Goal: Transaction & Acquisition: Purchase product/service

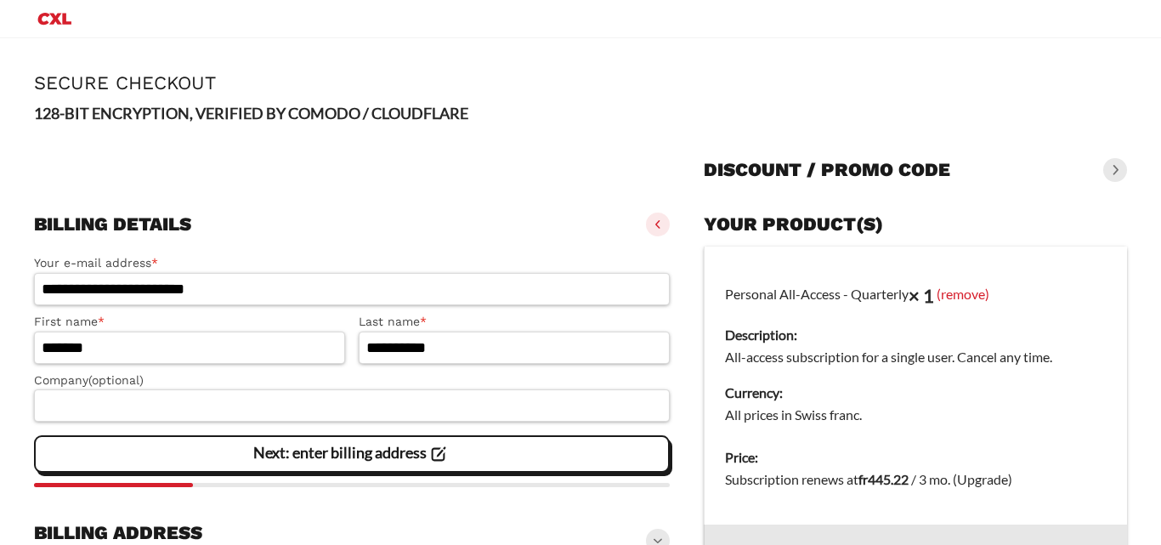
select select "**"
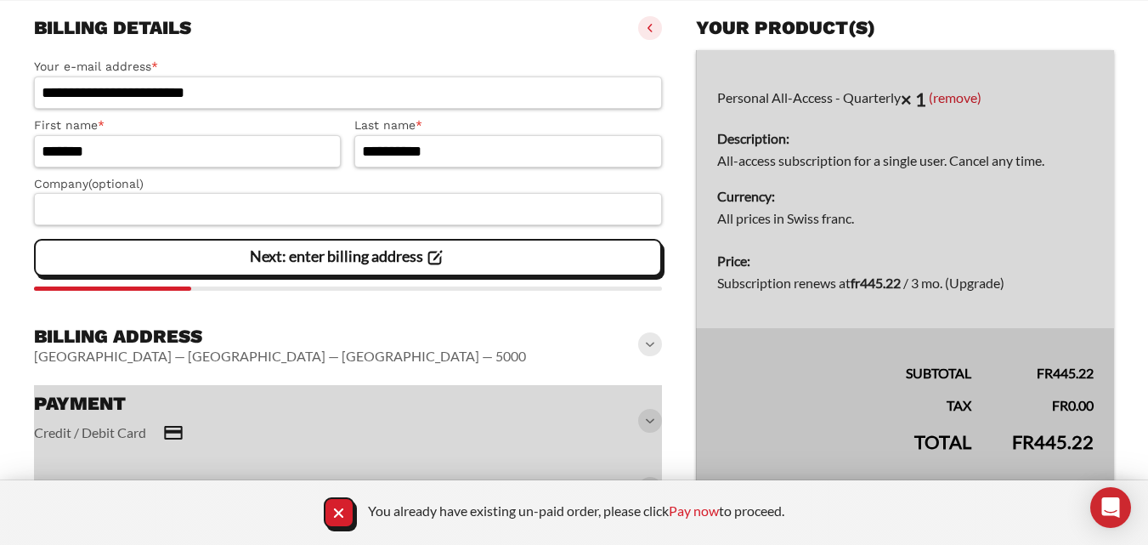
scroll to position [225, 0]
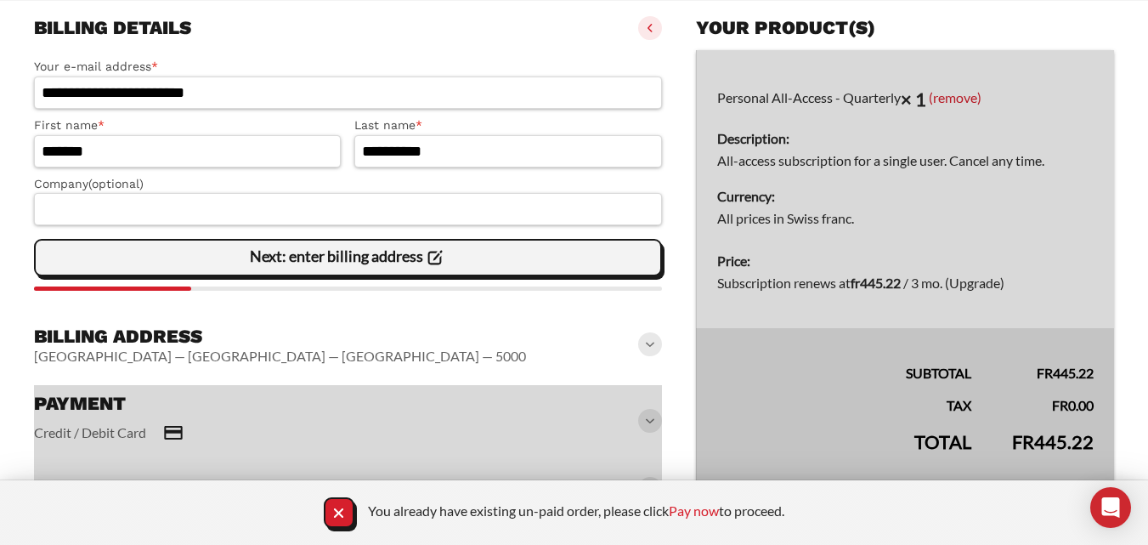
click at [428, 267] on icon at bounding box center [434, 257] width 23 height 23
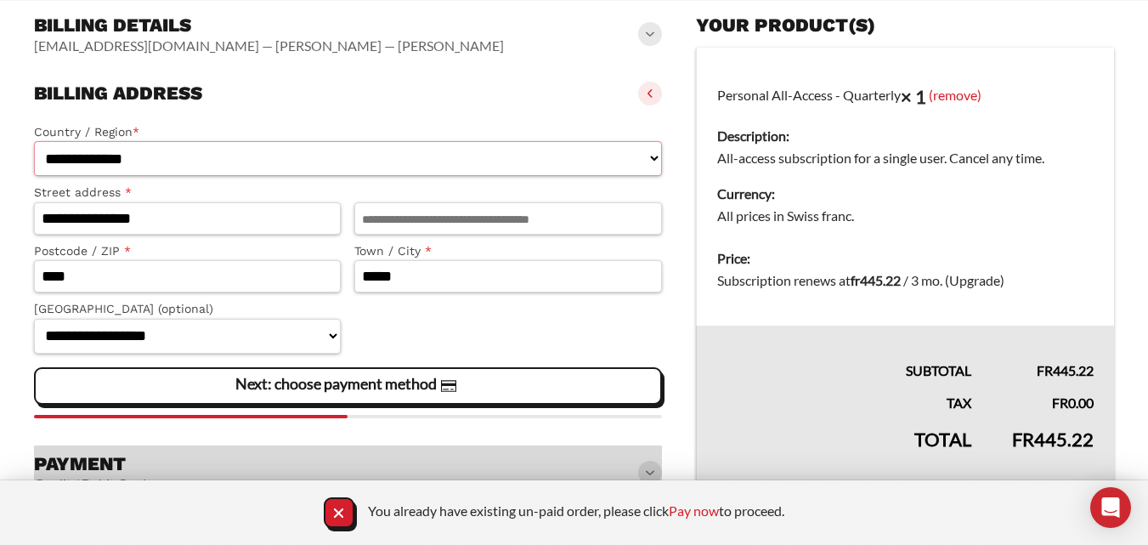
click at [336, 168] on select "**********" at bounding box center [348, 158] width 628 height 35
drag, startPoint x: 544, startPoint y: 123, endPoint x: 545, endPoint y: 171, distance: 47.6
click at [543, 123] on label "Country / Region *" at bounding box center [348, 132] width 628 height 20
click at [543, 141] on select "**********" at bounding box center [348, 158] width 628 height 35
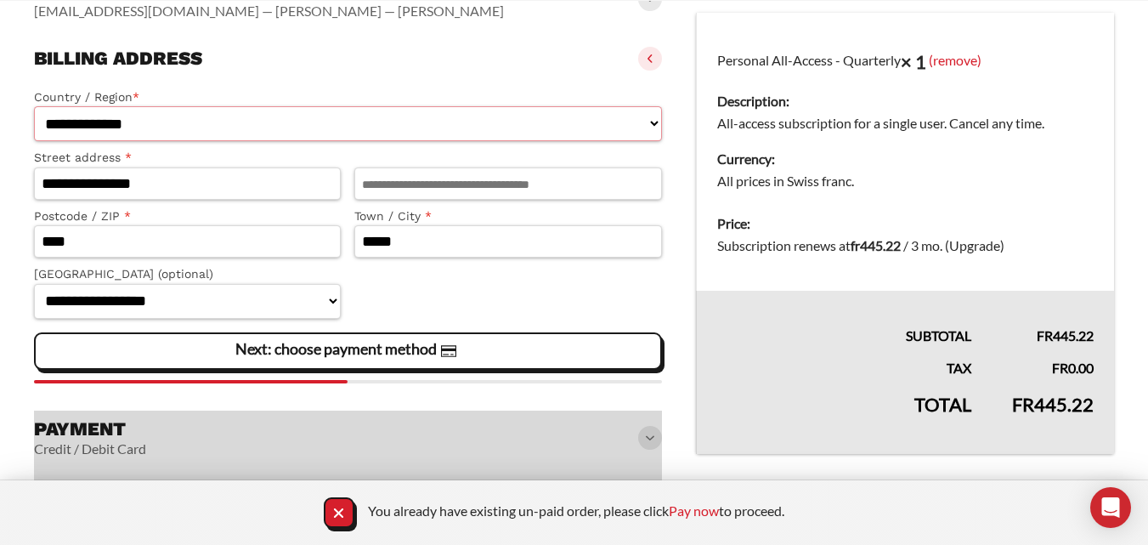
scroll to position [269, 0]
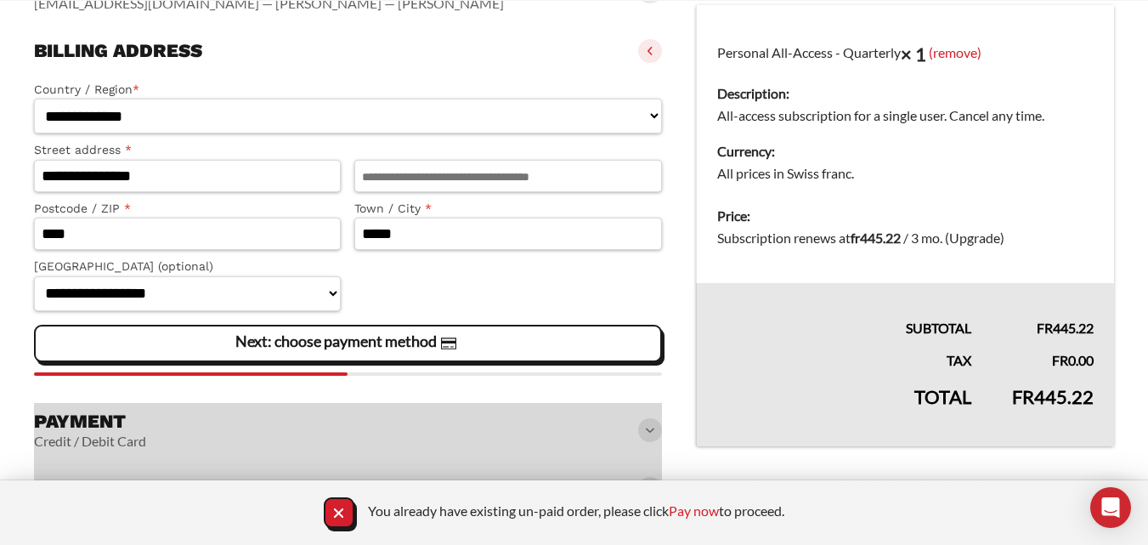
click at [0, 0] on slot "Next: choose payment method" at bounding box center [0, 0] width 0 height 0
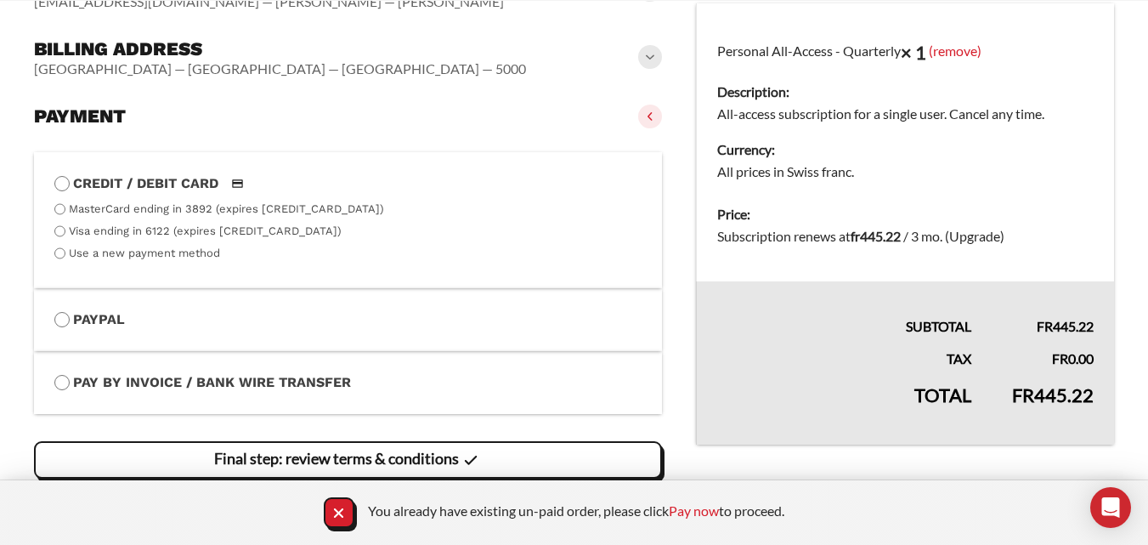
click at [381, 448] on span "Final step: review terms & conditions" at bounding box center [348, 460] width 268 height 36
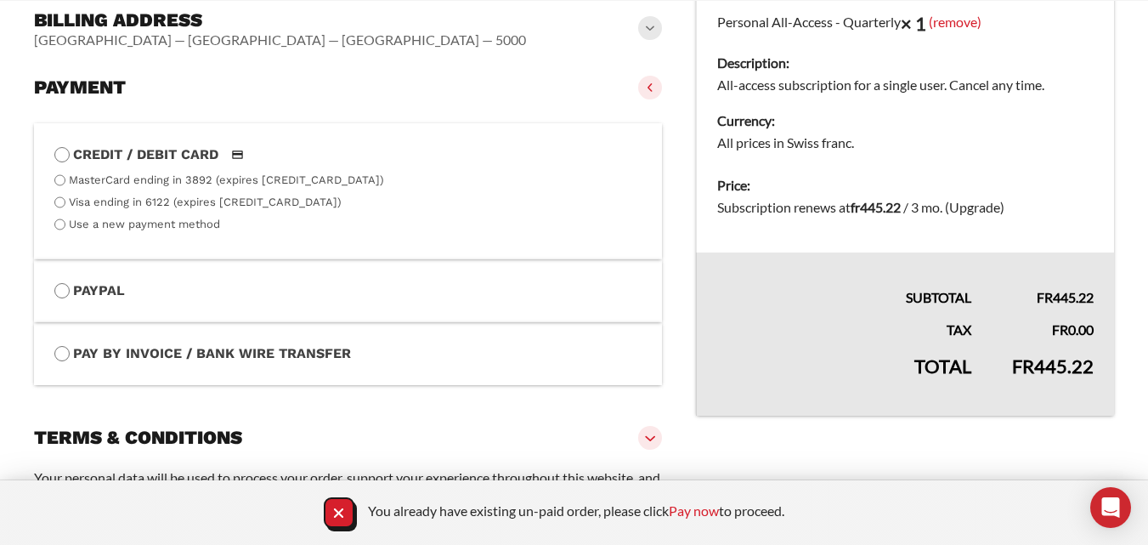
scroll to position [468, 0]
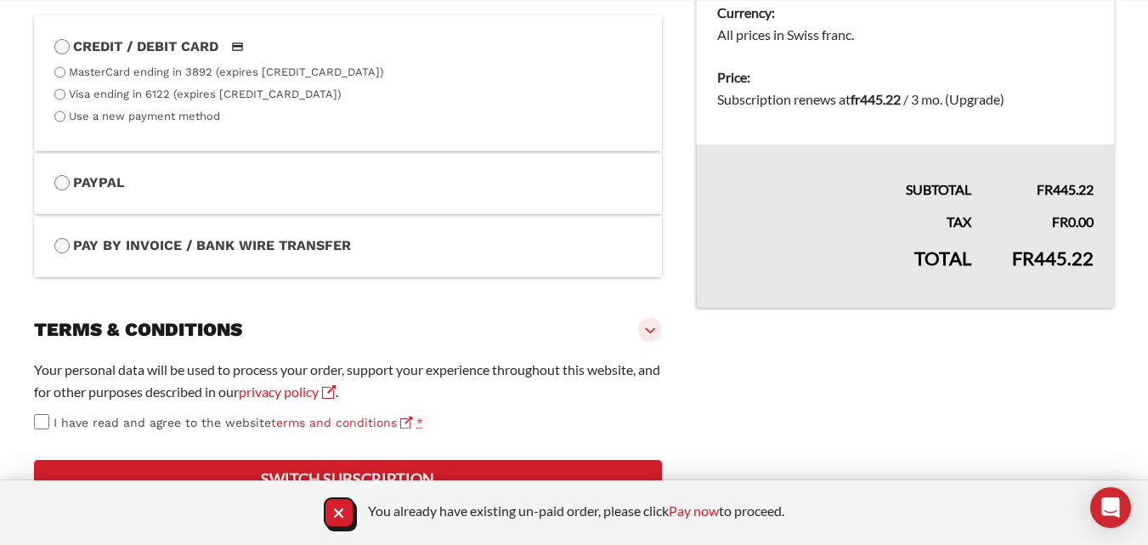
click at [330, 466] on button "Switch subscription" at bounding box center [348, 478] width 628 height 37
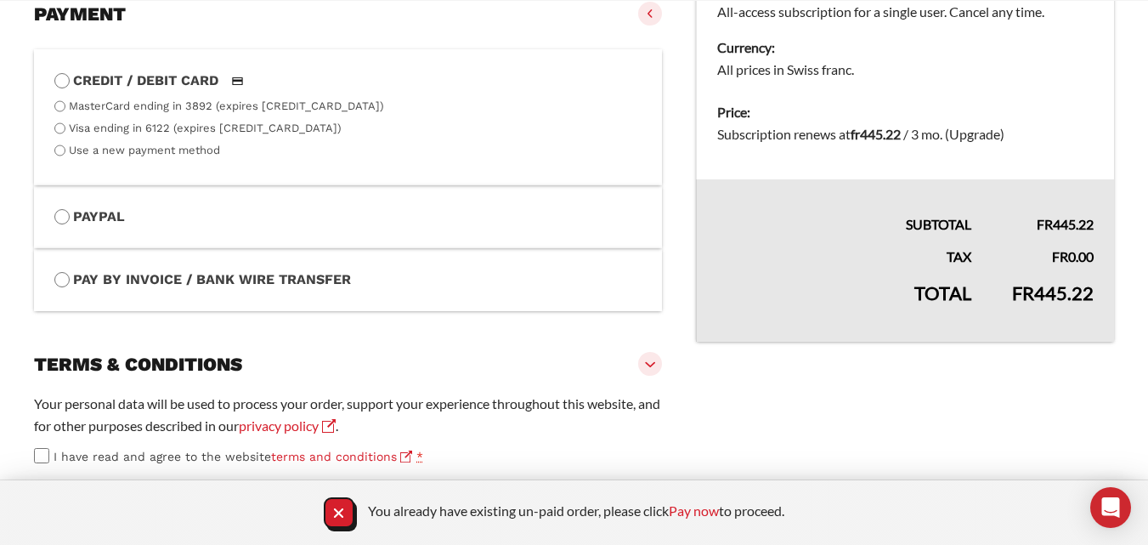
scroll to position [415, 0]
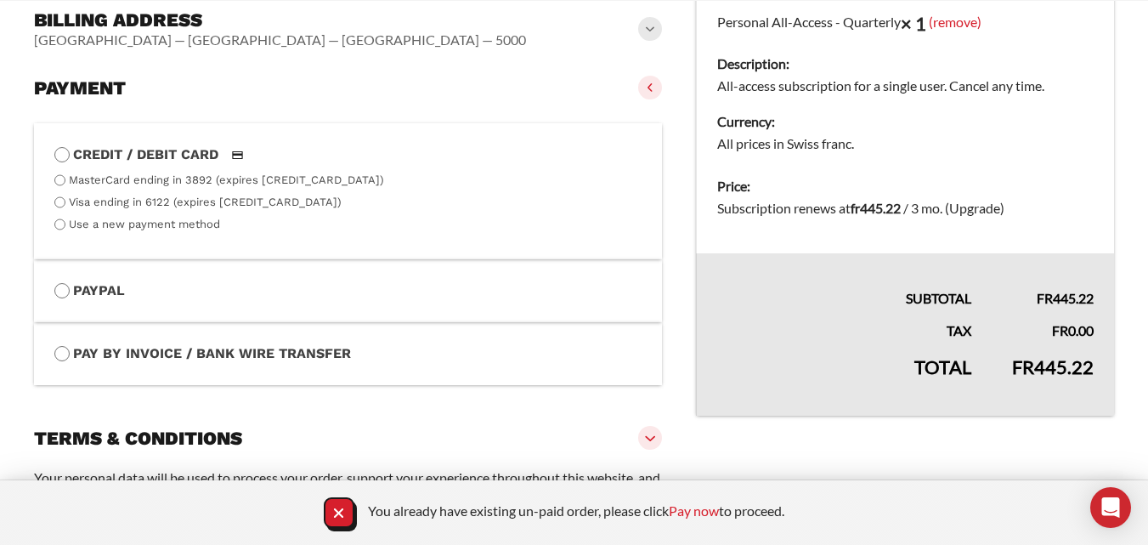
click at [101, 184] on label "MasterCard ending in 3892 (expires 08/24)" at bounding box center [226, 179] width 315 height 13
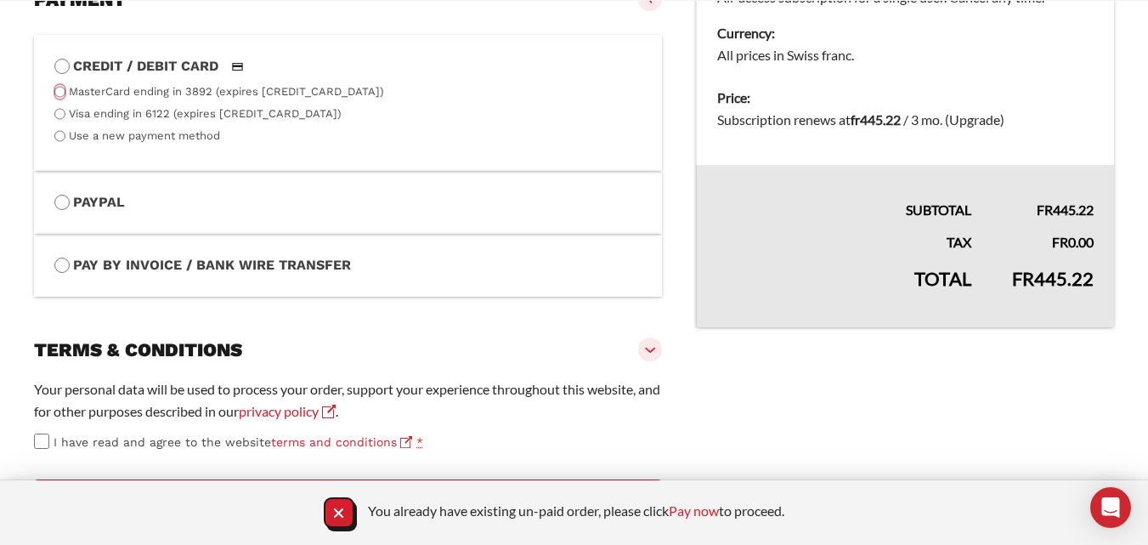
scroll to position [585, 0]
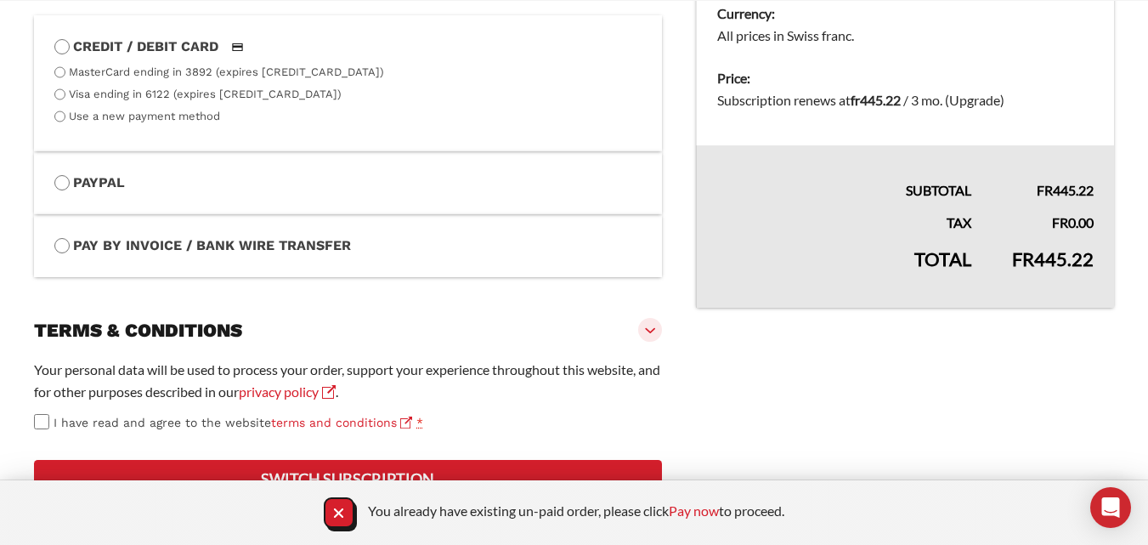
click at [371, 467] on button "Switch subscription" at bounding box center [348, 478] width 628 height 37
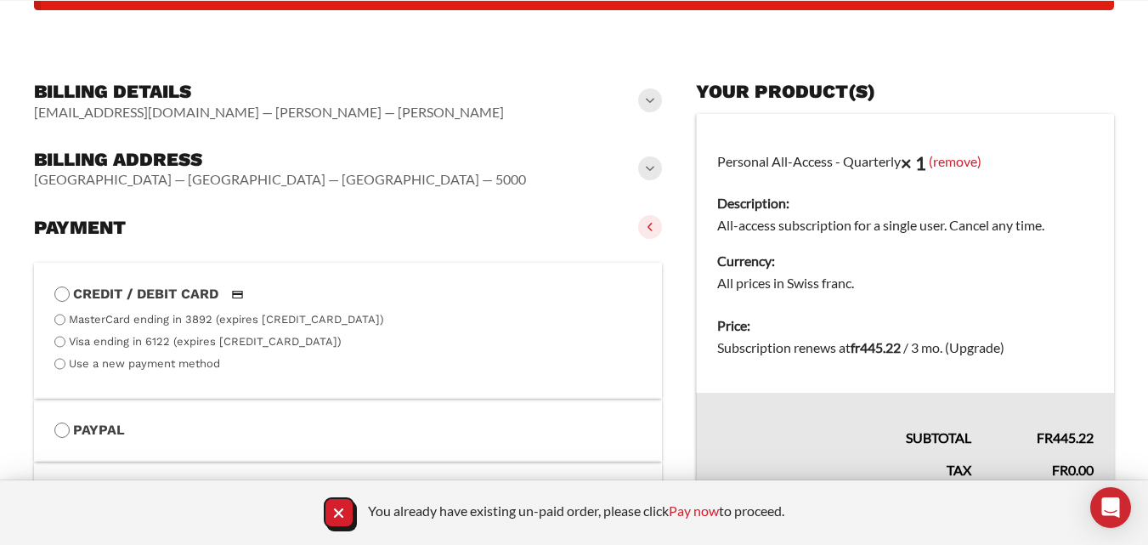
scroll to position [425, 0]
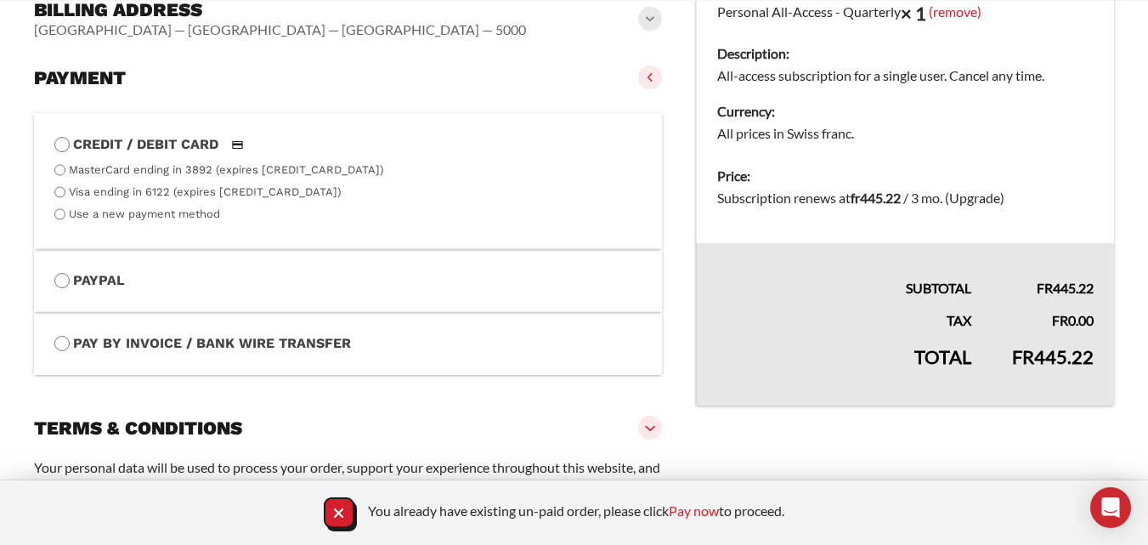
click at [91, 215] on label "Use a new payment method" at bounding box center [144, 213] width 151 height 13
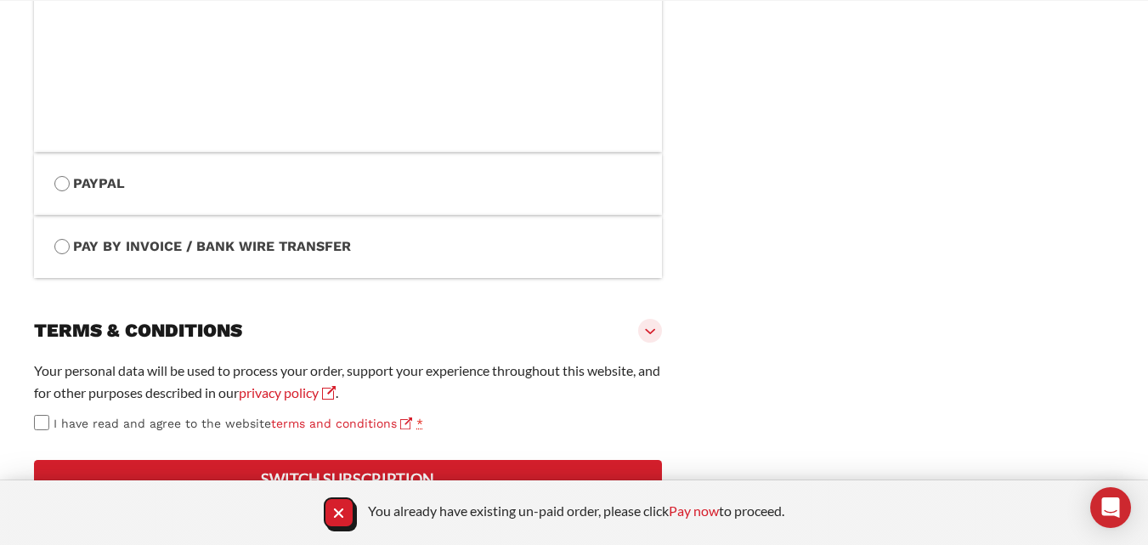
scroll to position [988, 0]
click at [298, 466] on button "Switch subscription" at bounding box center [348, 478] width 628 height 37
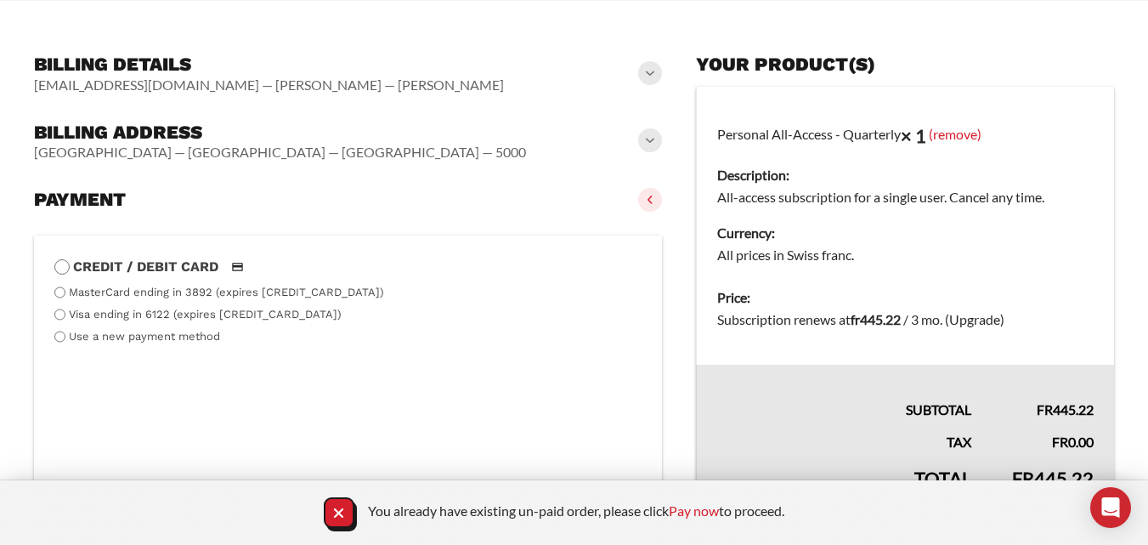
scroll to position [168, 0]
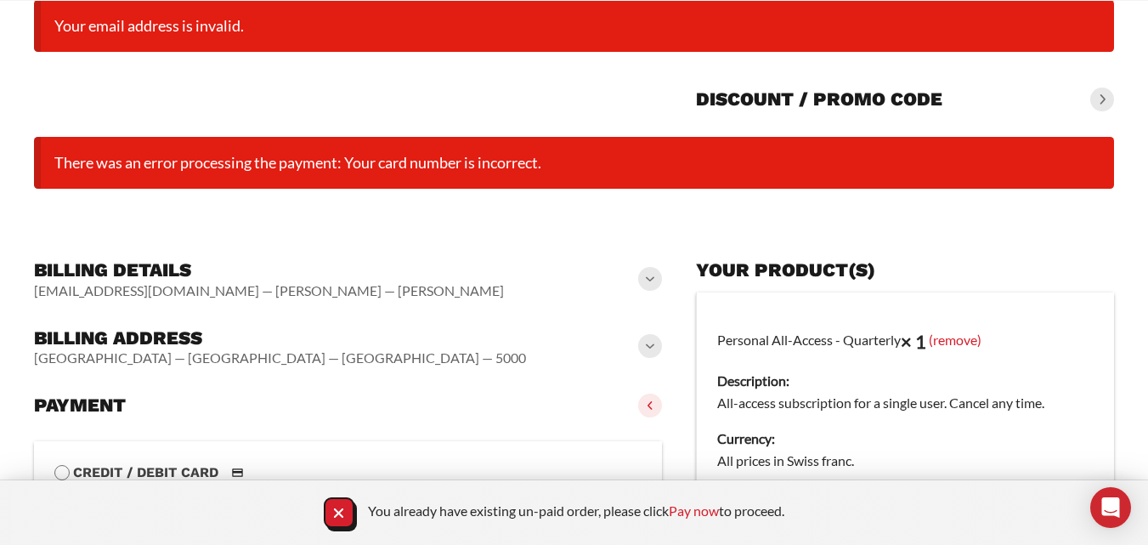
click at [641, 280] on span at bounding box center [650, 279] width 24 height 24
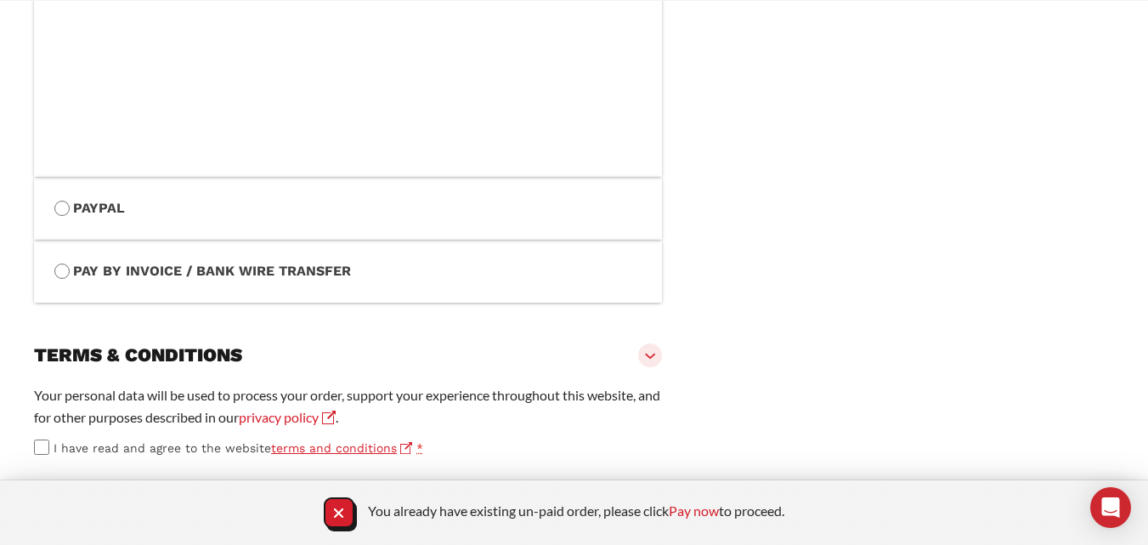
scroll to position [1231, 0]
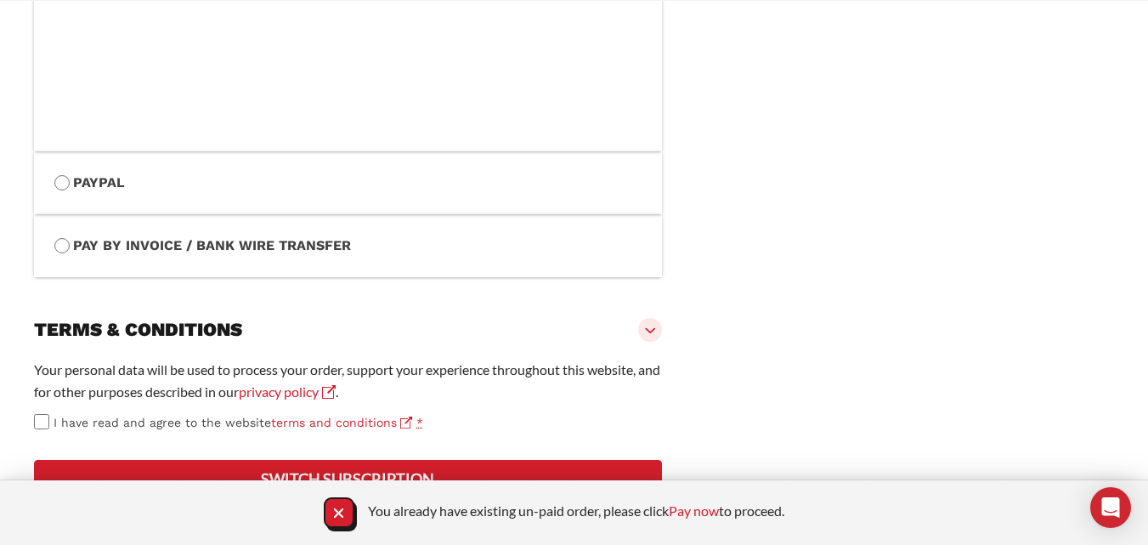
click at [366, 472] on button "Switch subscription" at bounding box center [348, 478] width 628 height 37
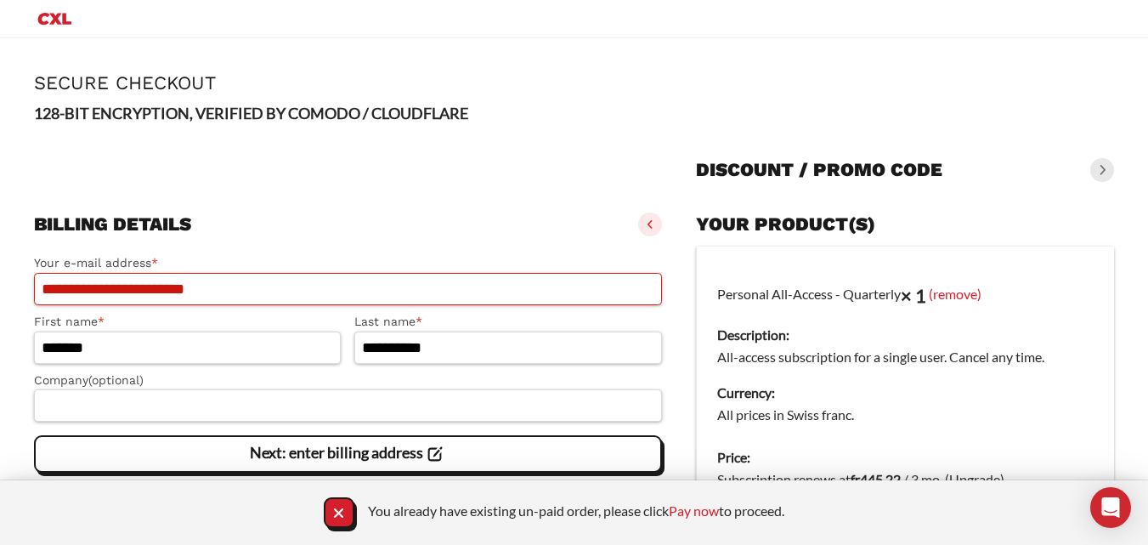
click at [277, 276] on input "**********" at bounding box center [348, 289] width 628 height 32
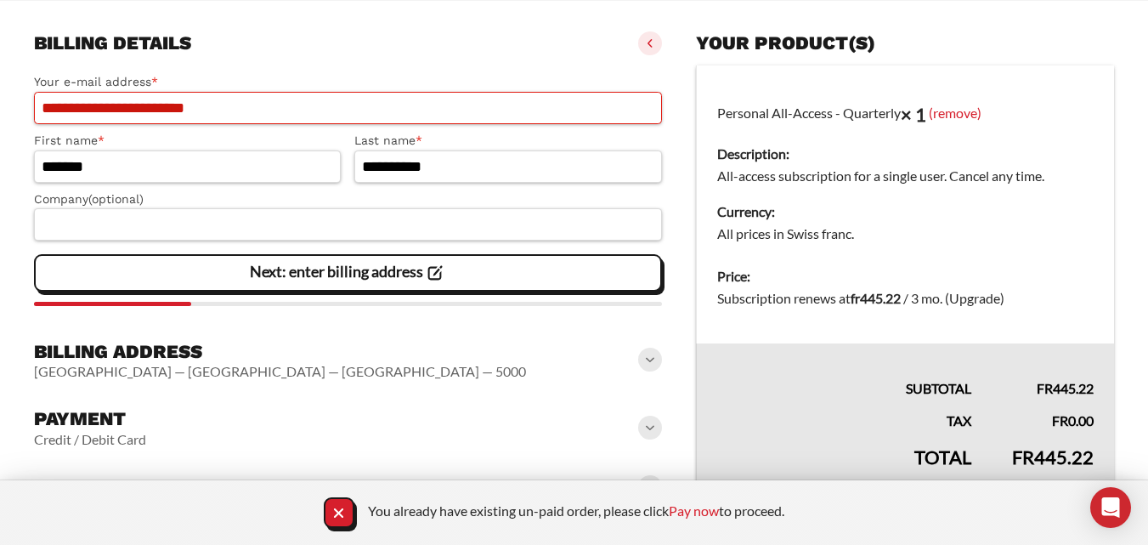
scroll to position [213, 0]
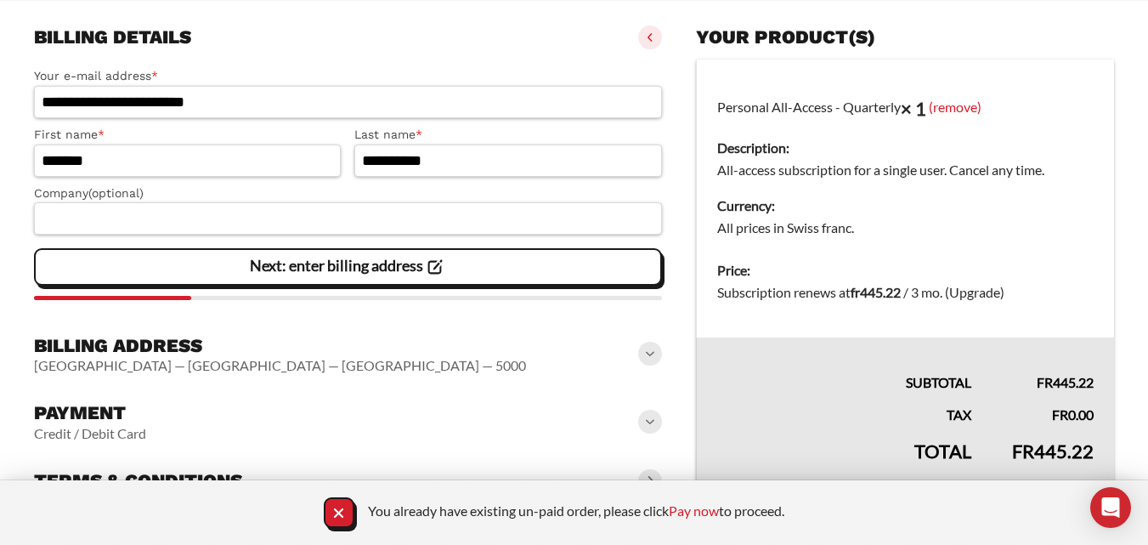
click at [0, 0] on slot "Next: enter billing address" at bounding box center [0, 0] width 0 height 0
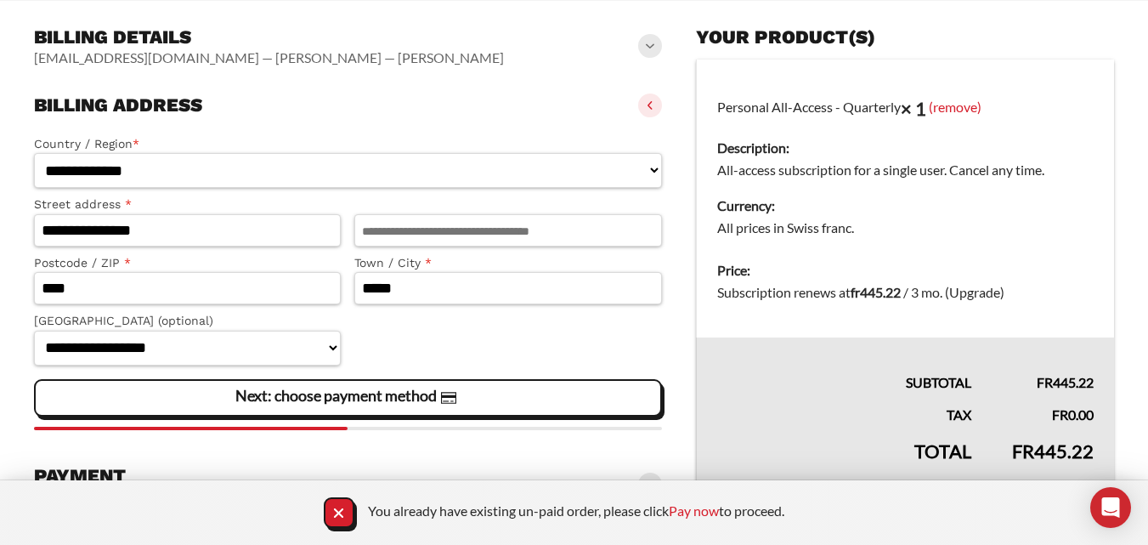
click at [0, 0] on slot "Next: choose payment method" at bounding box center [0, 0] width 0 height 0
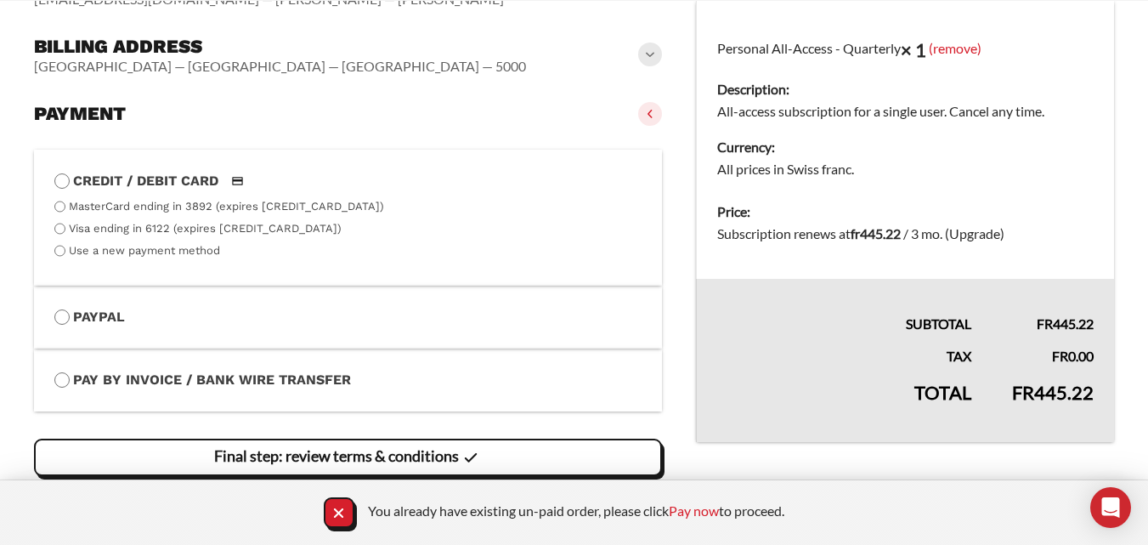
scroll to position [319, 0]
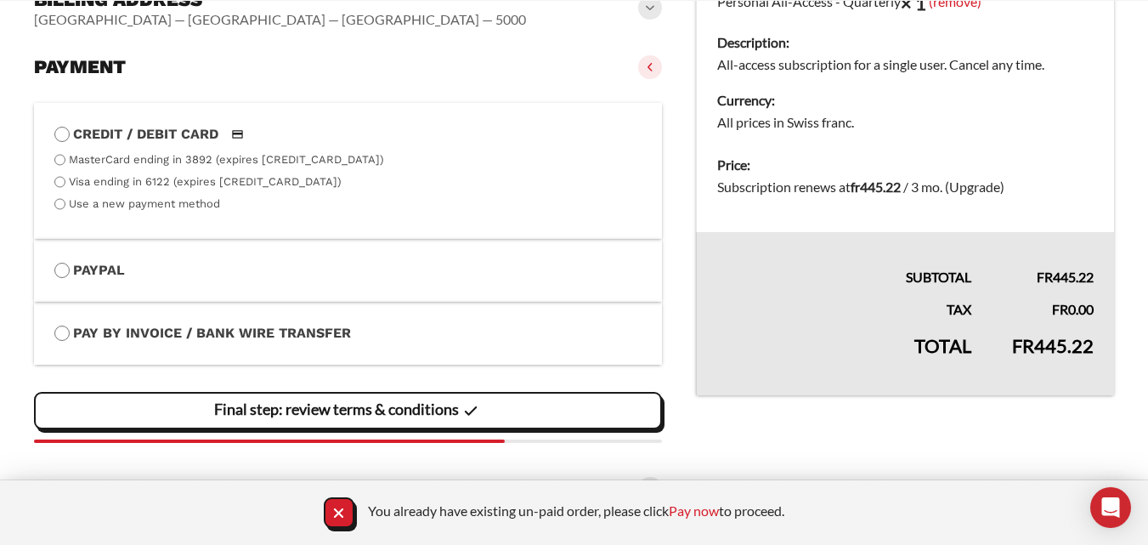
click at [158, 162] on label "MasterCard ending in 3892 (expires 08/24)" at bounding box center [226, 159] width 315 height 13
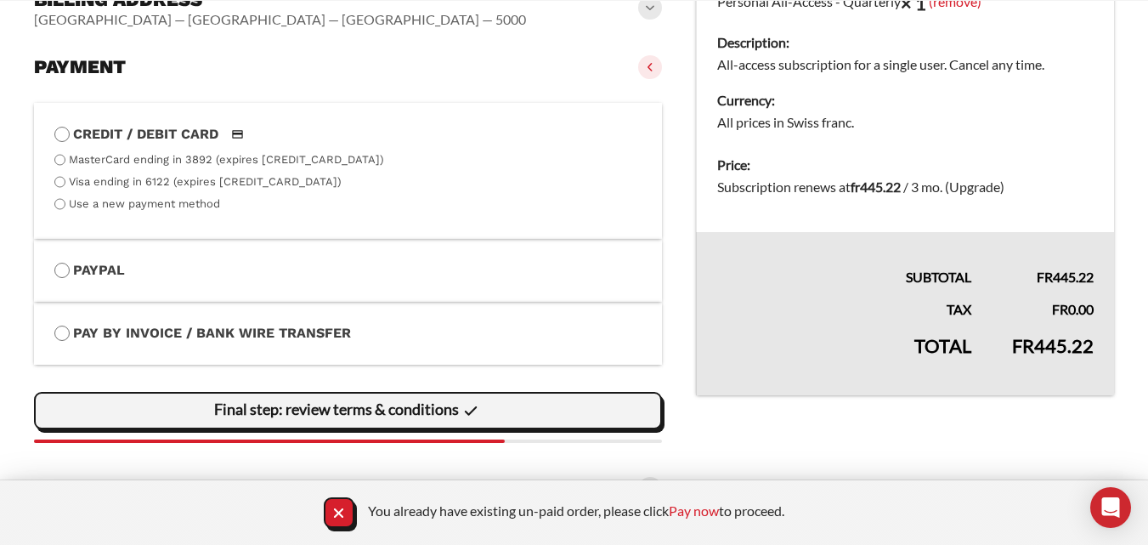
click at [319, 421] on span "Final step: review terms & conditions" at bounding box center [348, 411] width 268 height 36
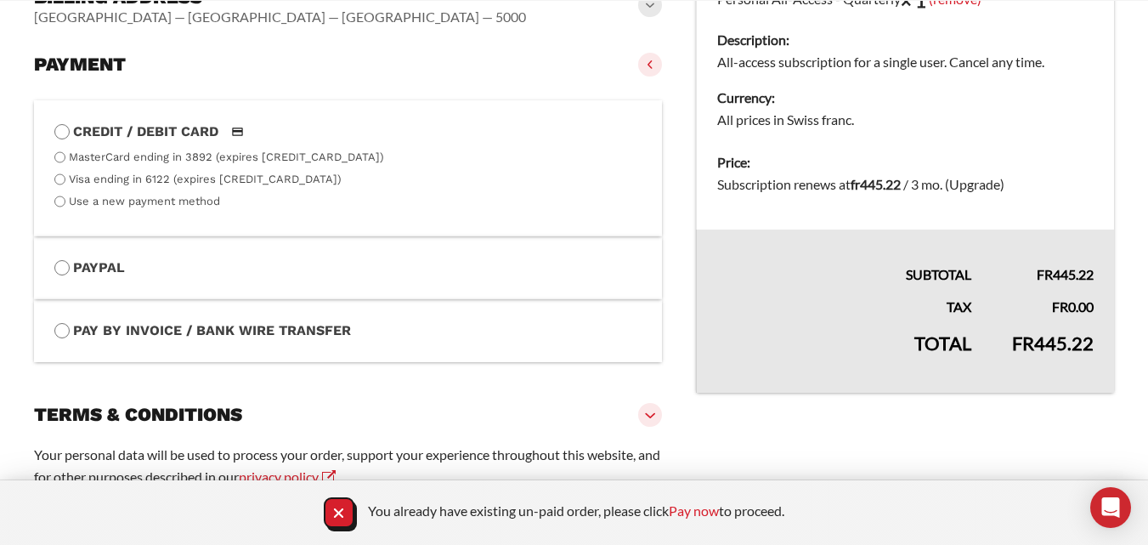
scroll to position [468, 0]
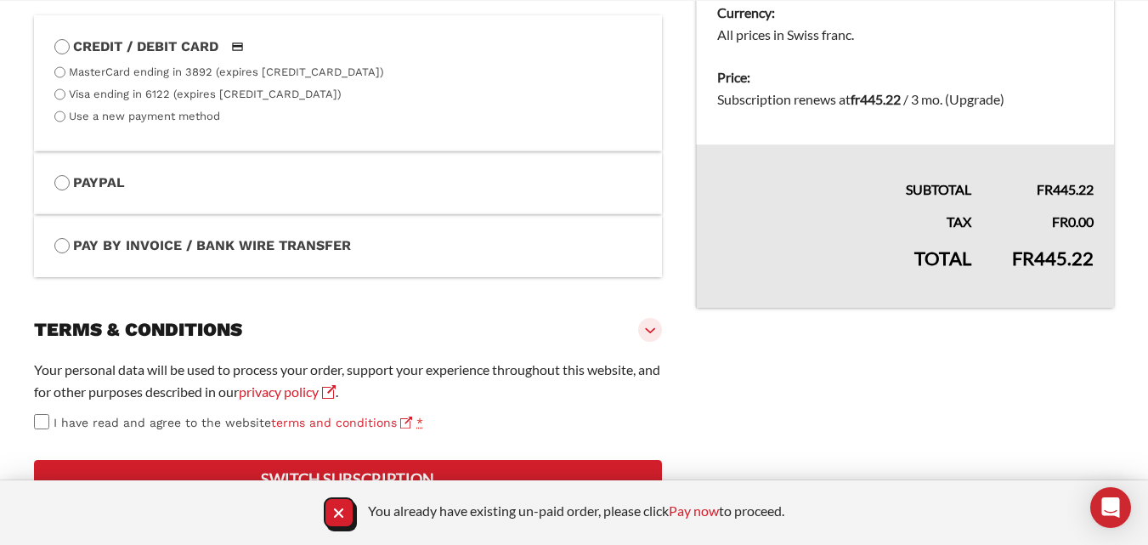
click at [389, 473] on button "Switch subscription" at bounding box center [348, 478] width 628 height 37
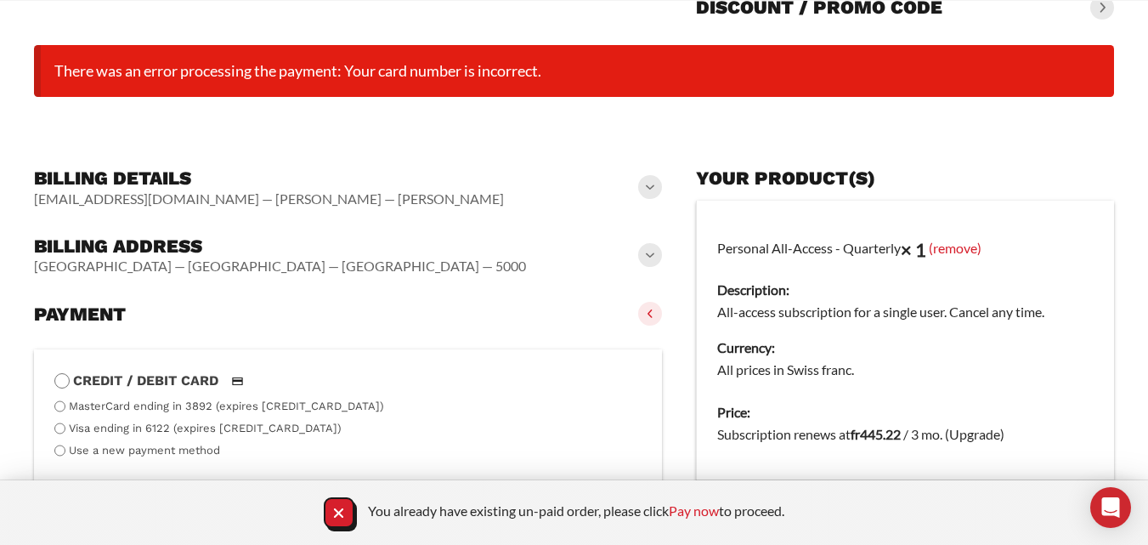
scroll to position [139, 0]
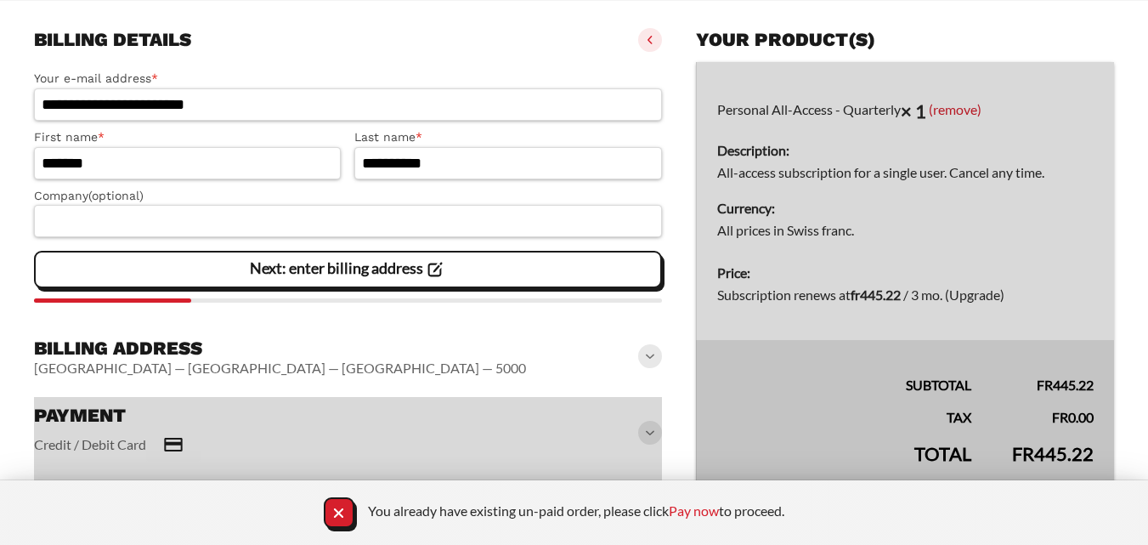
scroll to position [225, 0]
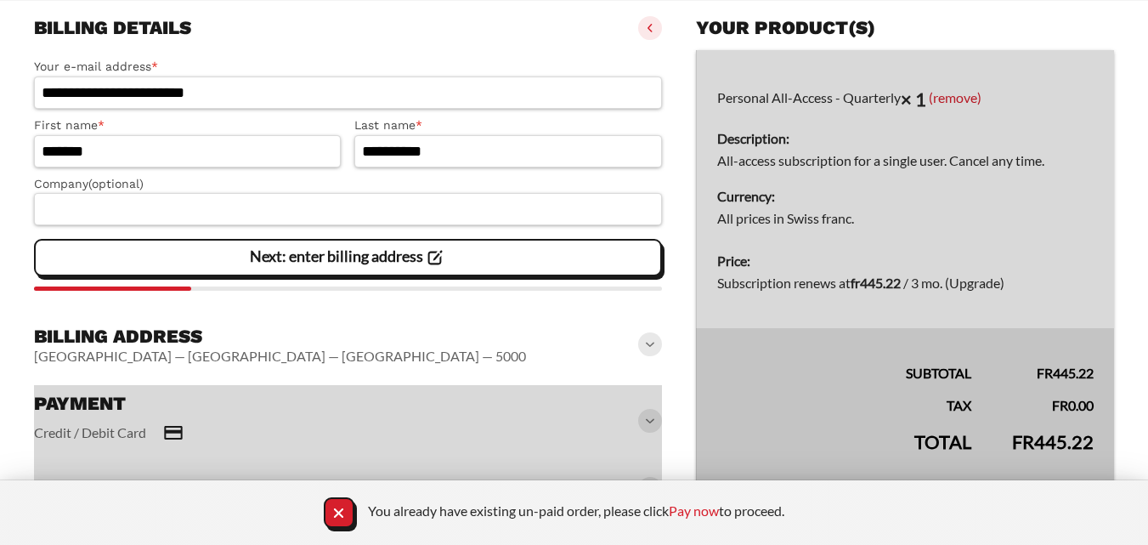
click at [417, 268] on span "Next: enter billing address" at bounding box center [348, 258] width 196 height 36
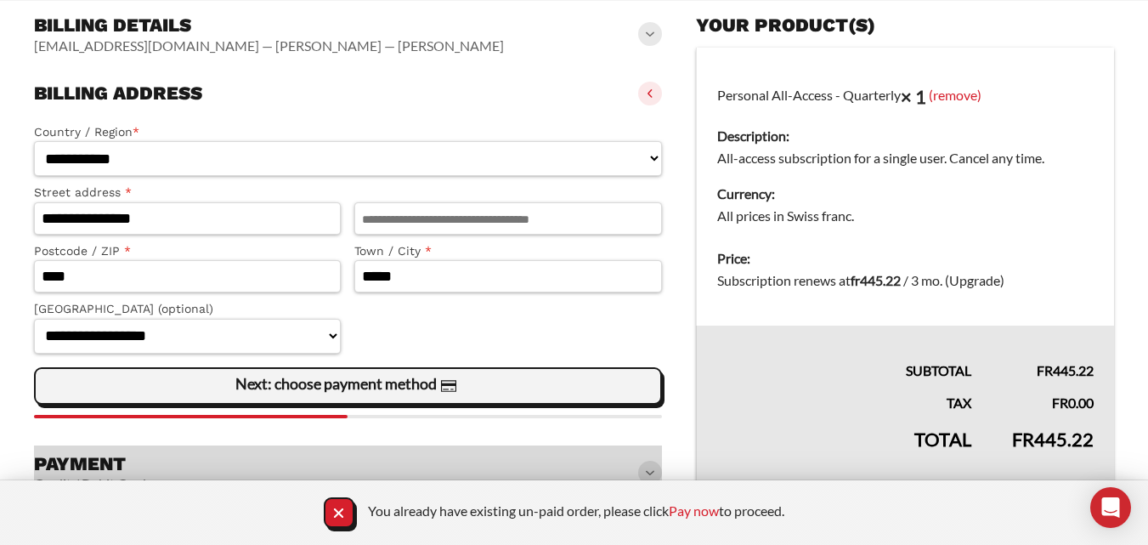
click at [409, 375] on span "Next: choose payment method" at bounding box center [347, 386] width 224 height 36
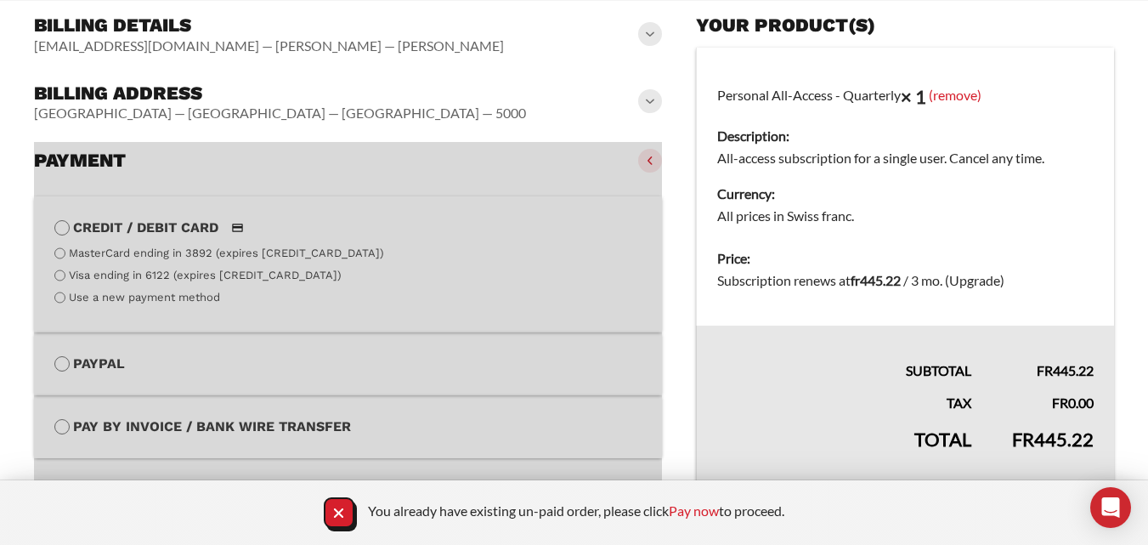
scroll to position [319, 0]
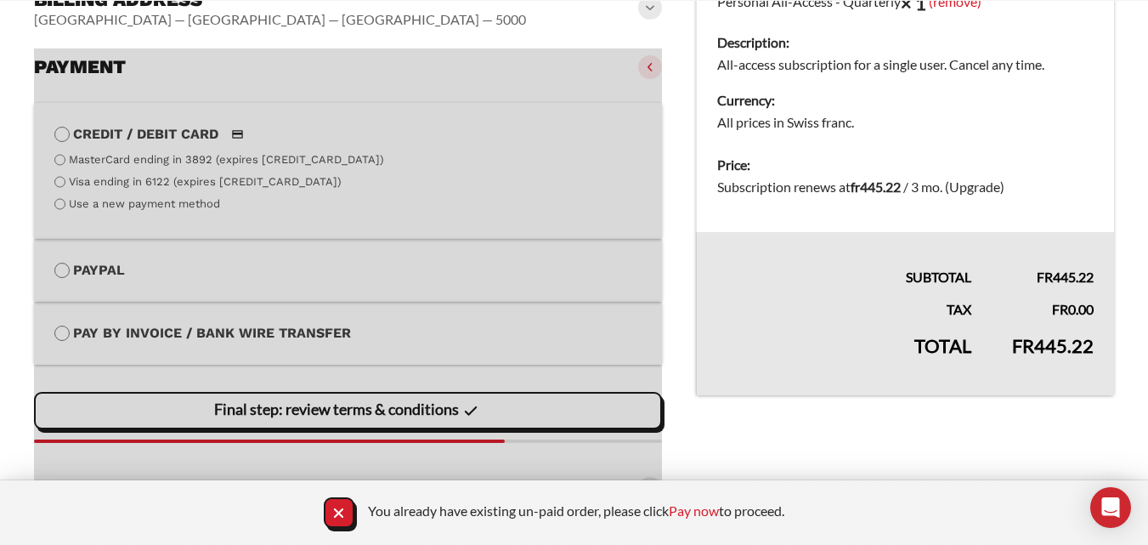
click at [133, 201] on div at bounding box center [348, 277] width 628 height 459
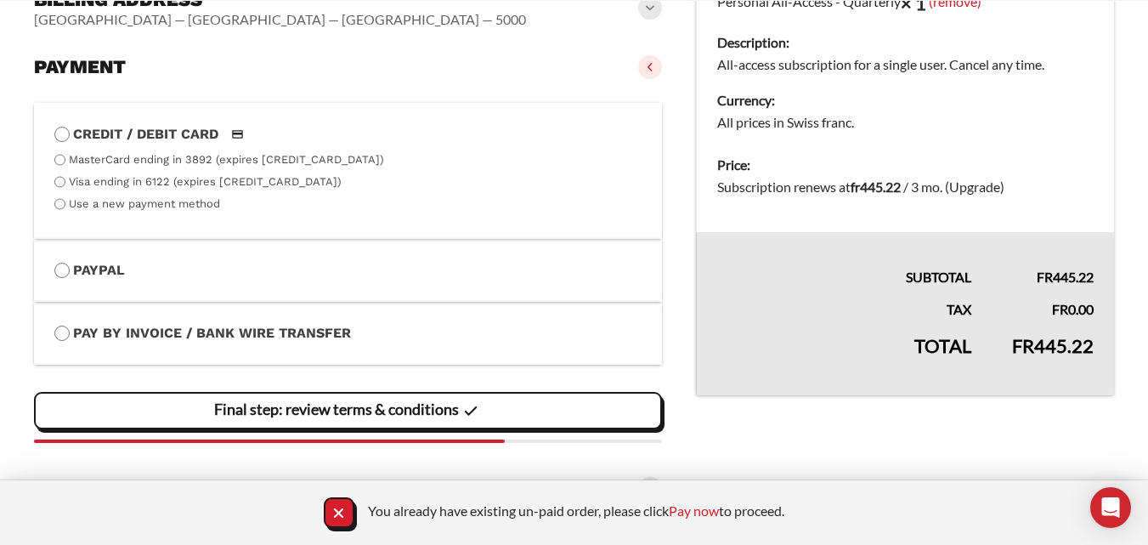
click at [147, 205] on label "Use a new payment method" at bounding box center [144, 203] width 151 height 13
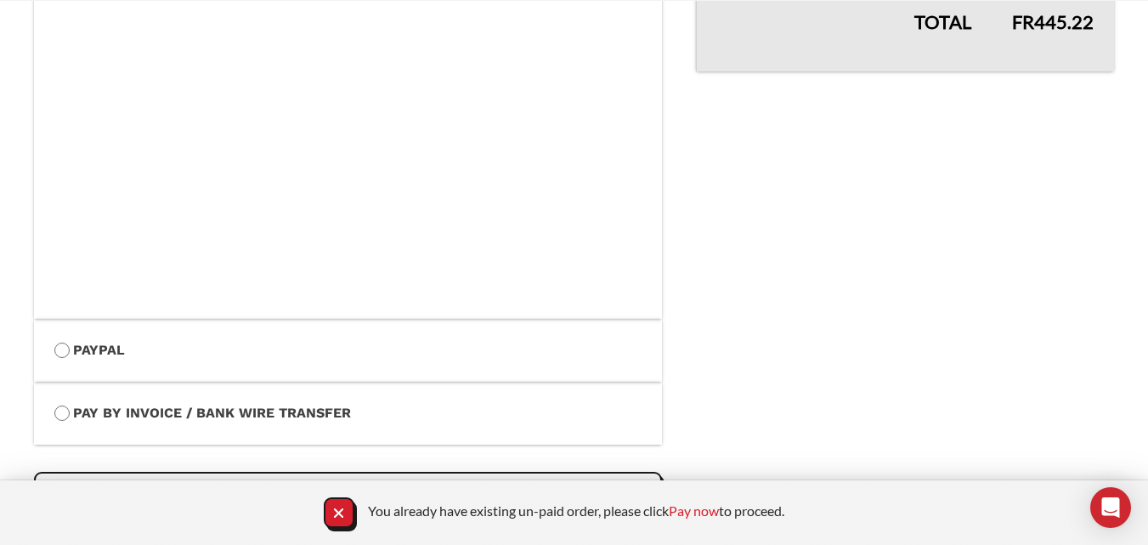
scroll to position [723, 0]
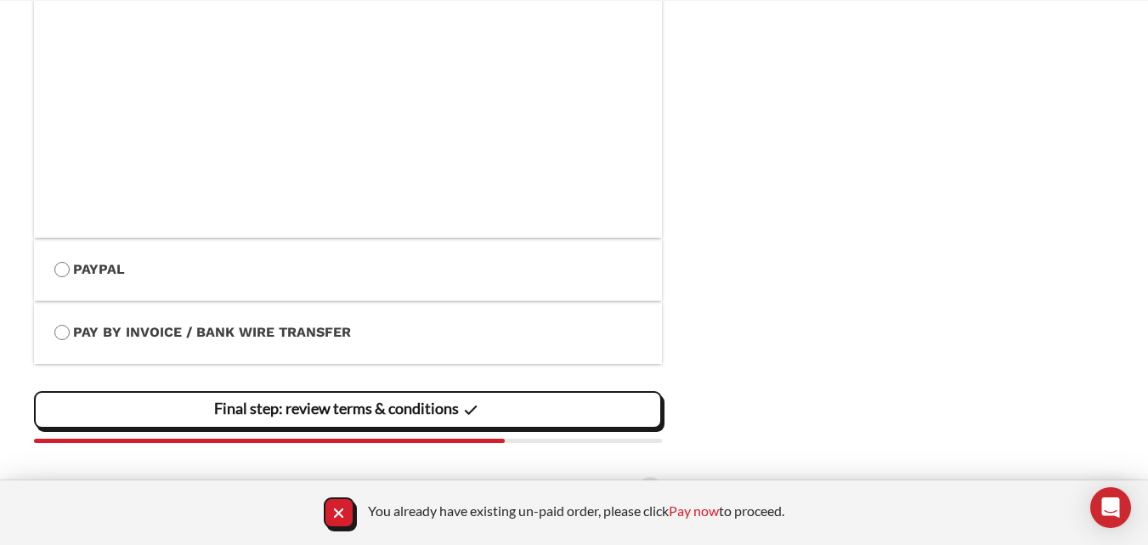
click at [0, 0] on slot "Final step: review terms & conditions" at bounding box center [0, 0] width 0 height 0
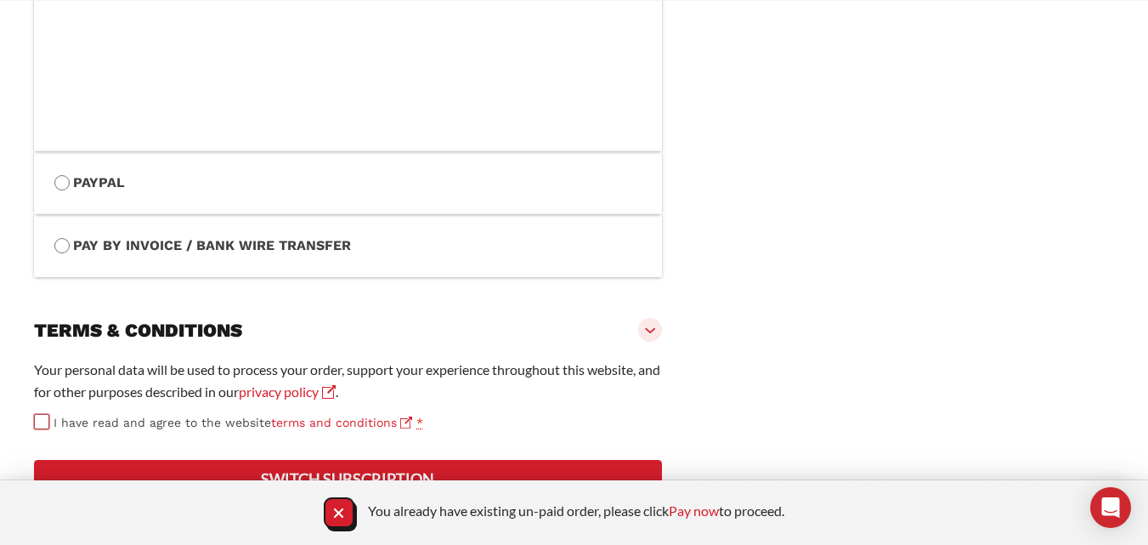
scroll to position [890, 0]
click at [336, 514] on icon "Close Notification" at bounding box center [338, 511] width 9 height 9
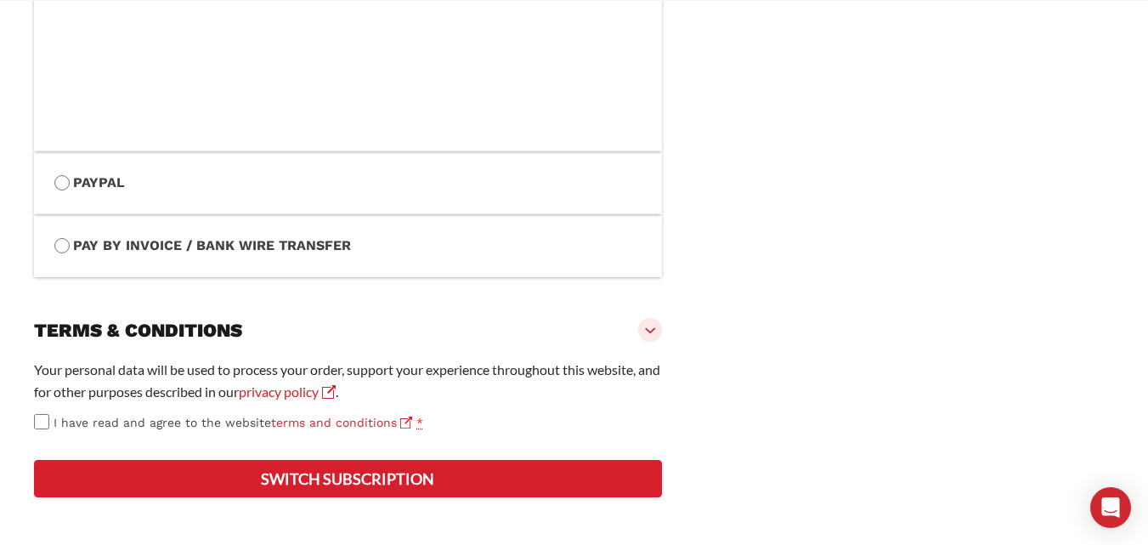
click at [365, 484] on button "Switch subscription" at bounding box center [348, 478] width 628 height 37
click at [421, 475] on button "Switch subscription" at bounding box center [348, 478] width 628 height 37
click at [336, 473] on button "Switch subscription" at bounding box center [348, 478] width 628 height 37
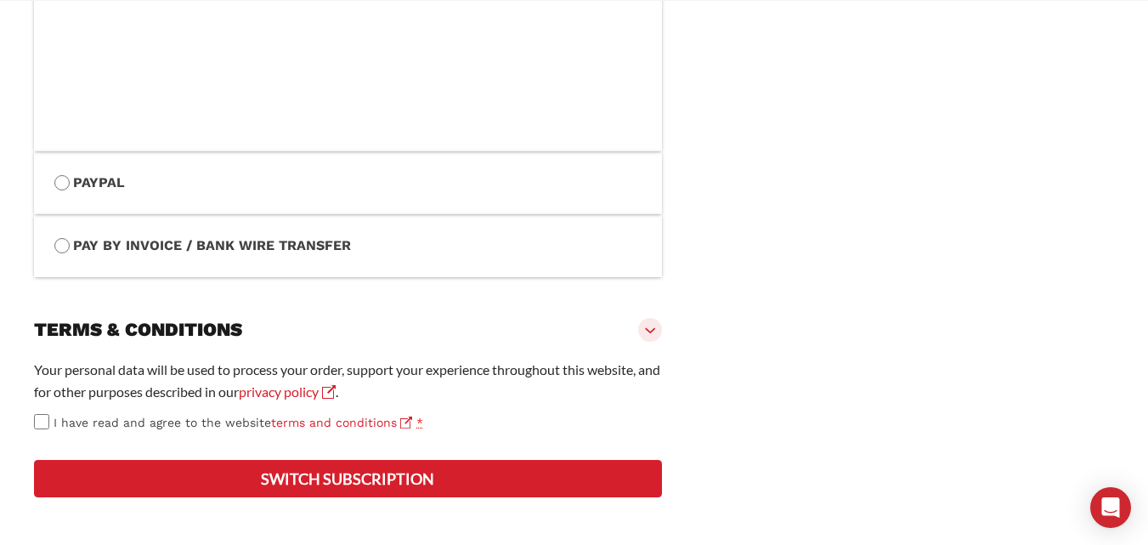
click at [406, 481] on button "Switch subscription" at bounding box center [348, 478] width 628 height 37
click at [235, 488] on button "Switch subscription" at bounding box center [348, 478] width 628 height 37
click at [342, 472] on button "Switch subscription" at bounding box center [348, 478] width 628 height 37
click at [460, 484] on button "Switch subscription" at bounding box center [348, 478] width 628 height 37
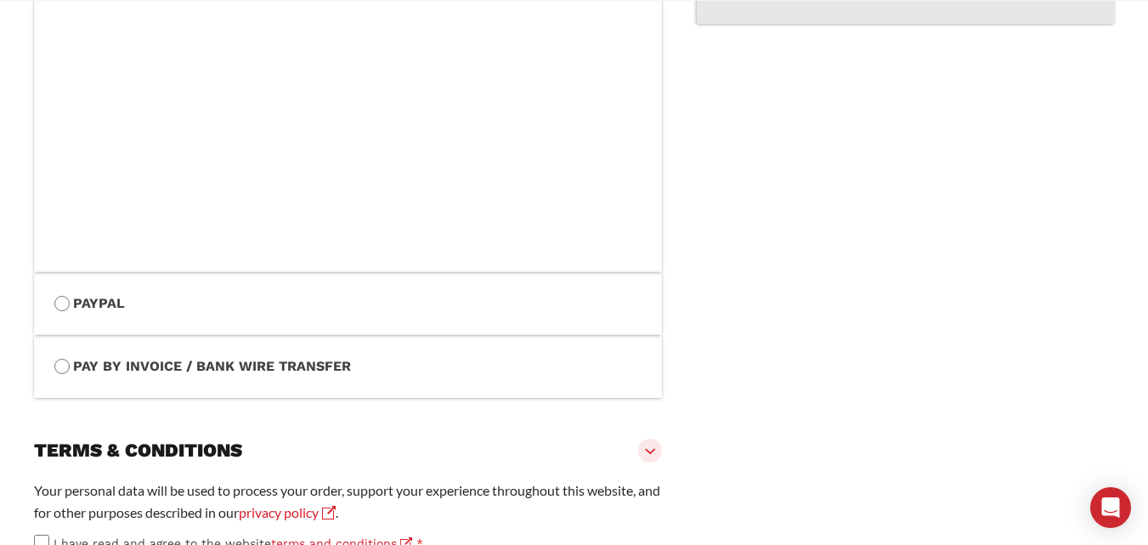
scroll to position [988, 0]
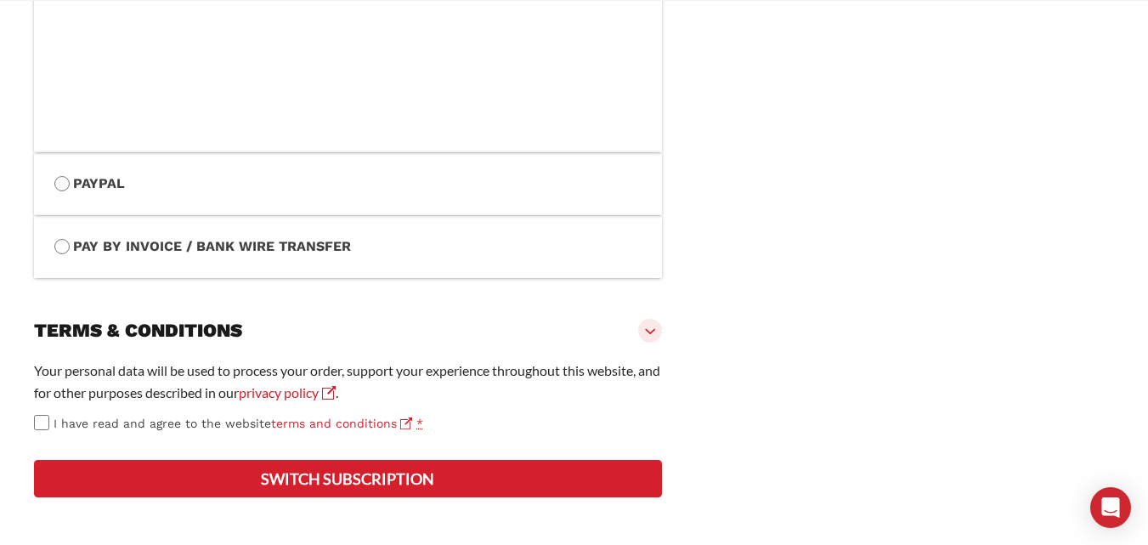
click at [207, 481] on button "Switch subscription" at bounding box center [348, 478] width 628 height 37
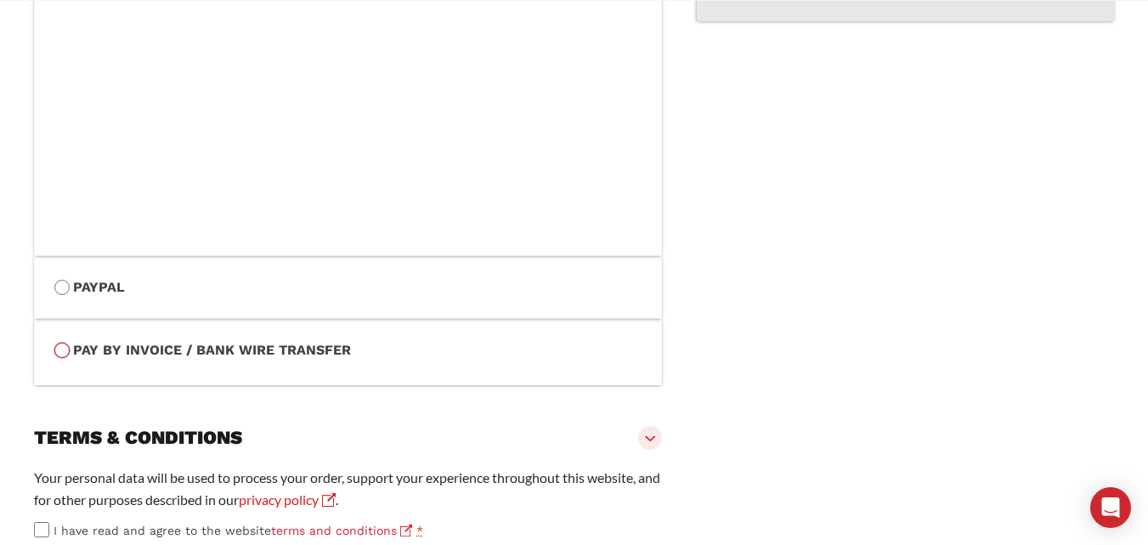
scroll to position [694, 0]
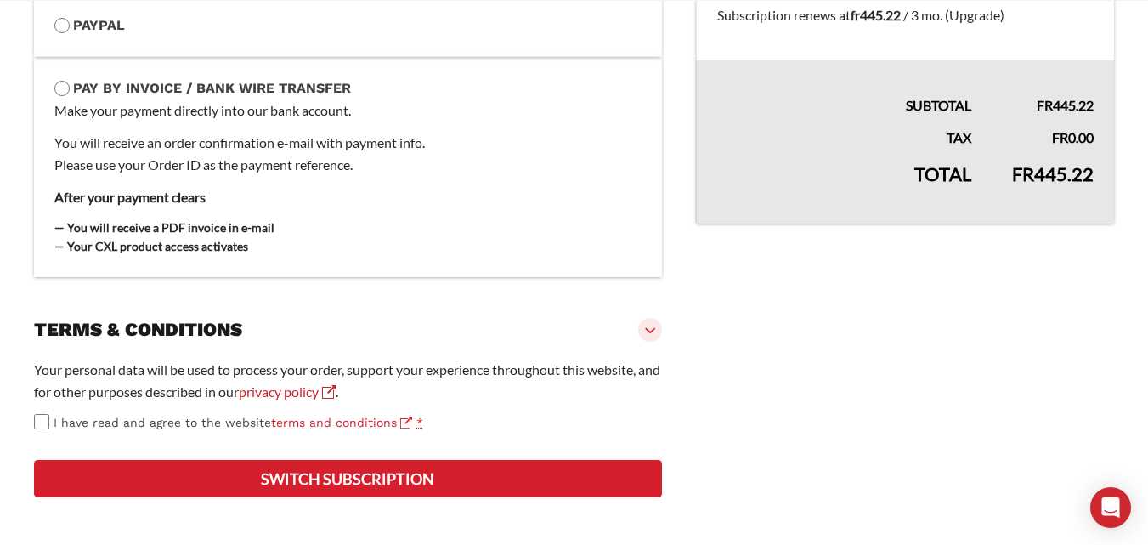
click at [290, 483] on button "Switch subscription" at bounding box center [348, 478] width 628 height 37
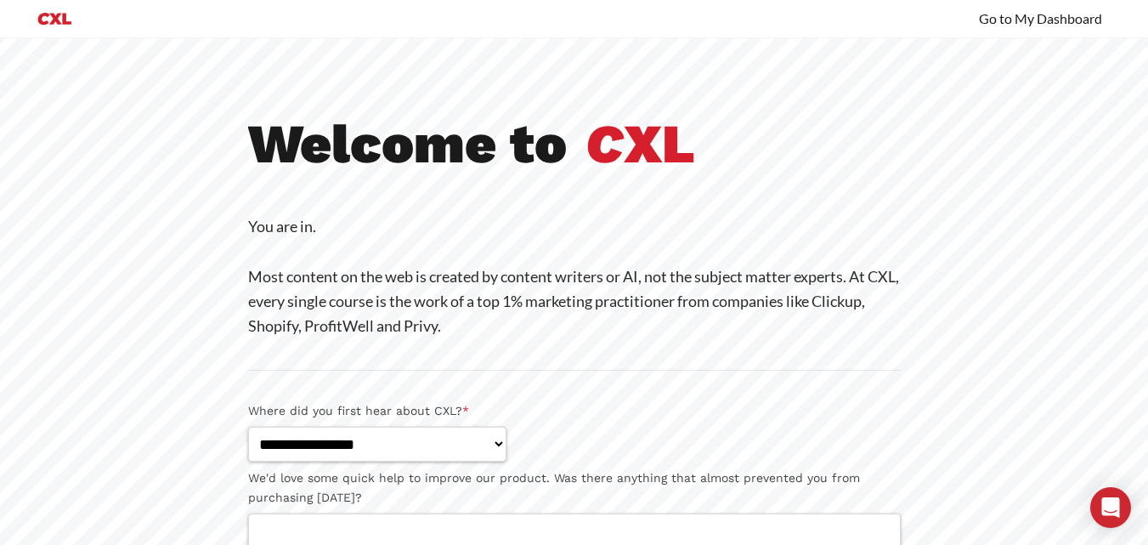
click at [998, 15] on div at bounding box center [574, 36] width 1148 height 44
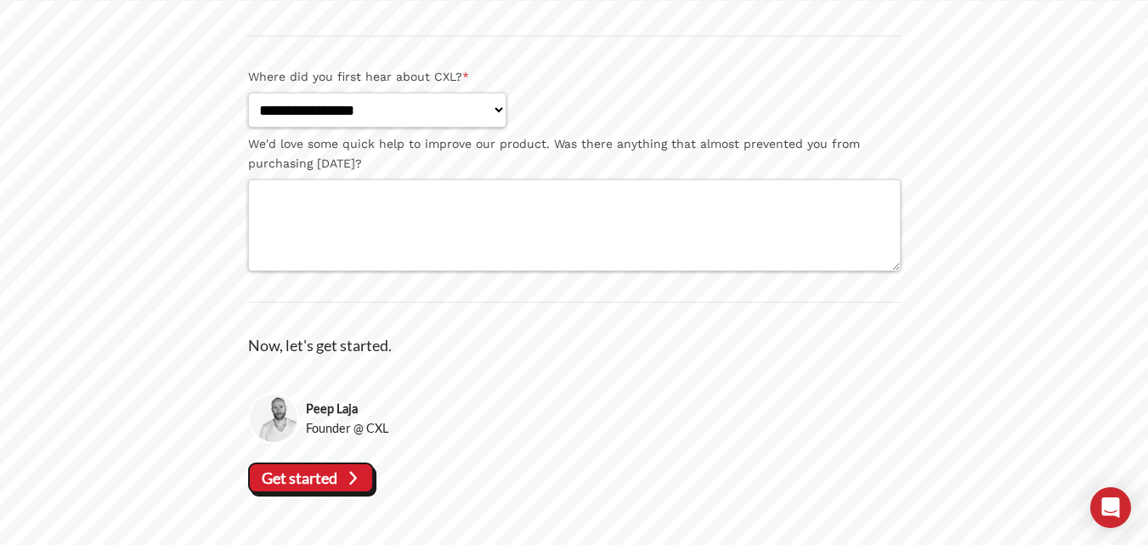
scroll to position [366, 0]
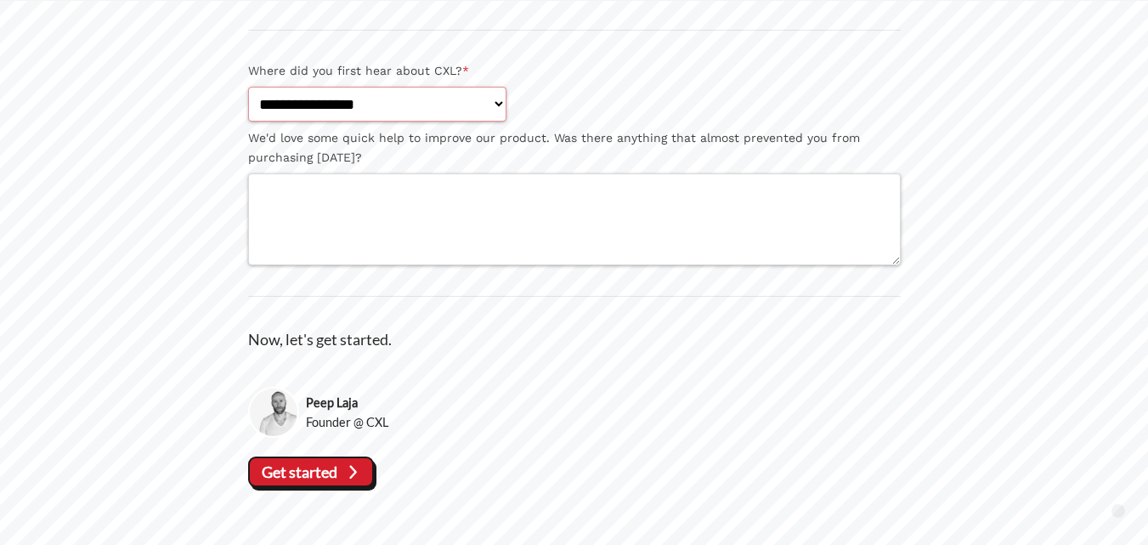
click at [478, 106] on select "**********" at bounding box center [377, 104] width 258 height 35
select select "**********"
click at [248, 87] on select "**********" at bounding box center [377, 104] width 258 height 35
click at [371, 179] on textarea "We'd love some quick help to improve our product. Was there anything that almos…" at bounding box center [574, 219] width 653 height 92
type textarea "**"
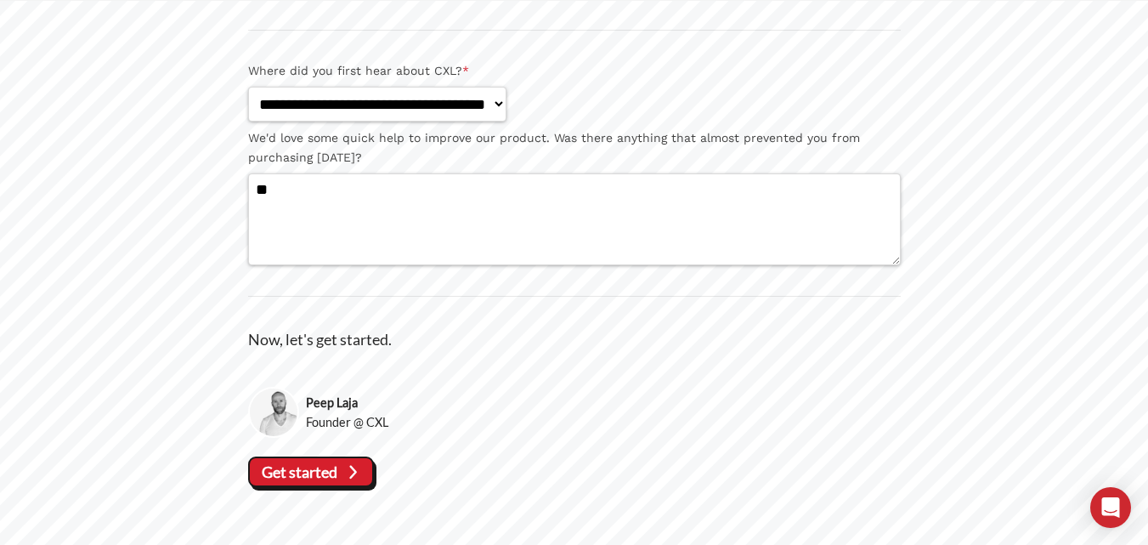
click at [353, 469] on icon at bounding box center [354, 472] width 8 height 14
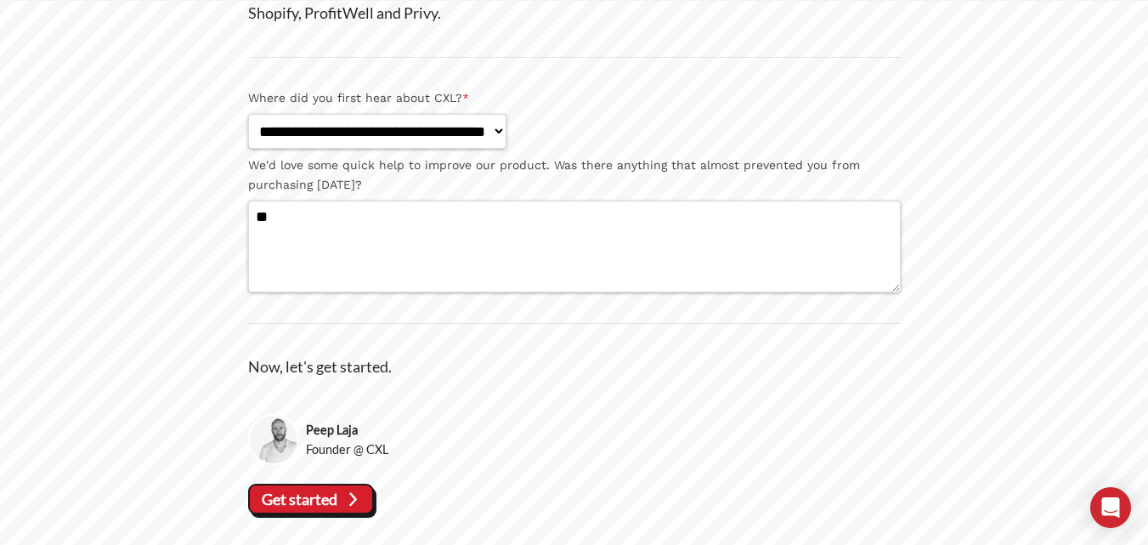
scroll to position [340, 0]
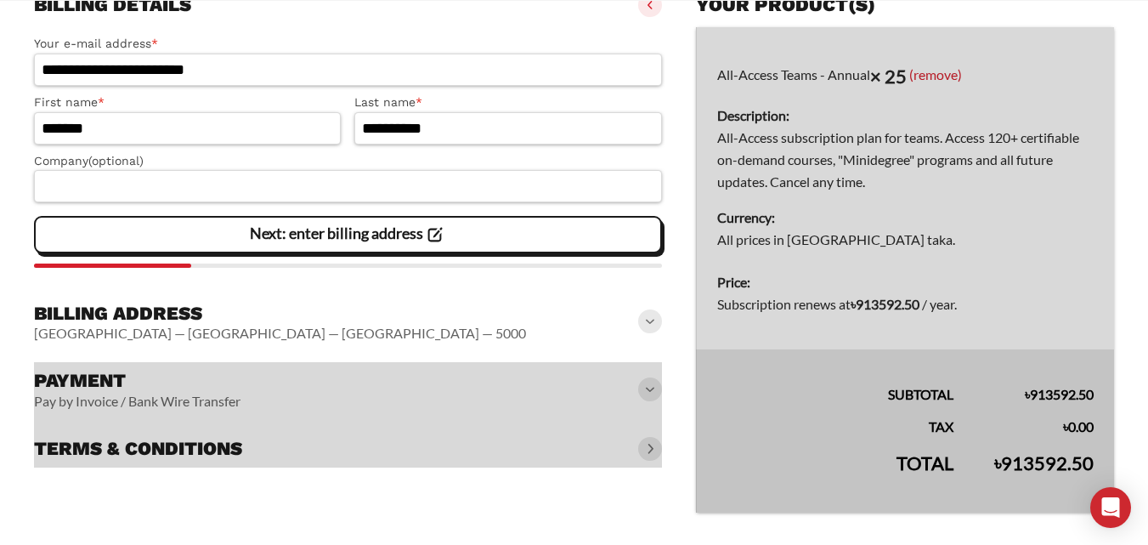
scroll to position [257, 0]
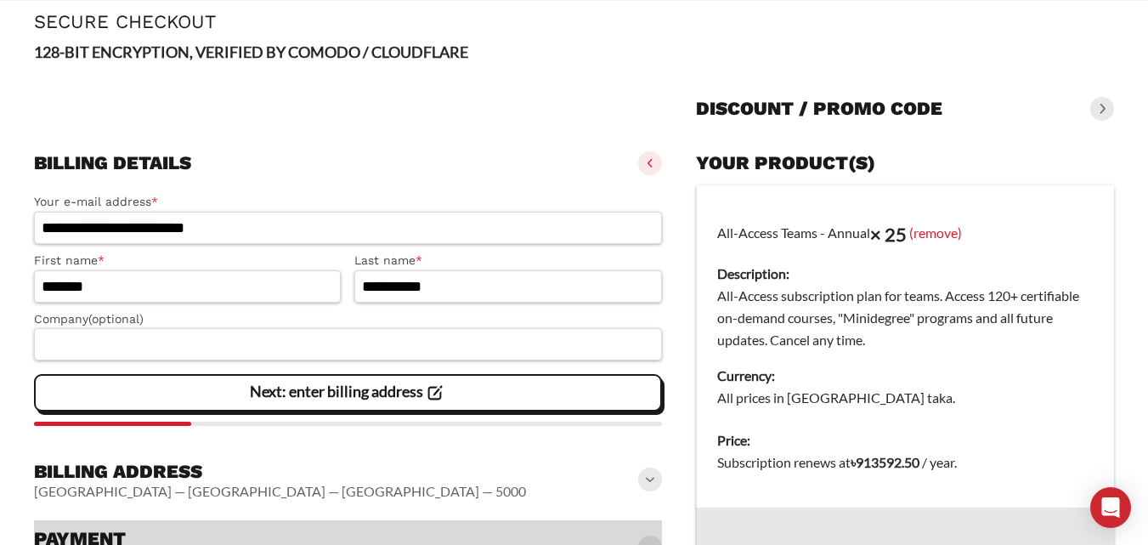
click at [429, 387] on icon at bounding box center [434, 393] width 23 height 23
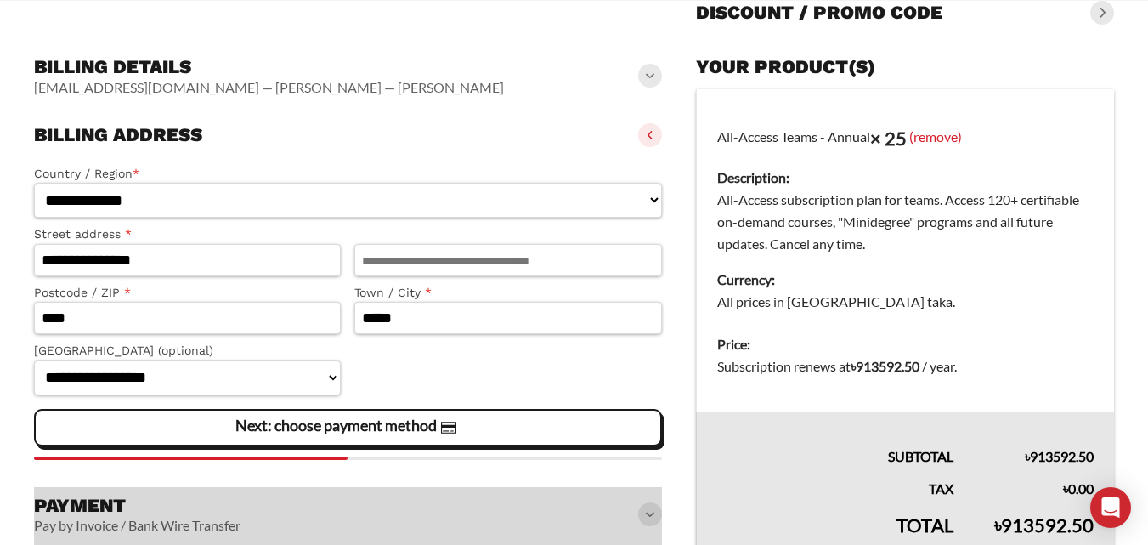
scroll to position [269, 0]
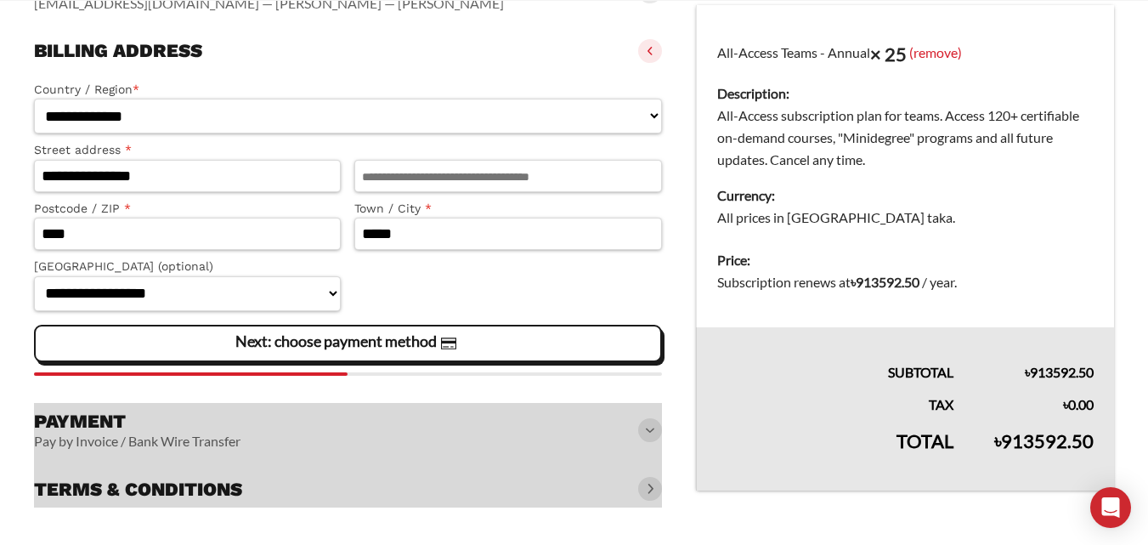
click at [388, 350] on span "Next: choose payment method" at bounding box center [347, 343] width 224 height 36
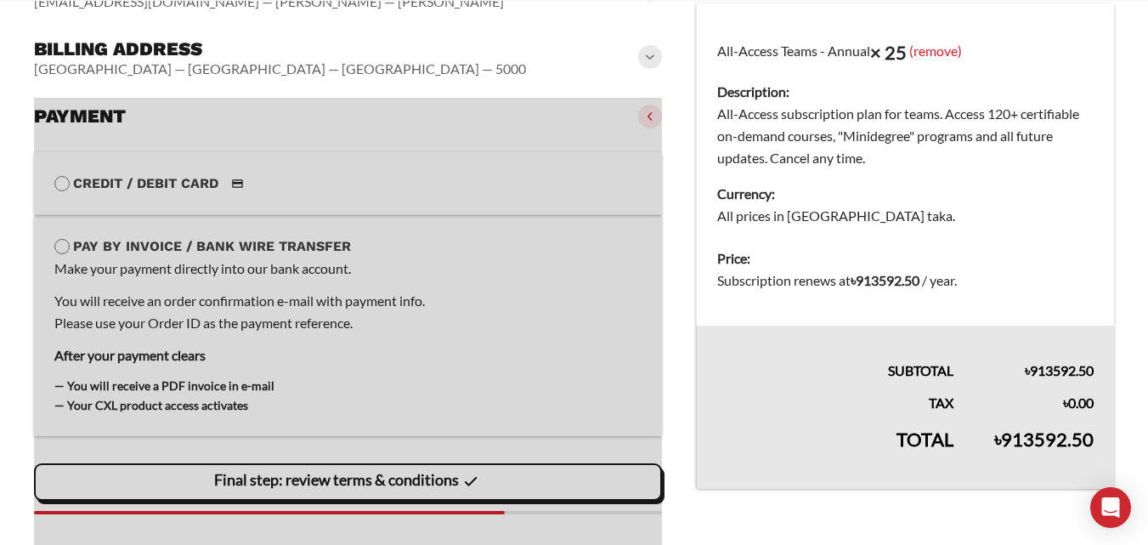
scroll to position [341, 0]
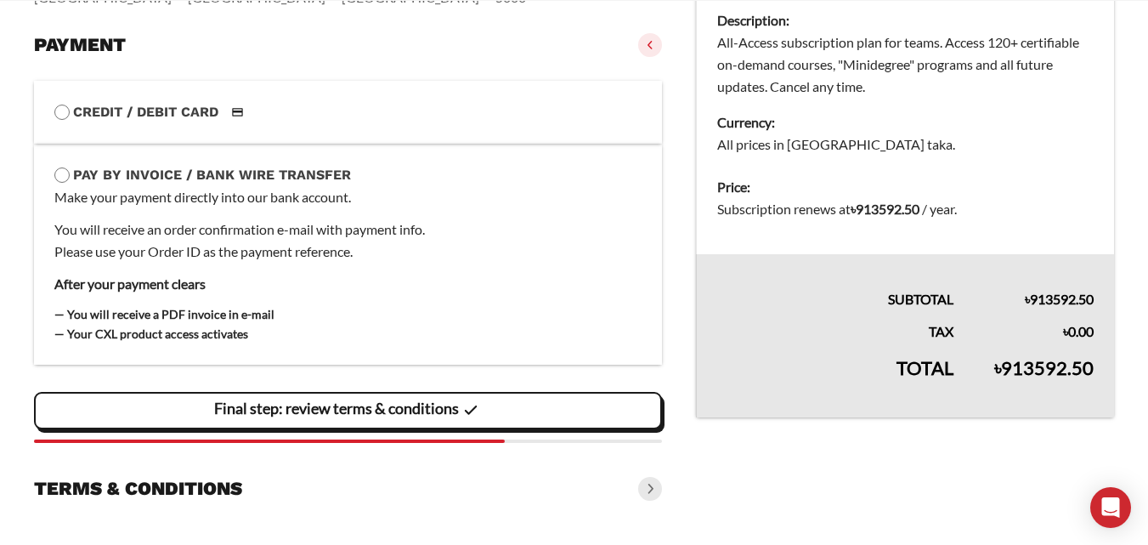
click at [382, 387] on section "Credit / Debit Card MasterCard ending in 3892 (expires [CREDIT_CARD_DATA]) Visa…" at bounding box center [348, 260] width 628 height 393
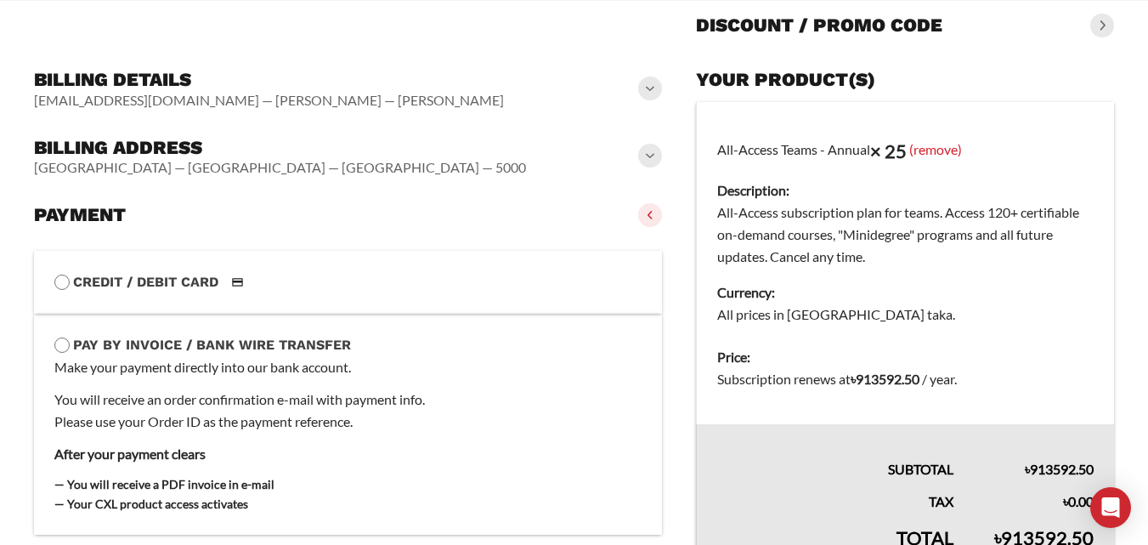
click at [136, 277] on label "Credit / Debit Card" at bounding box center [347, 282] width 587 height 22
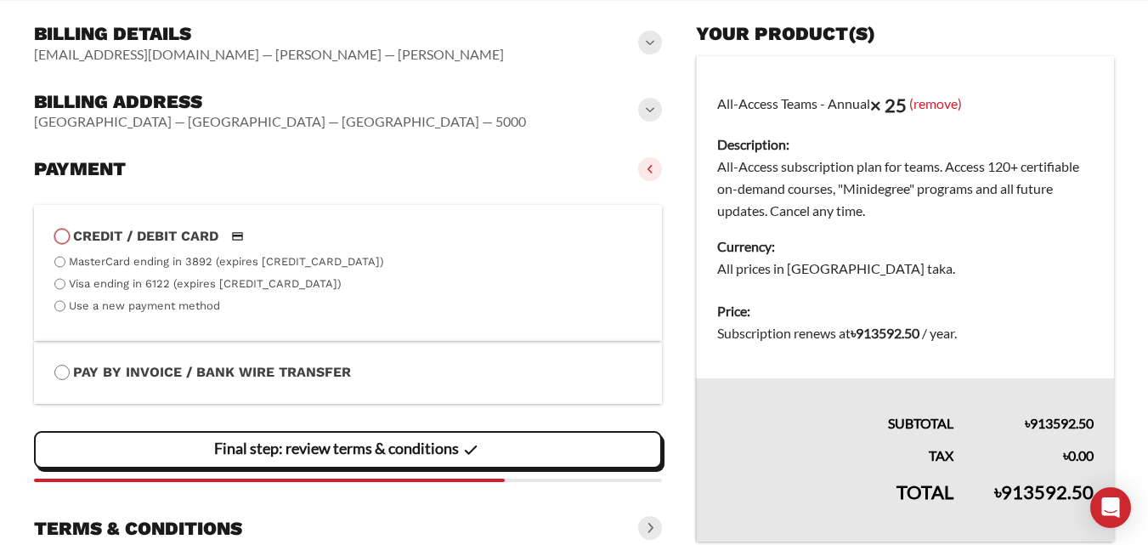
scroll to position [257, 0]
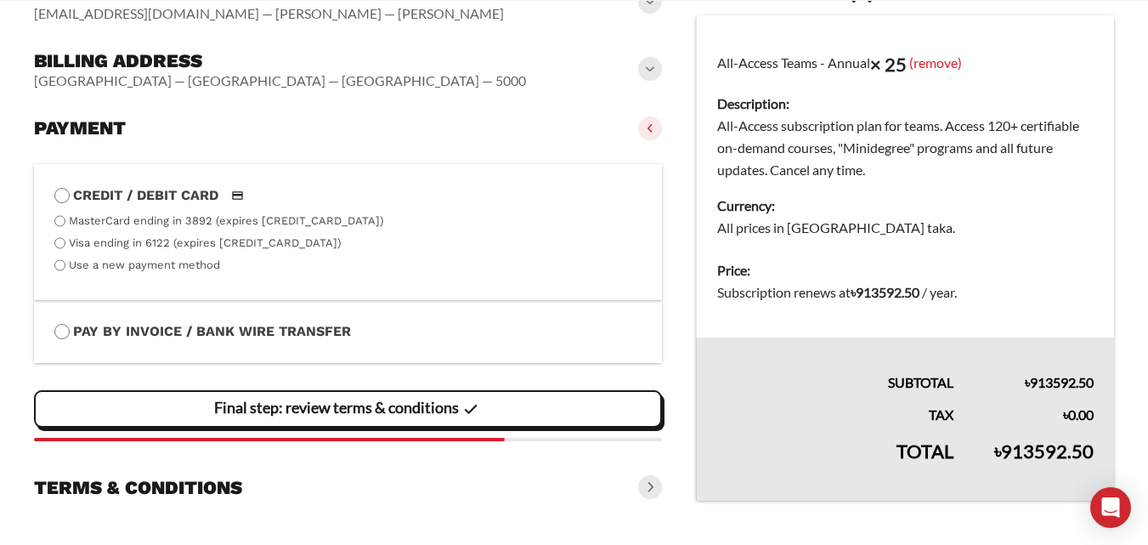
click at [139, 269] on label "Use a new payment method" at bounding box center [144, 264] width 151 height 13
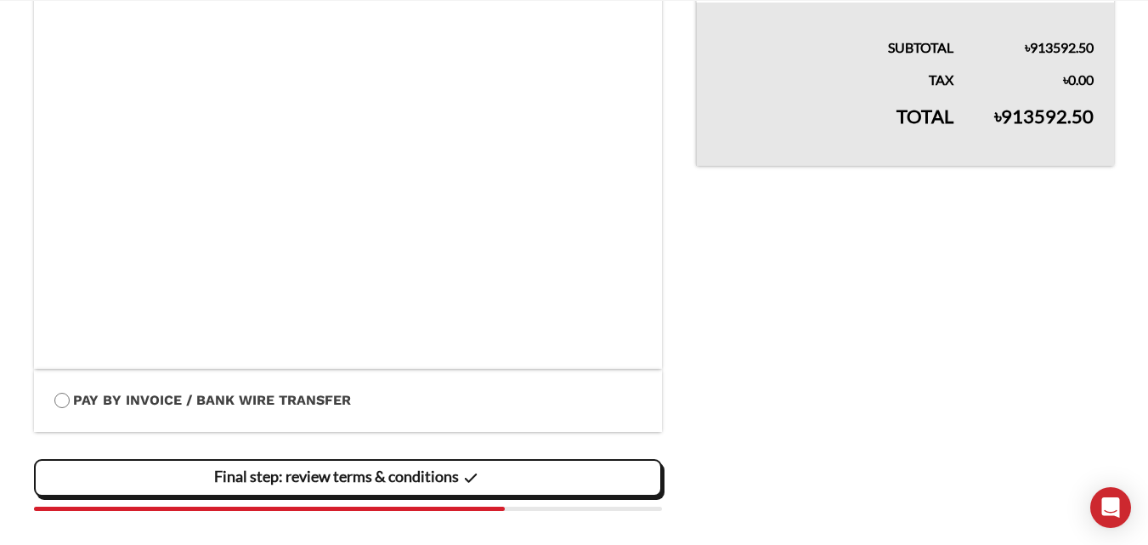
scroll to position [660, 0]
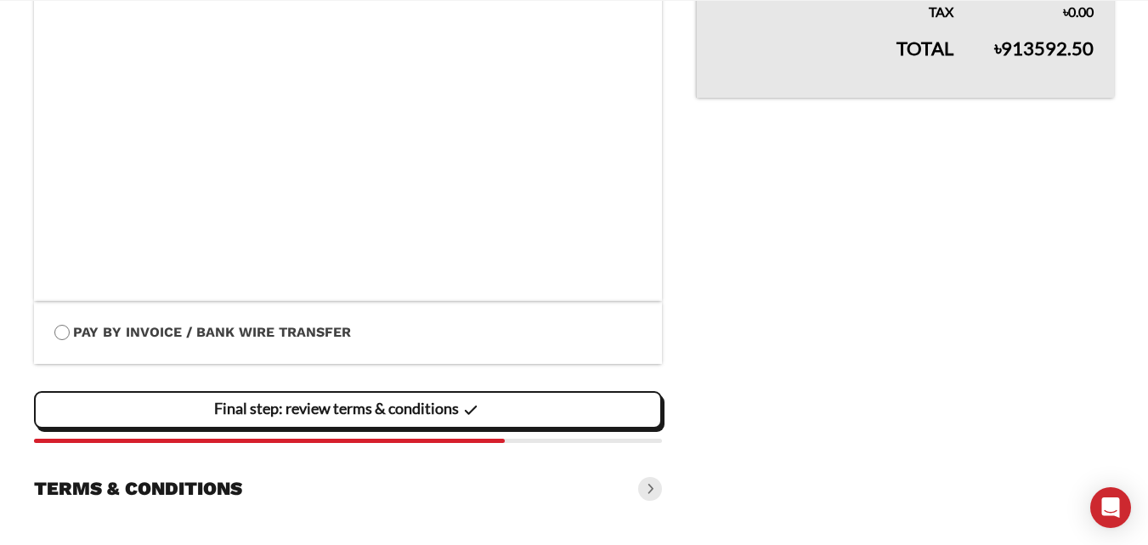
click at [0, 0] on slot "Final step: review terms & conditions" at bounding box center [0, 0] width 0 height 0
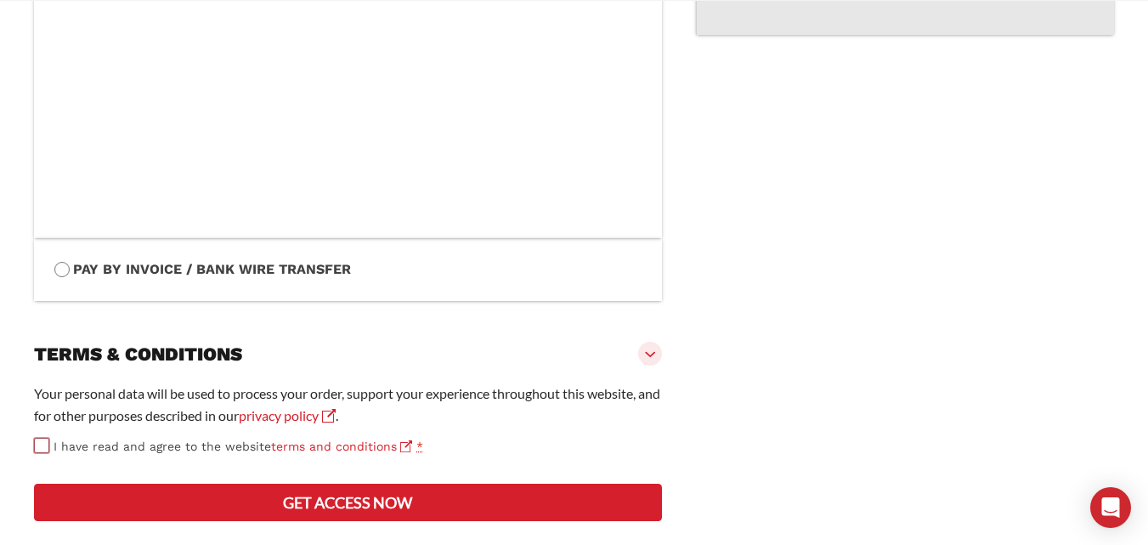
scroll to position [809, 0]
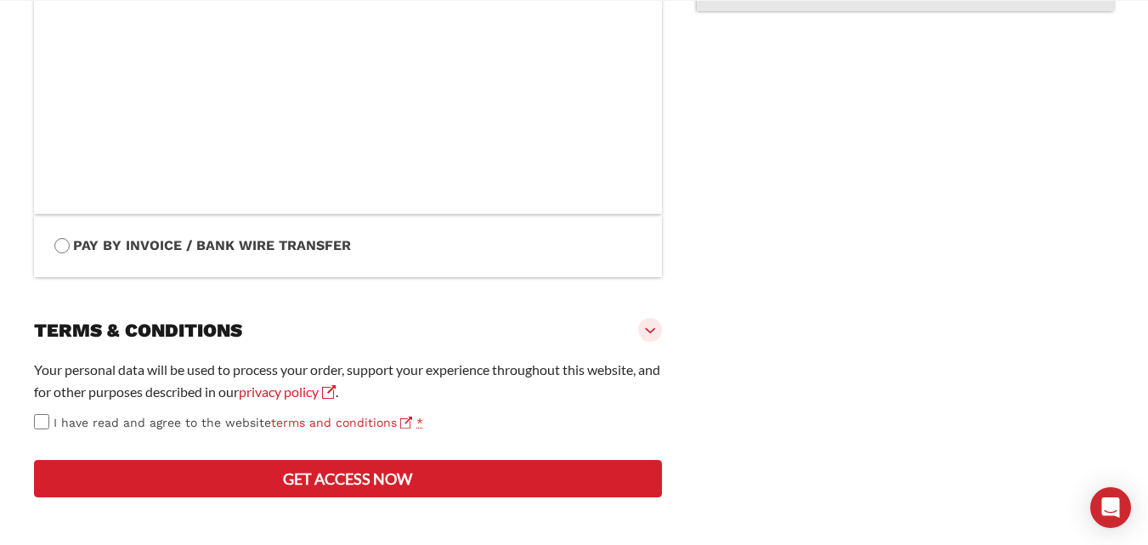
click at [314, 479] on button "Get access now" at bounding box center [348, 478] width 628 height 37
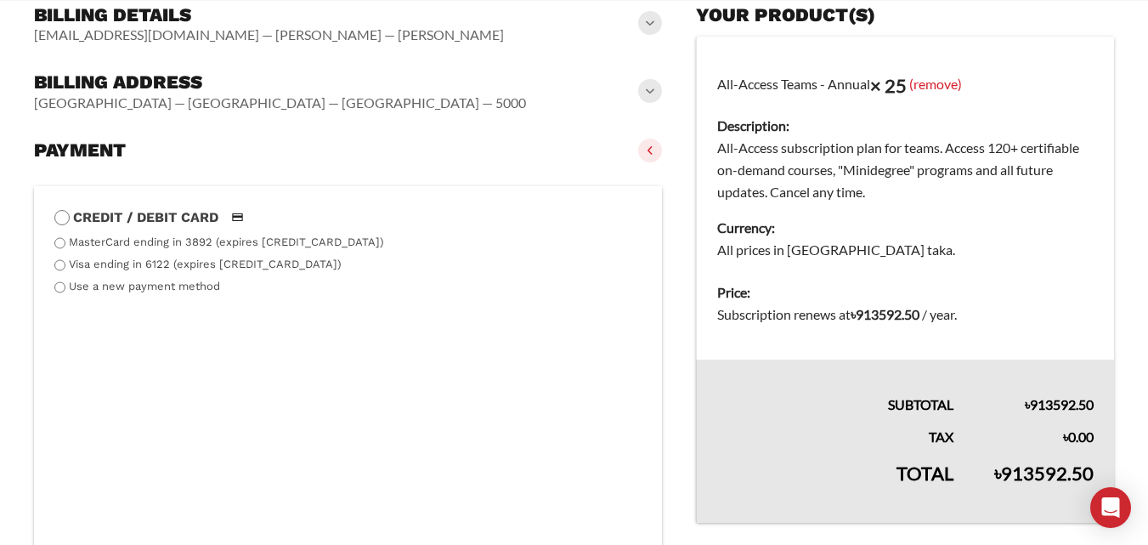
scroll to position [388, 0]
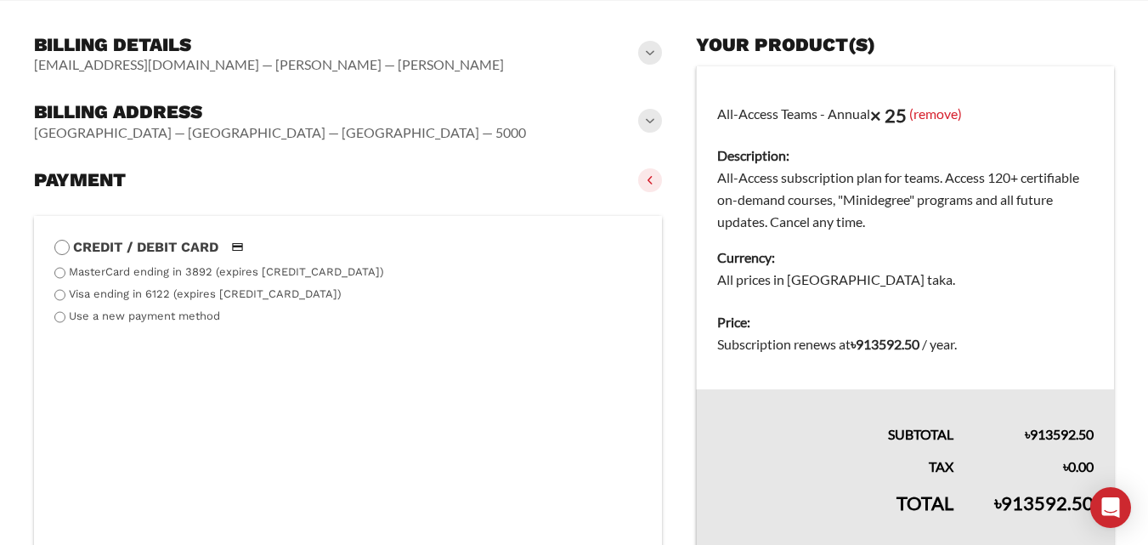
click at [642, 120] on span at bounding box center [650, 121] width 24 height 24
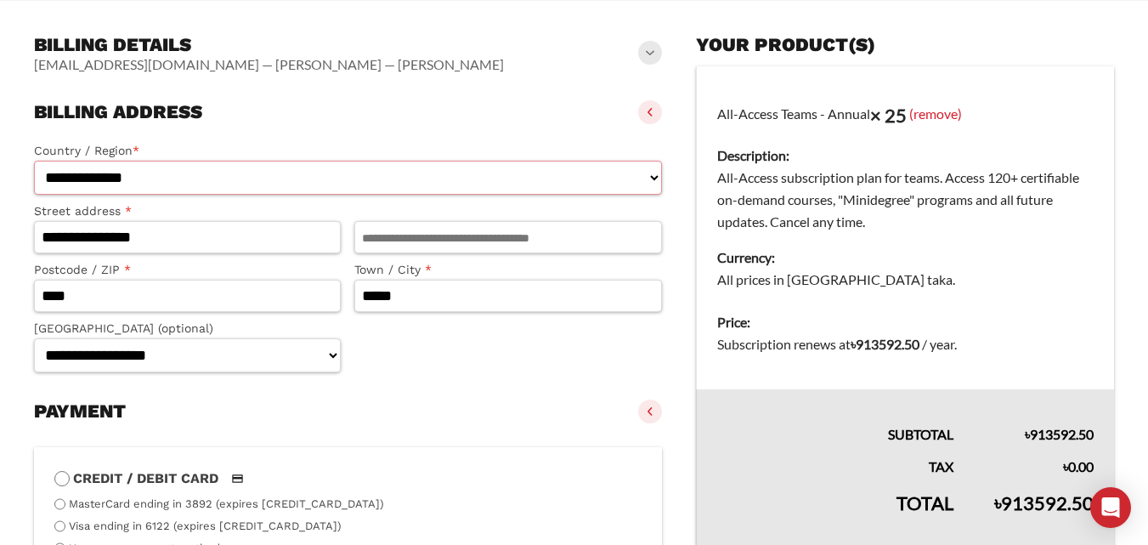
click at [223, 186] on select "**********" at bounding box center [348, 178] width 628 height 35
select select "**"
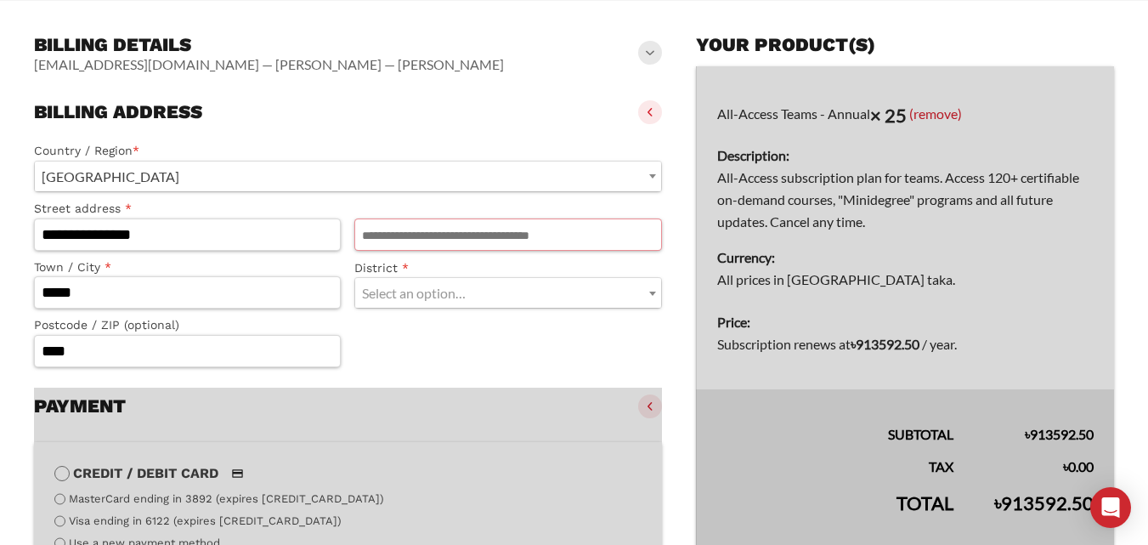
click at [416, 239] on input "Apartment, suite, unit, etc. (optional)" at bounding box center [507, 234] width 307 height 32
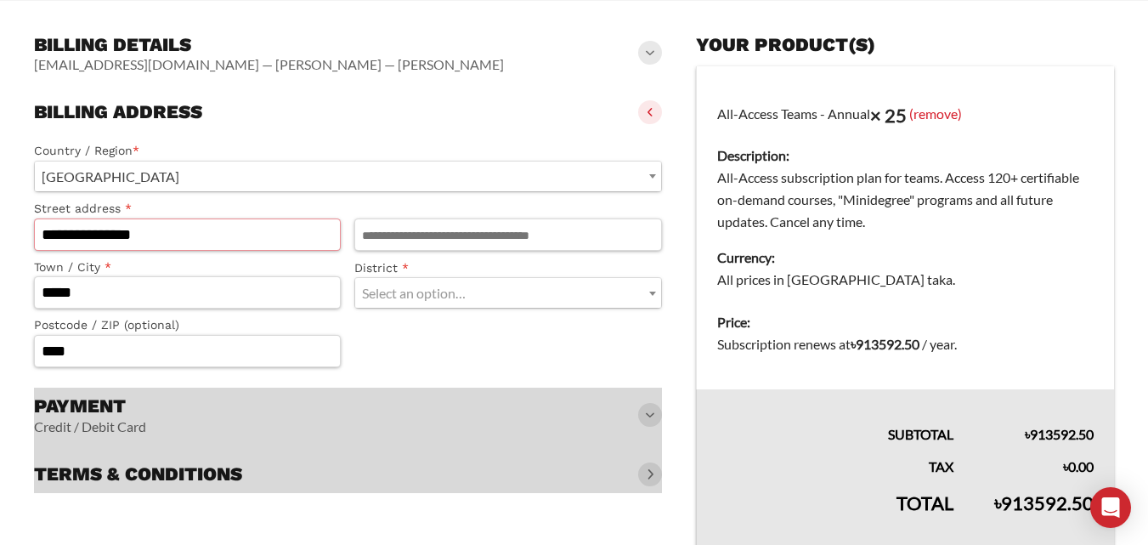
drag, startPoint x: 189, startPoint y: 226, endPoint x: 0, endPoint y: 254, distance: 191.5
click at [0, 254] on slot "**********" at bounding box center [574, 136] width 1148 height 920
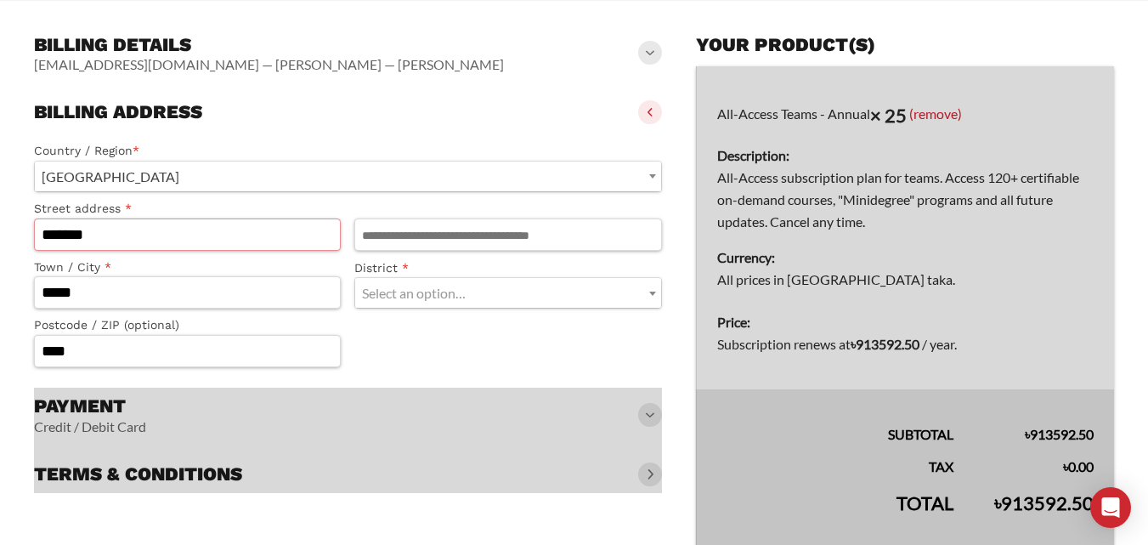
type input "*******"
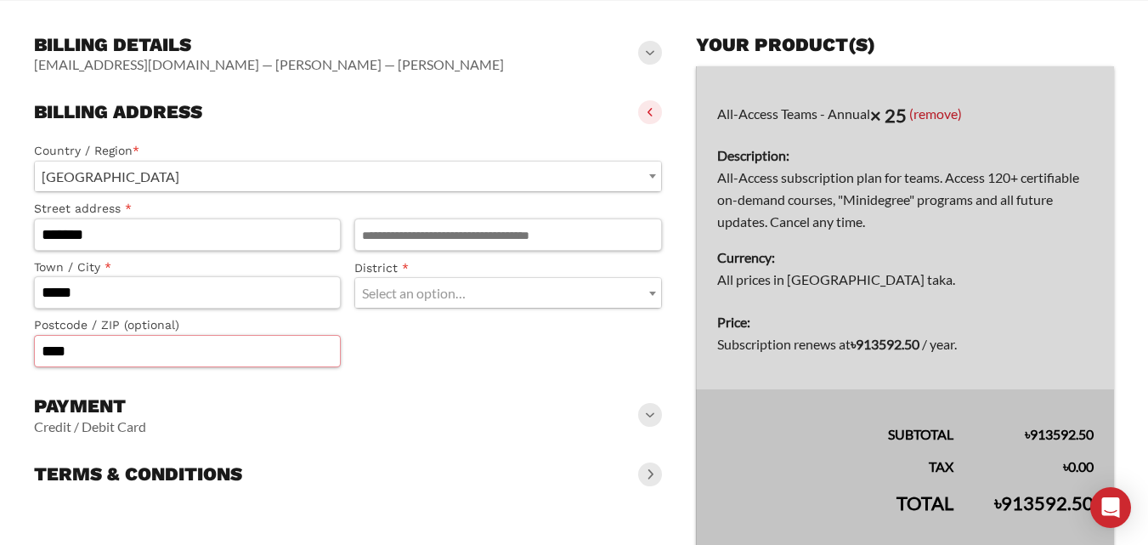
drag, startPoint x: 91, startPoint y: 359, endPoint x: 0, endPoint y: 373, distance: 91.9
click at [0, 373] on slot "**********" at bounding box center [574, 136] width 1148 height 920
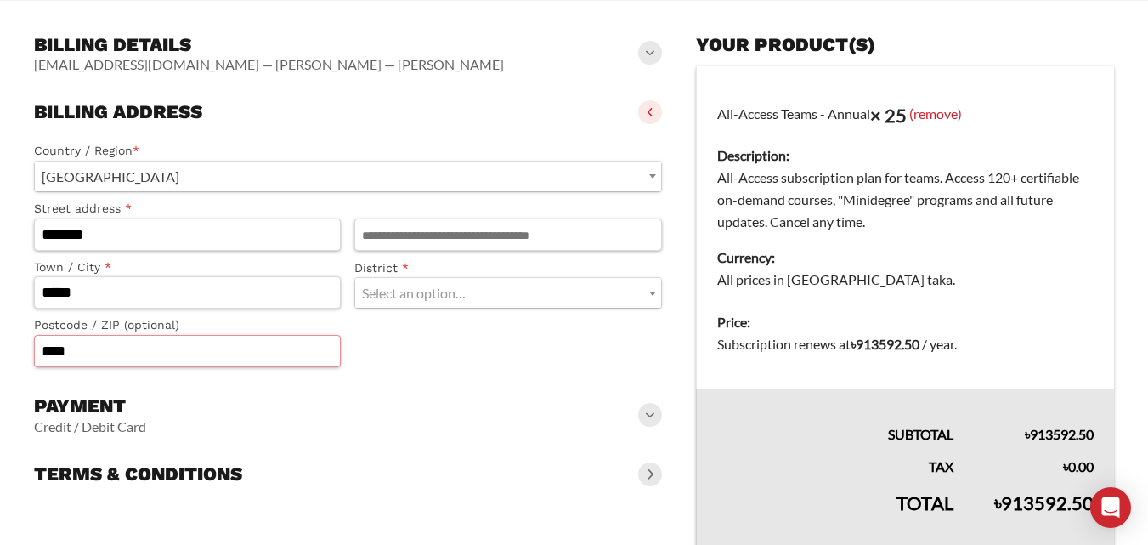
type input "****"
click at [443, 292] on span "Select an option…" at bounding box center [414, 293] width 104 height 16
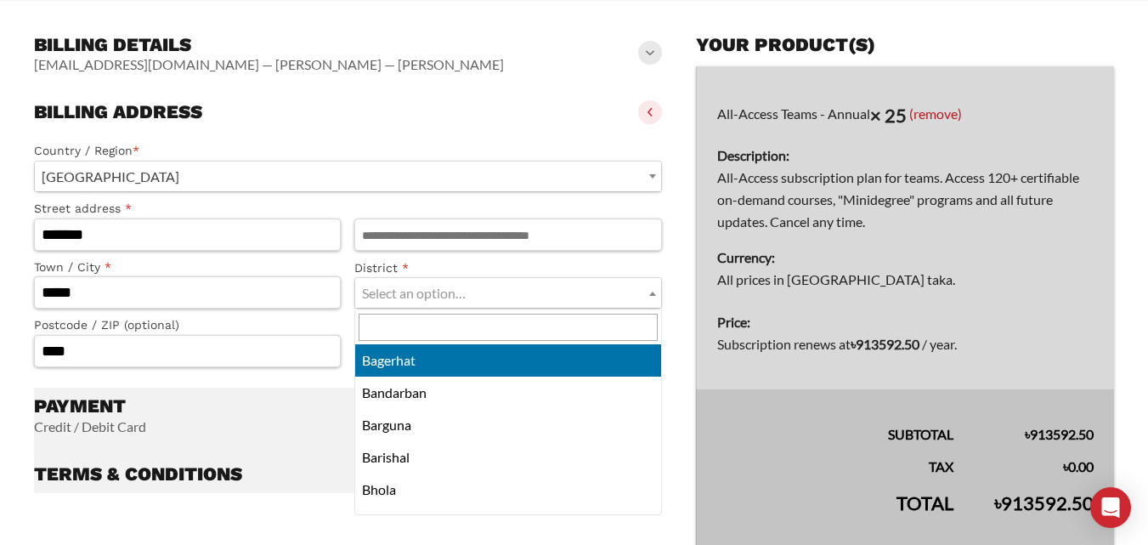
click at [461, 329] on input "text" at bounding box center [508, 327] width 298 height 27
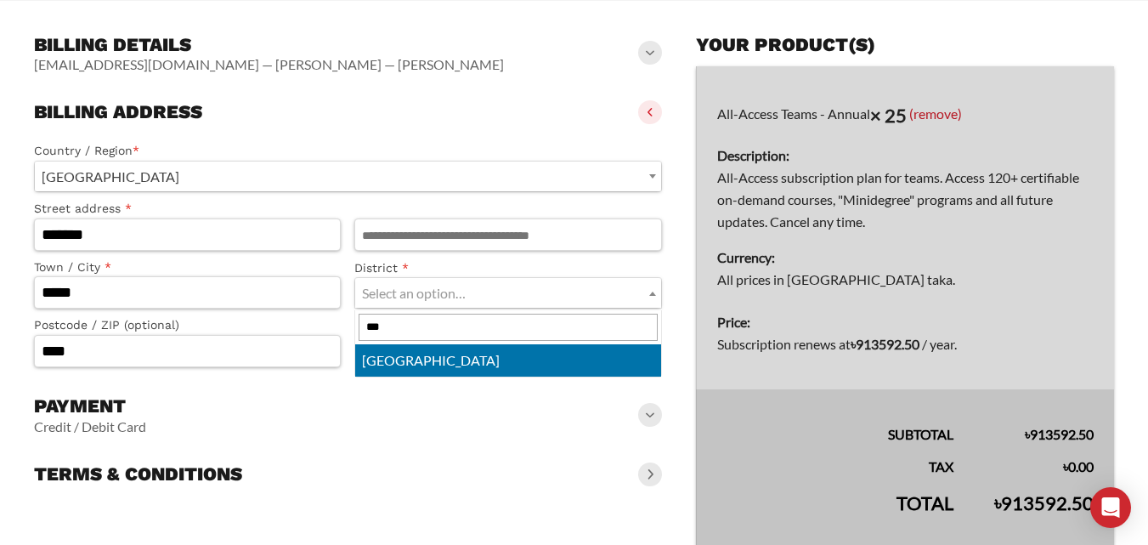
type input "***"
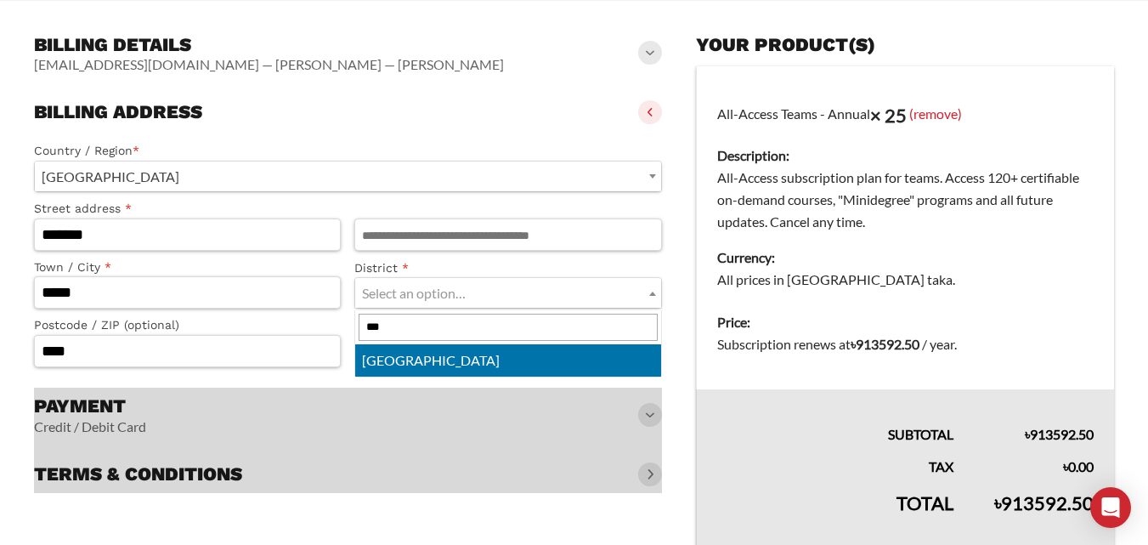
select select "*****"
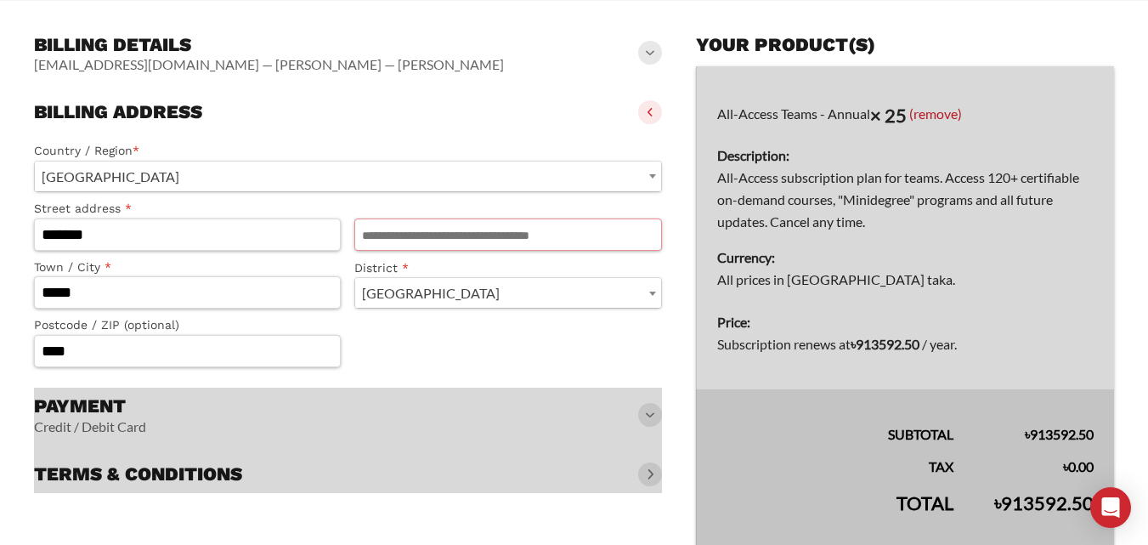
click at [419, 238] on input "Apartment, suite, unit, etc. (optional)" at bounding box center [507, 234] width 307 height 32
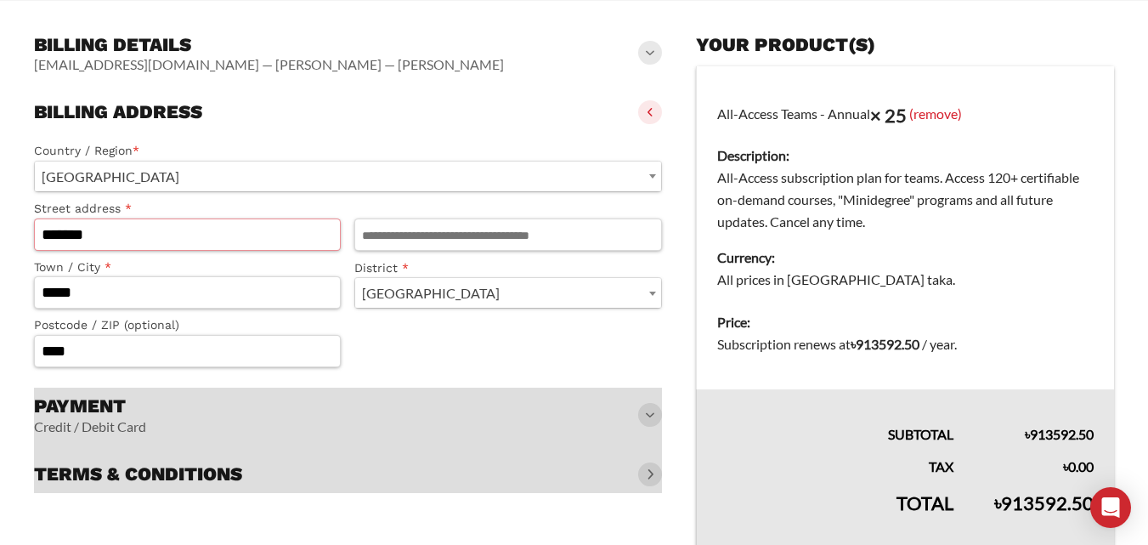
click at [216, 235] on input "*******" at bounding box center [187, 234] width 307 height 32
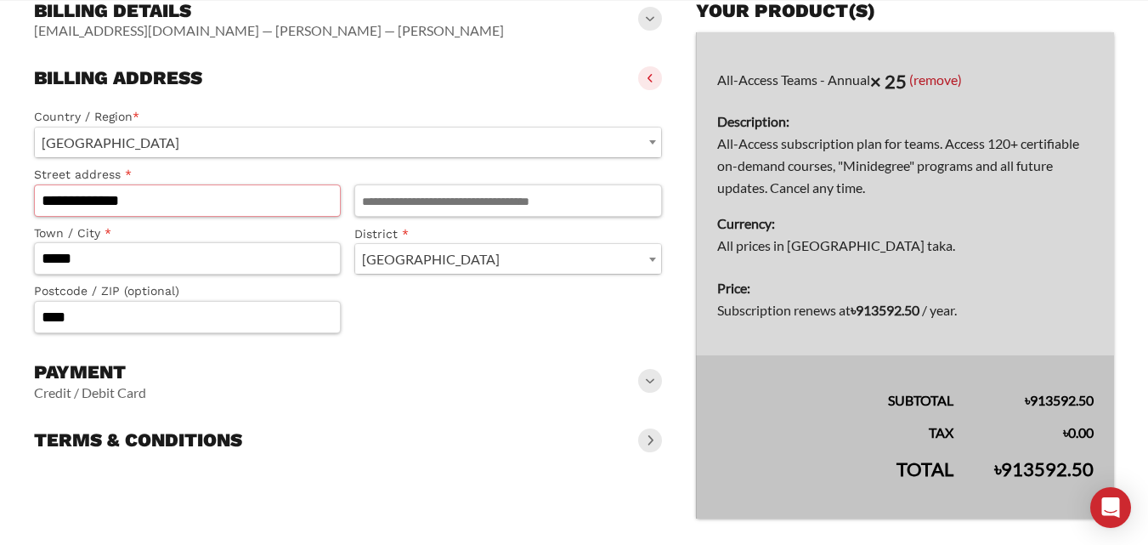
scroll to position [440, 0]
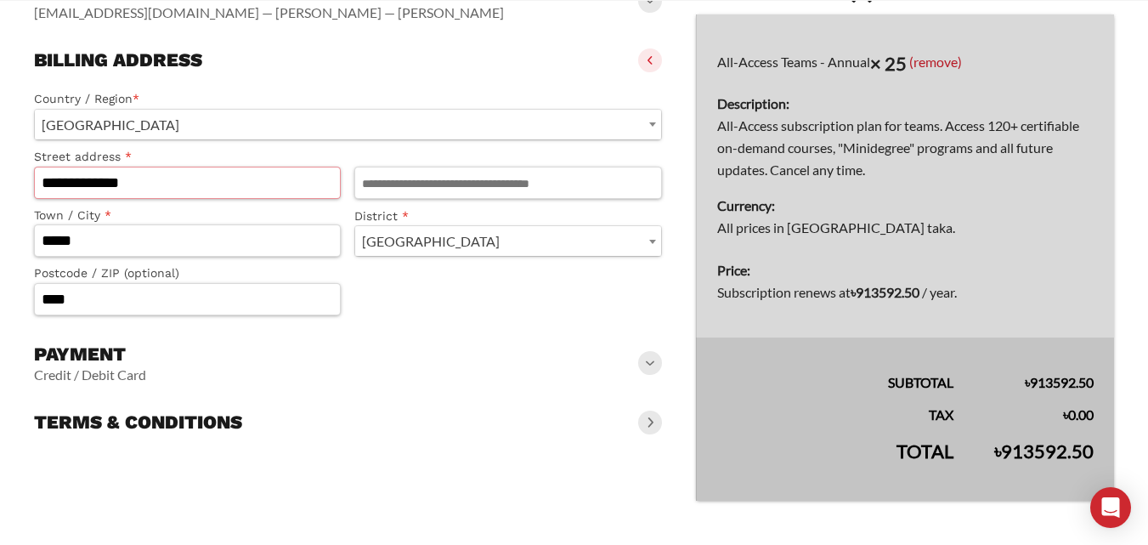
type input "**********"
drag, startPoint x: 233, startPoint y: 252, endPoint x: 2, endPoint y: 262, distance: 231.3
click at [2, 262] on slot "**********" at bounding box center [574, 84] width 1148 height 920
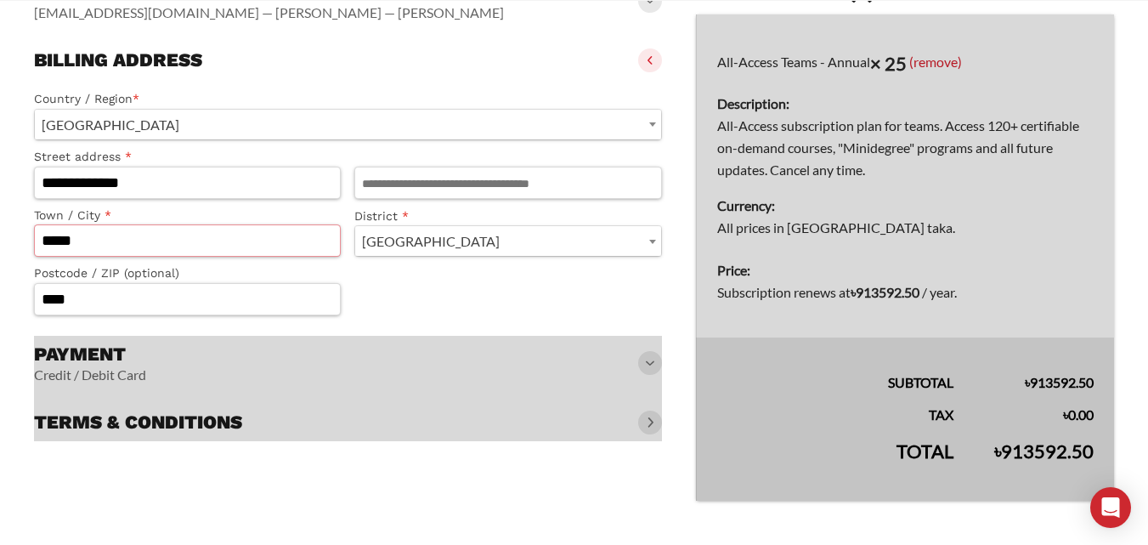
type input "*****"
click at [650, 362] on div at bounding box center [348, 388] width 628 height 105
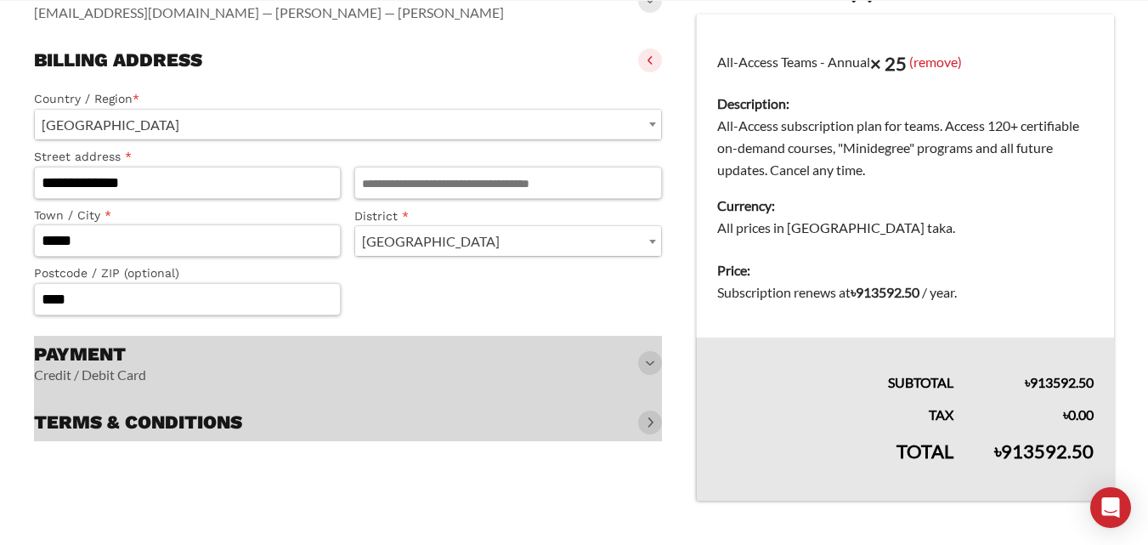
click at [644, 59] on span at bounding box center [650, 60] width 24 height 24
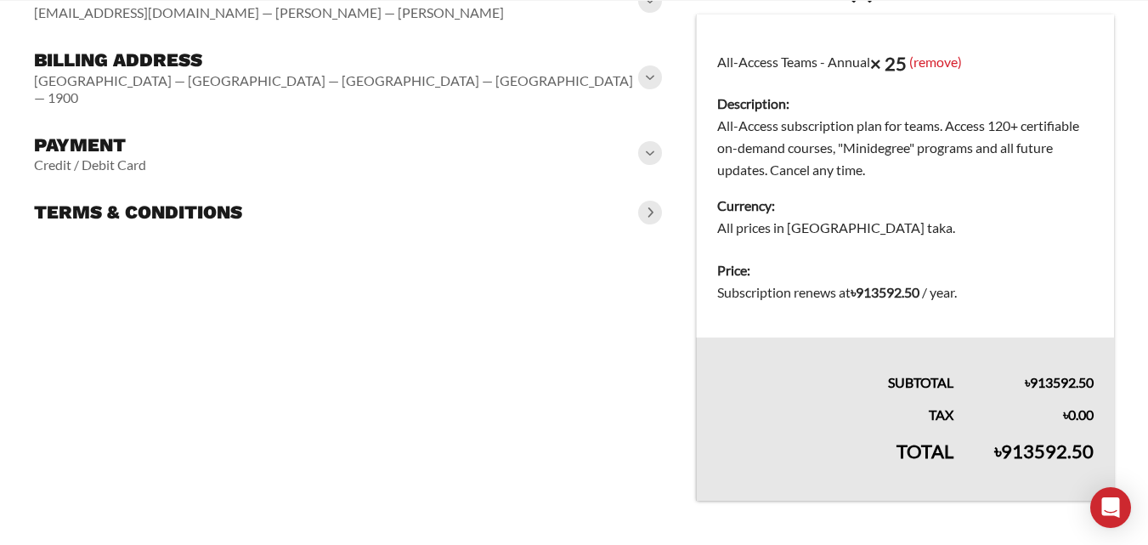
click at [653, 201] on span at bounding box center [650, 213] width 24 height 24
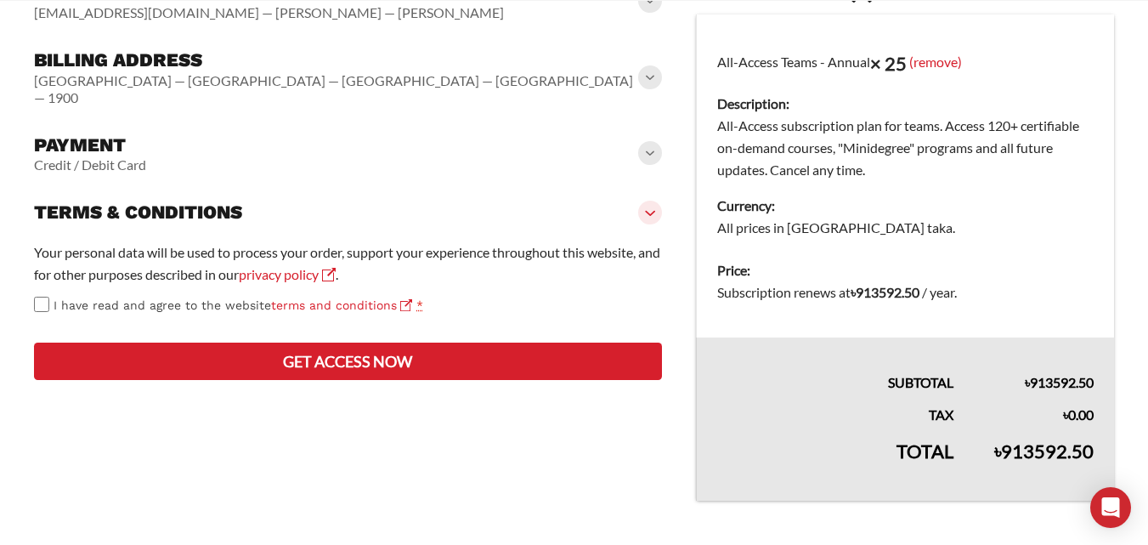
click at [652, 141] on span at bounding box center [650, 153] width 24 height 24
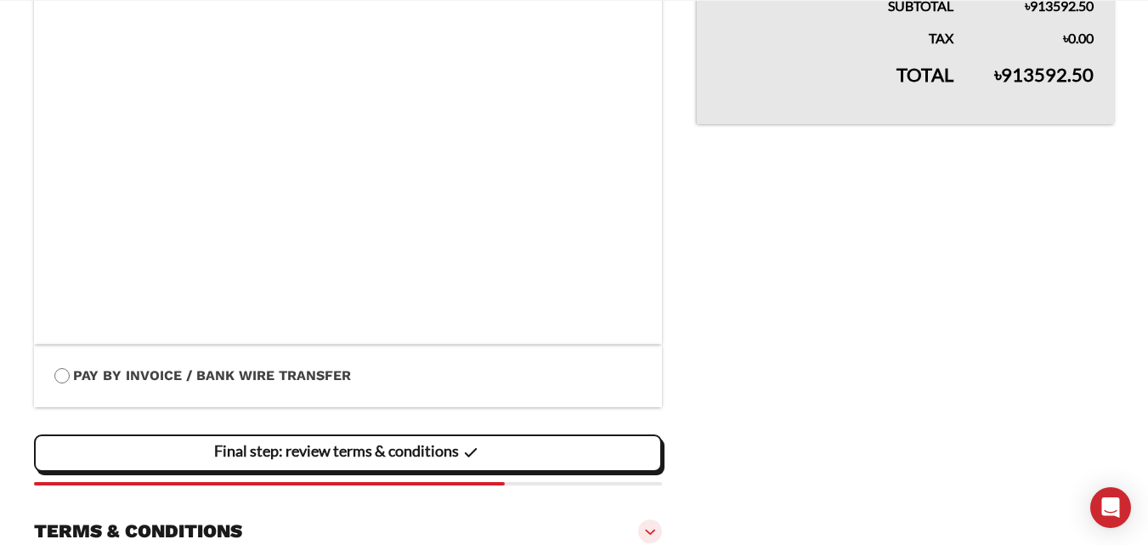
scroll to position [808, 0]
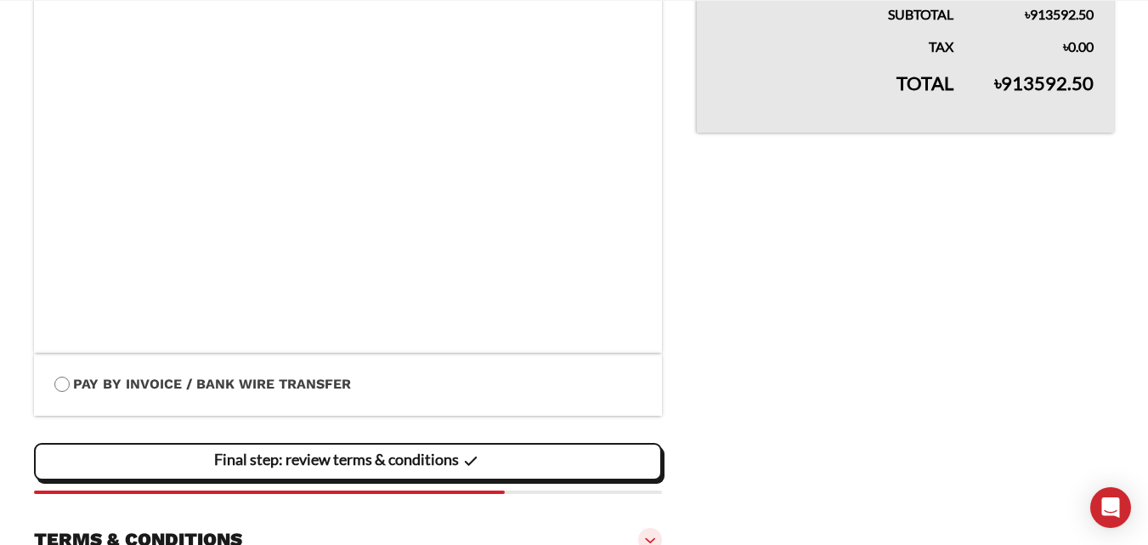
click at [0, 0] on slot "Final step: review terms & conditions" at bounding box center [0, 0] width 0 height 0
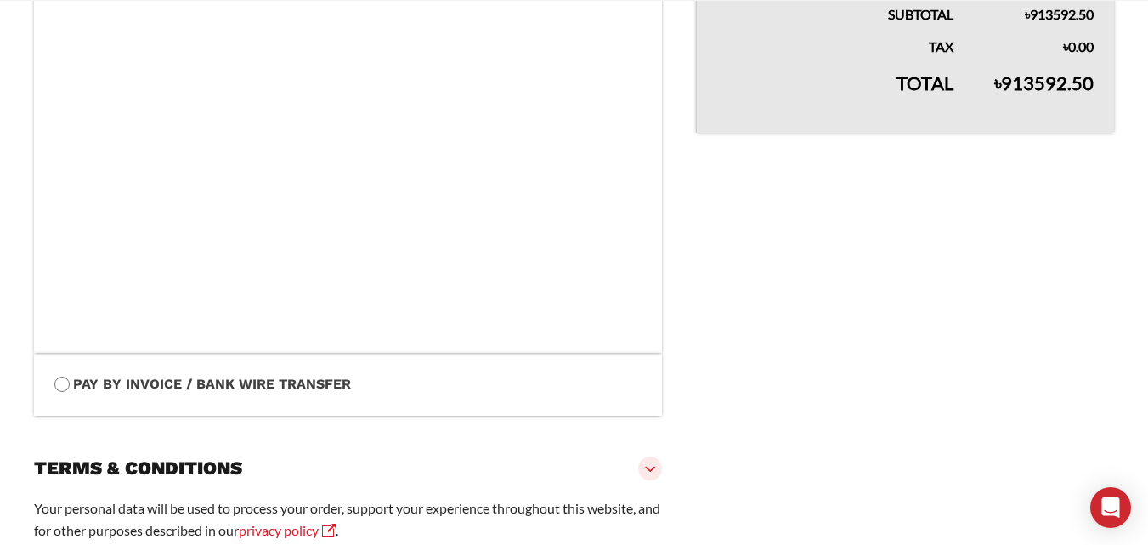
scroll to position [992, 0]
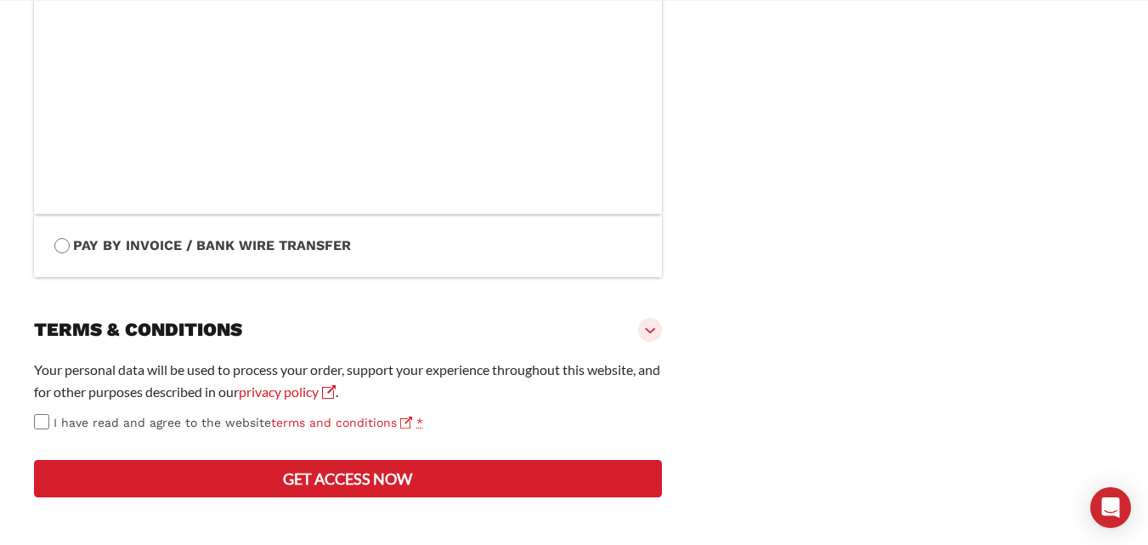
click at [268, 469] on button "Get access now" at bounding box center [348, 478] width 628 height 37
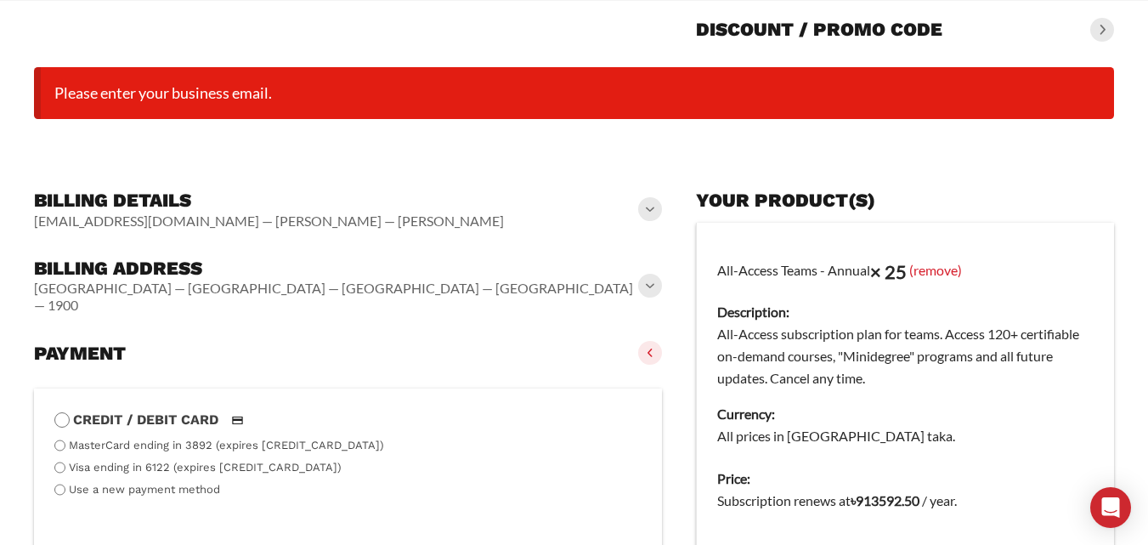
scroll to position [133, 0]
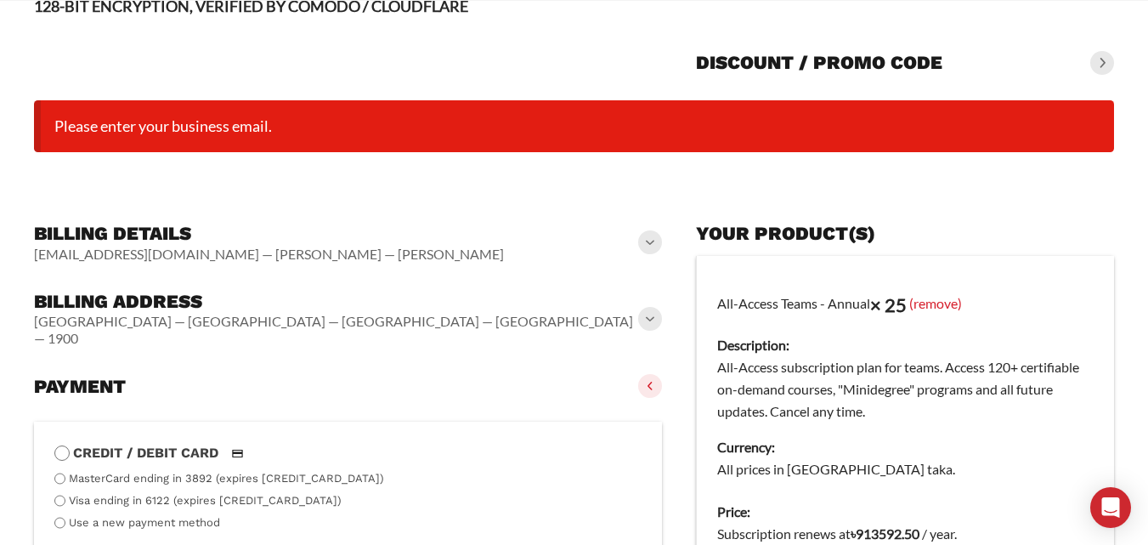
click at [645, 242] on span at bounding box center [650, 242] width 24 height 24
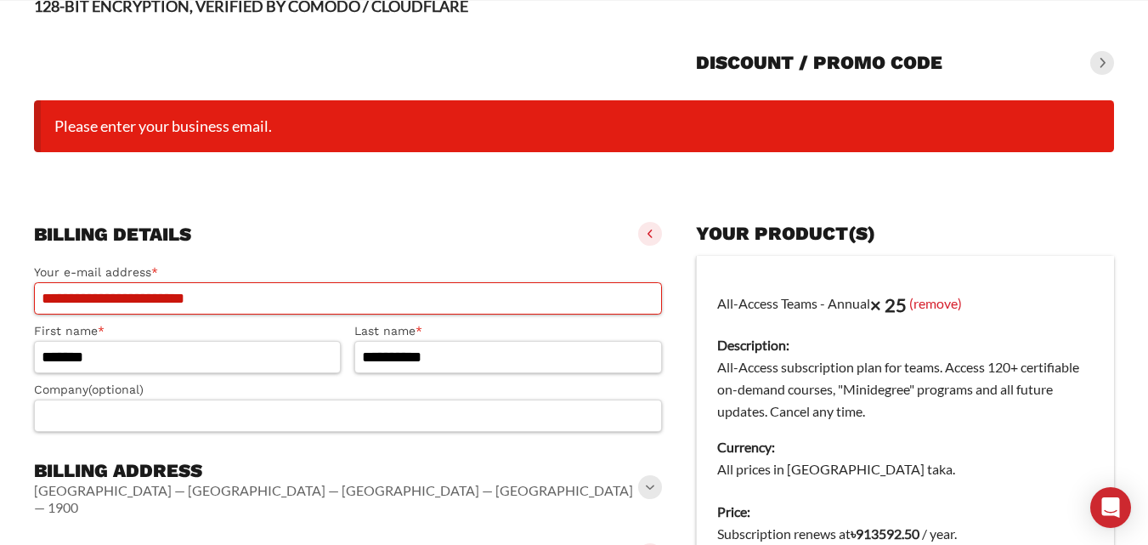
drag, startPoint x: 282, startPoint y: 299, endPoint x: 162, endPoint y: 301, distance: 119.8
click at [162, 301] on input "**********" at bounding box center [348, 298] width 628 height 32
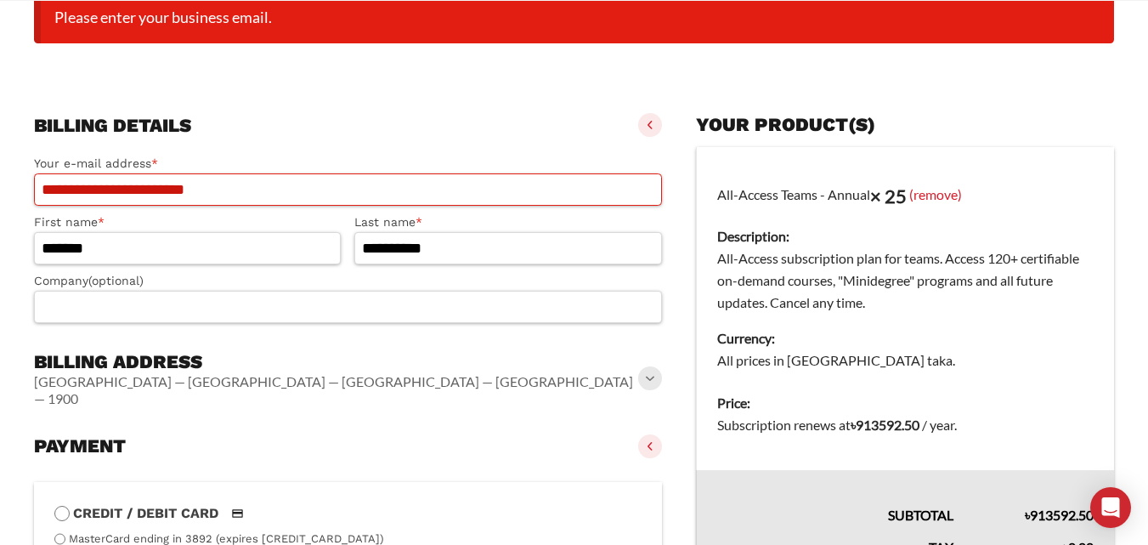
scroll to position [388, 0]
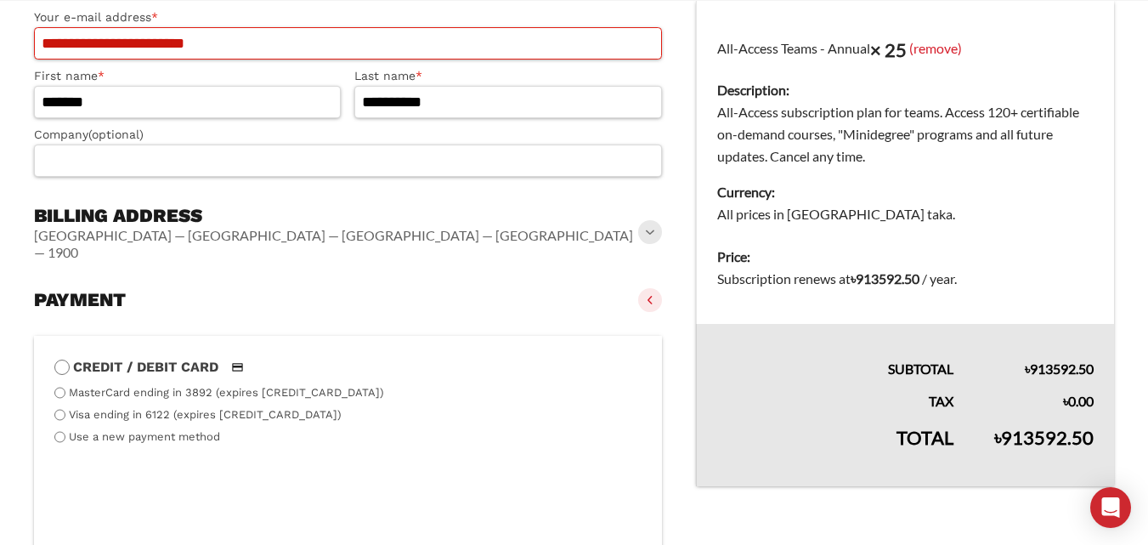
click at [227, 49] on input "**********" at bounding box center [348, 43] width 628 height 32
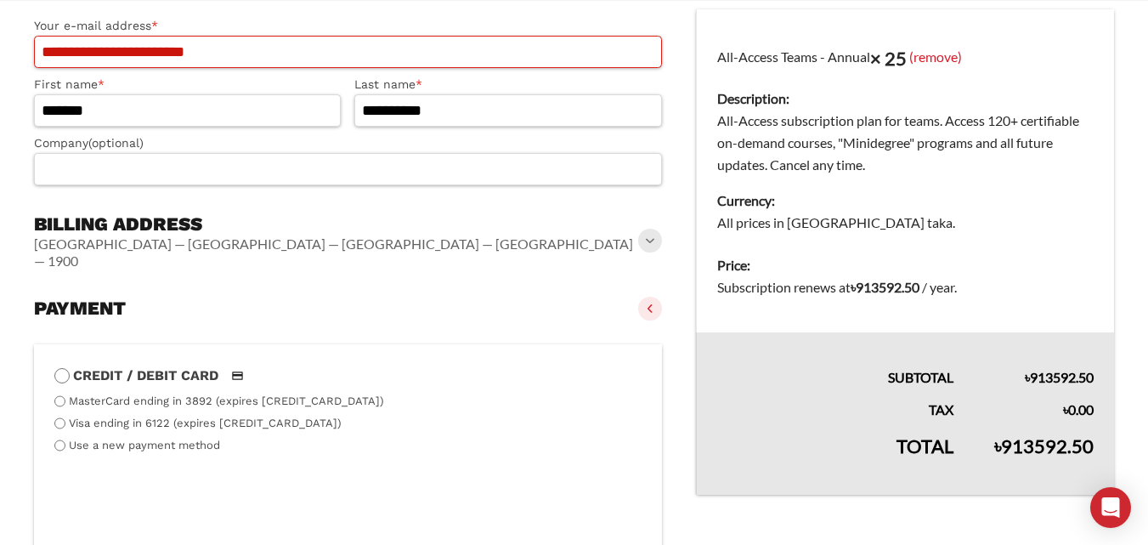
drag, startPoint x: 252, startPoint y: 42, endPoint x: 0, endPoint y: 23, distance: 252.2
click at [0, 23] on slot "**********" at bounding box center [574, 449] width 1148 height 1529
paste input "email"
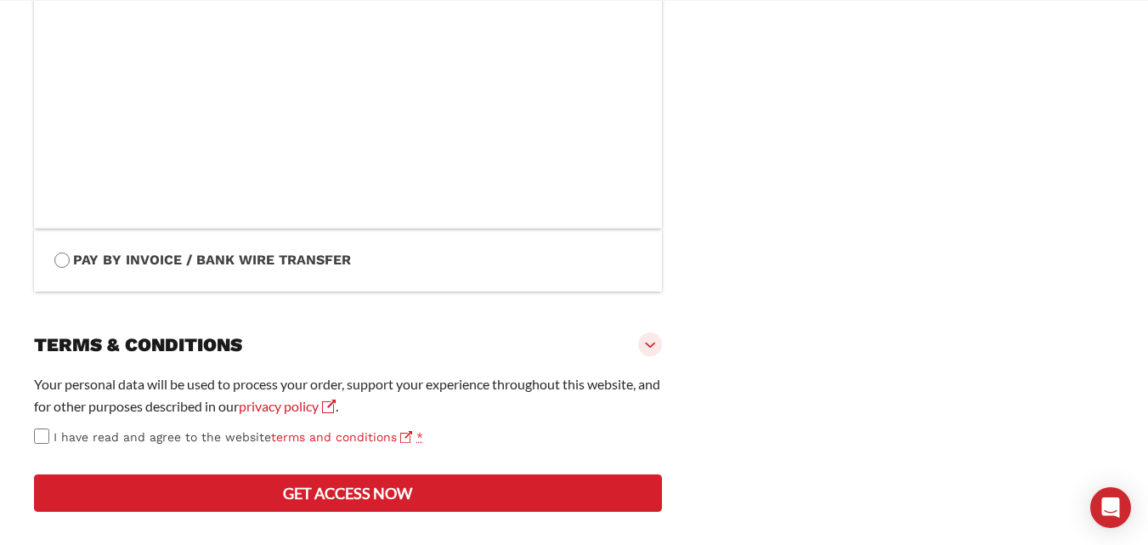
scroll to position [1097, 0]
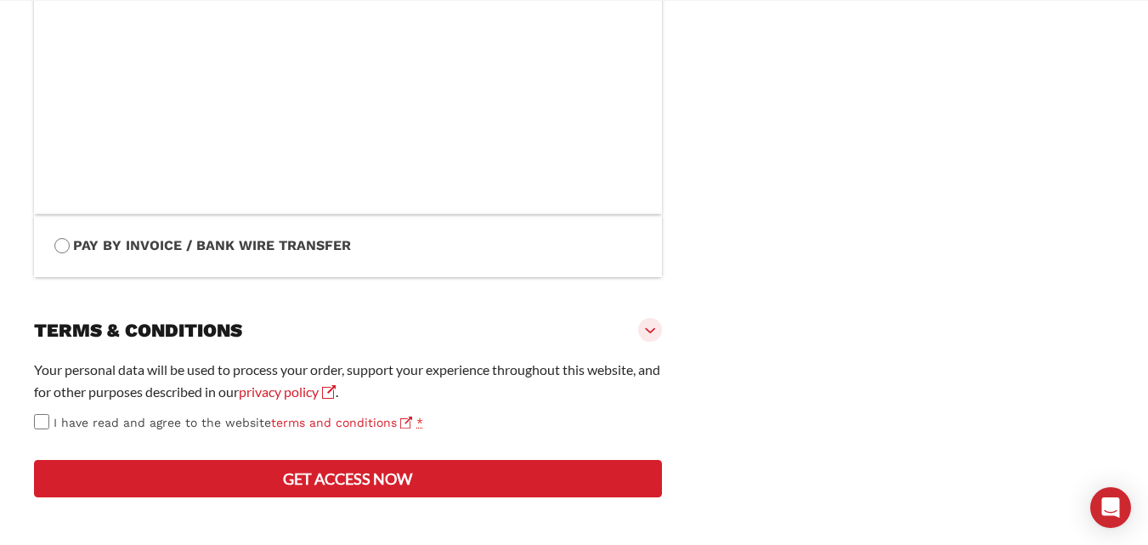
type input "**********"
click at [194, 468] on button "Get access now" at bounding box center [348, 478] width 628 height 37
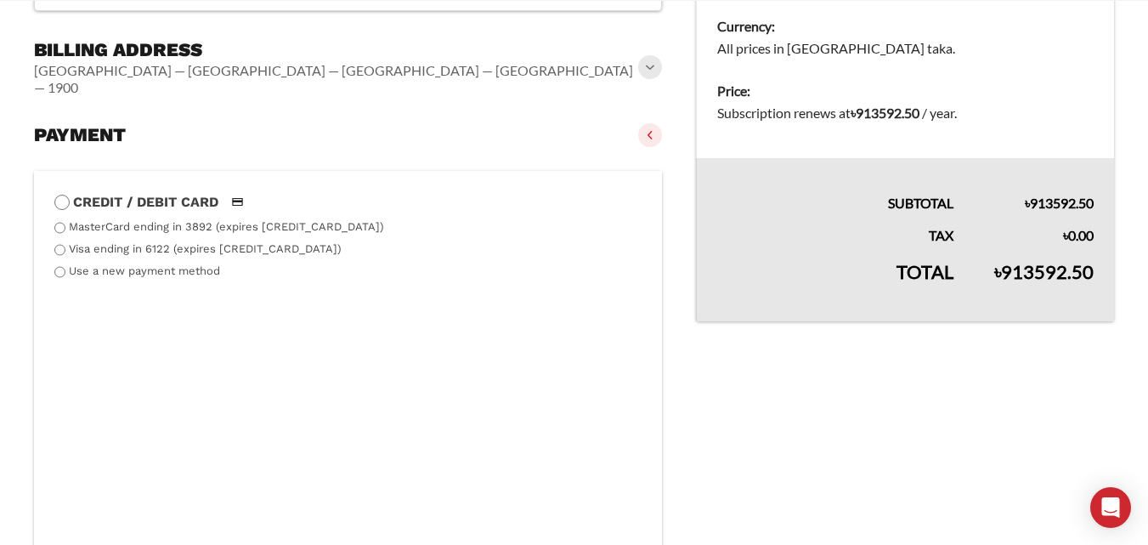
scroll to position [593, 0]
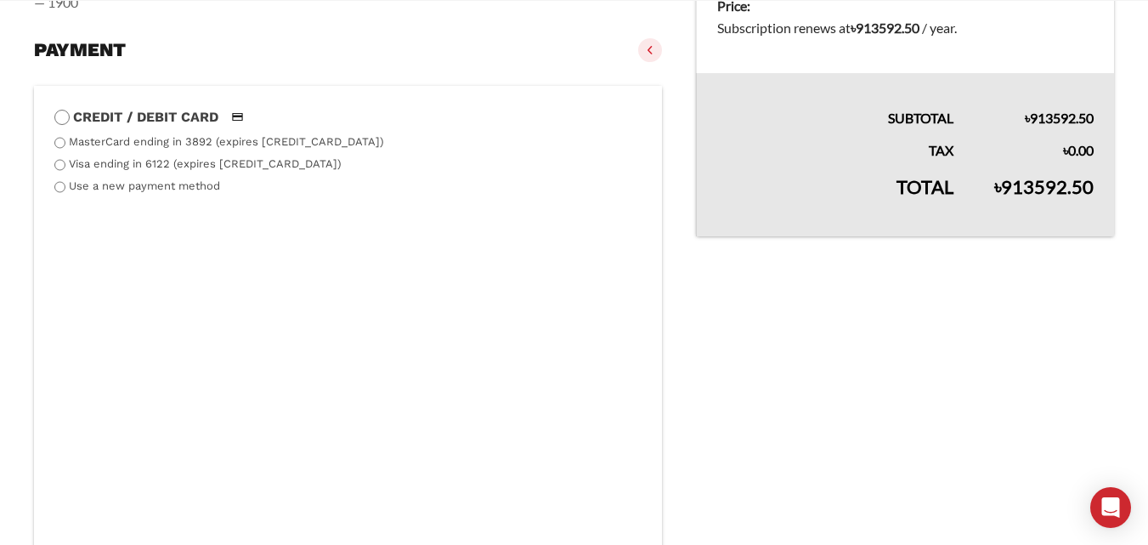
click at [126, 157] on label "Visa ending in 6122 (expires 06/30)" at bounding box center [205, 163] width 273 height 13
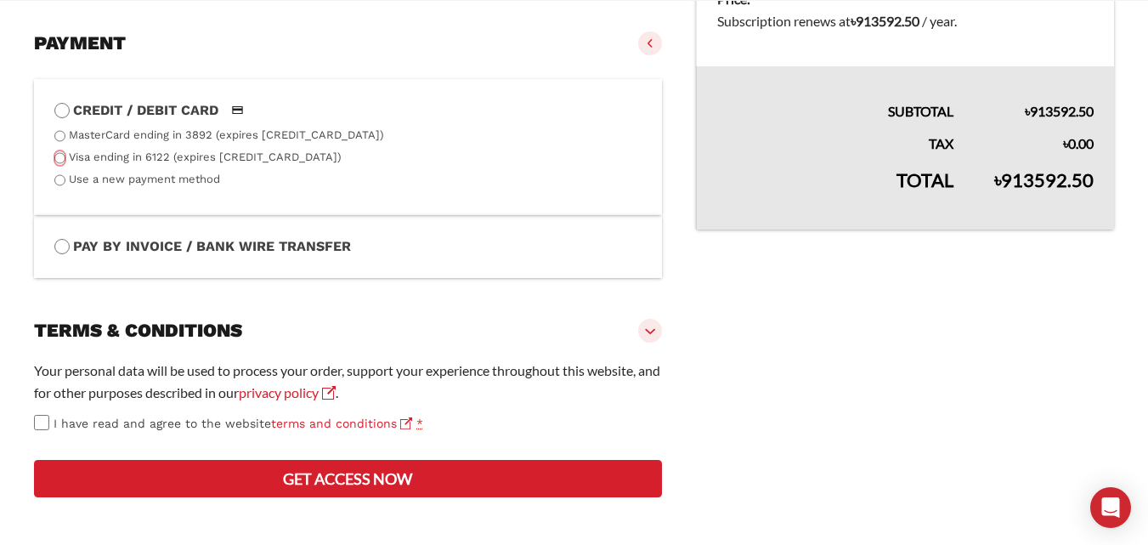
scroll to position [647, 0]
click at [319, 496] on button "Get access now" at bounding box center [348, 478] width 628 height 37
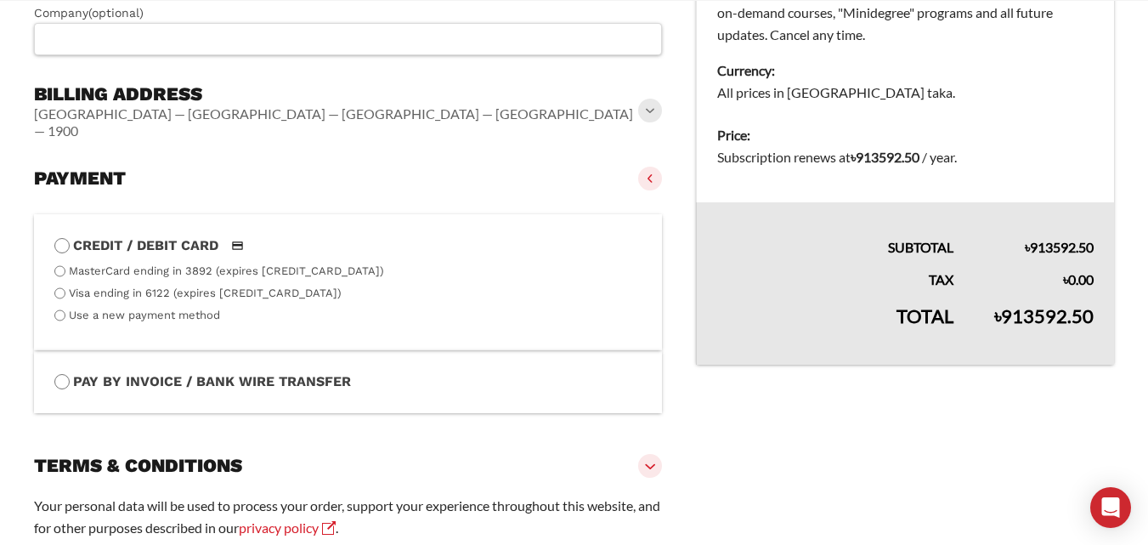
scroll to position [693, 0]
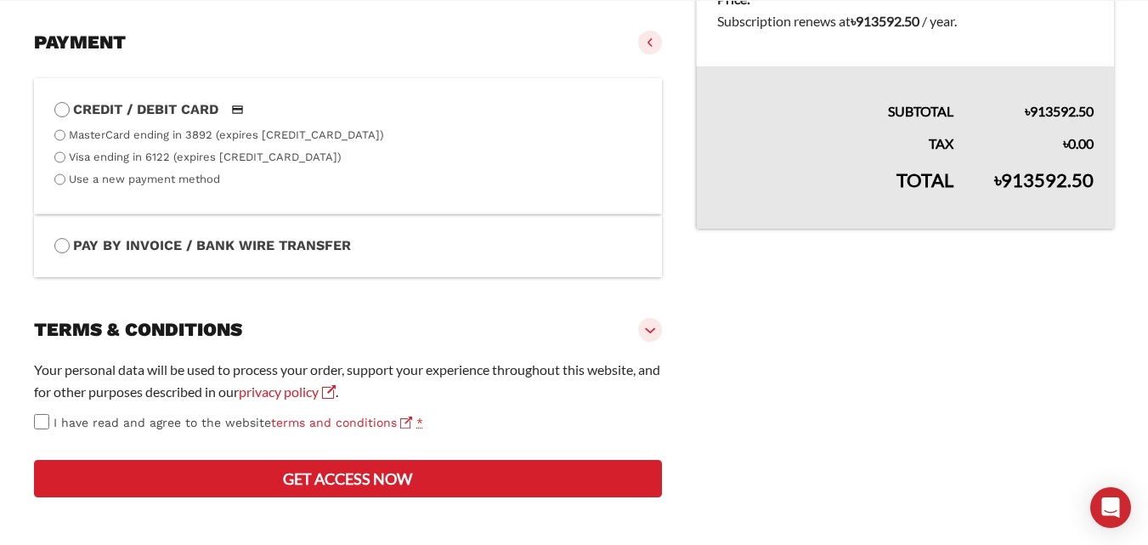
click at [197, 128] on label "MasterCard ending in 3892 (expires 08/24)" at bounding box center [226, 134] width 315 height 13
click at [347, 487] on button "Get access now" at bounding box center [348, 478] width 628 height 37
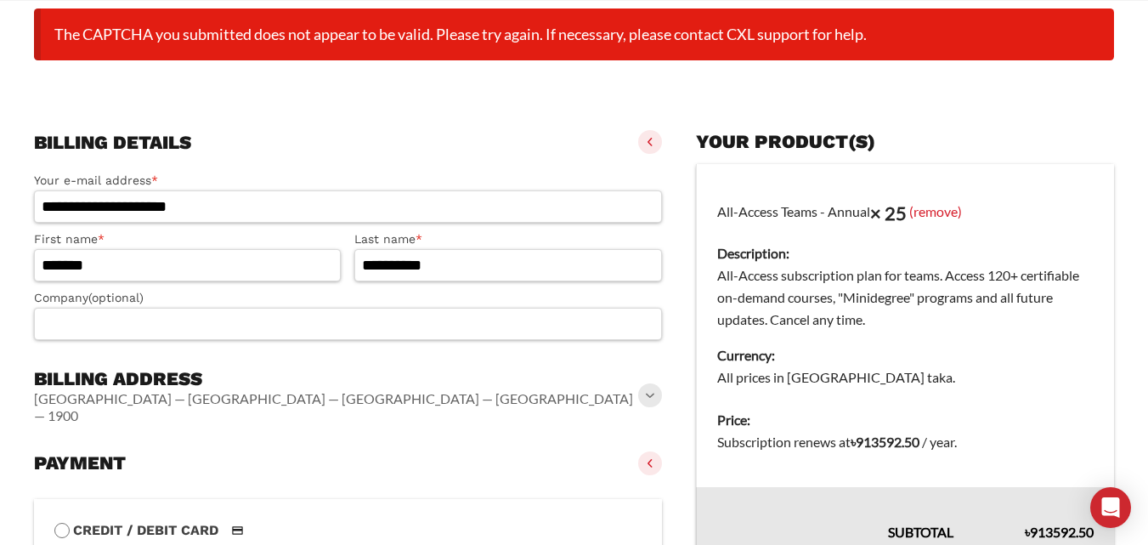
click at [169, 182] on cxl-checkout-details "**********" at bounding box center [348, 234] width 628 height 223
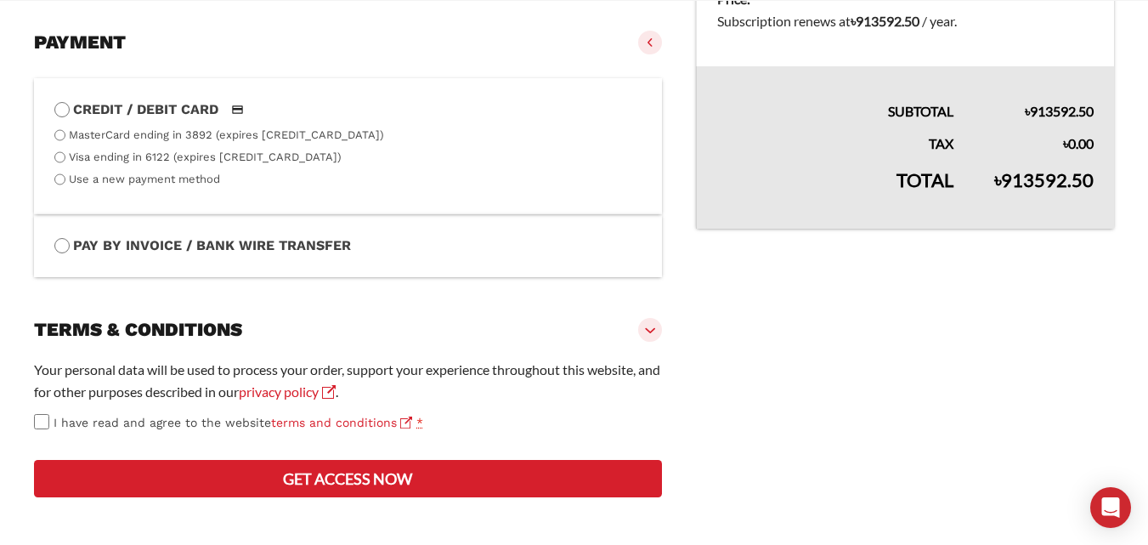
click at [152, 235] on label "Pay by Invoice / Bank Wire Transfer" at bounding box center [347, 246] width 587 height 22
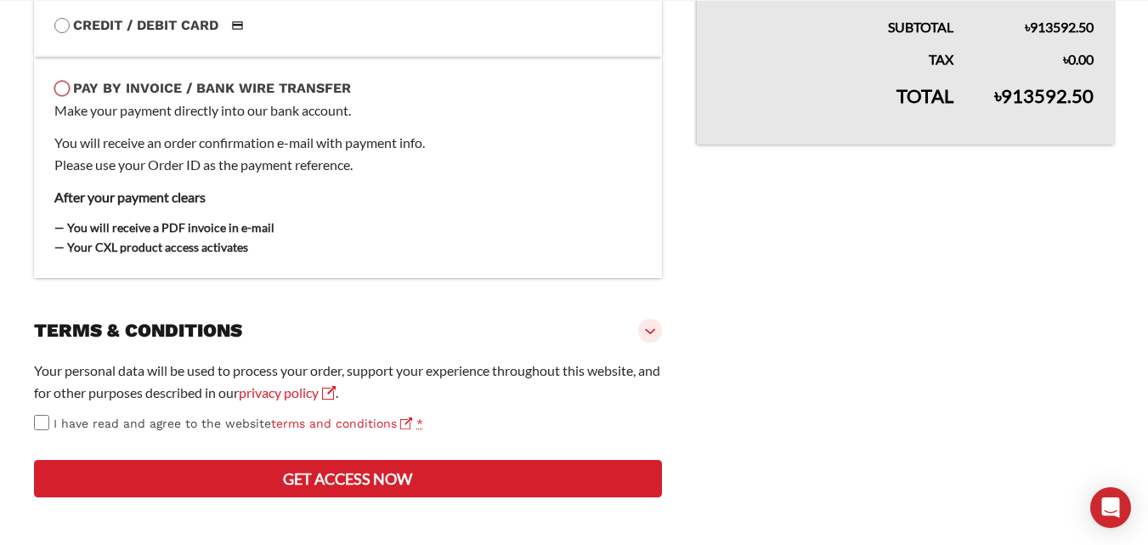
scroll to position [777, 0]
click at [370, 489] on button "Get access now" at bounding box center [348, 478] width 628 height 37
click at [256, 492] on button "Get access now" at bounding box center [348, 478] width 628 height 37
click at [51, 414] on label "I have read and agree to the website terms and conditions *" at bounding box center [348, 424] width 628 height 20
click at [50, 414] on label "I have read and agree to the website terms and conditions *" at bounding box center [348, 424] width 628 height 20
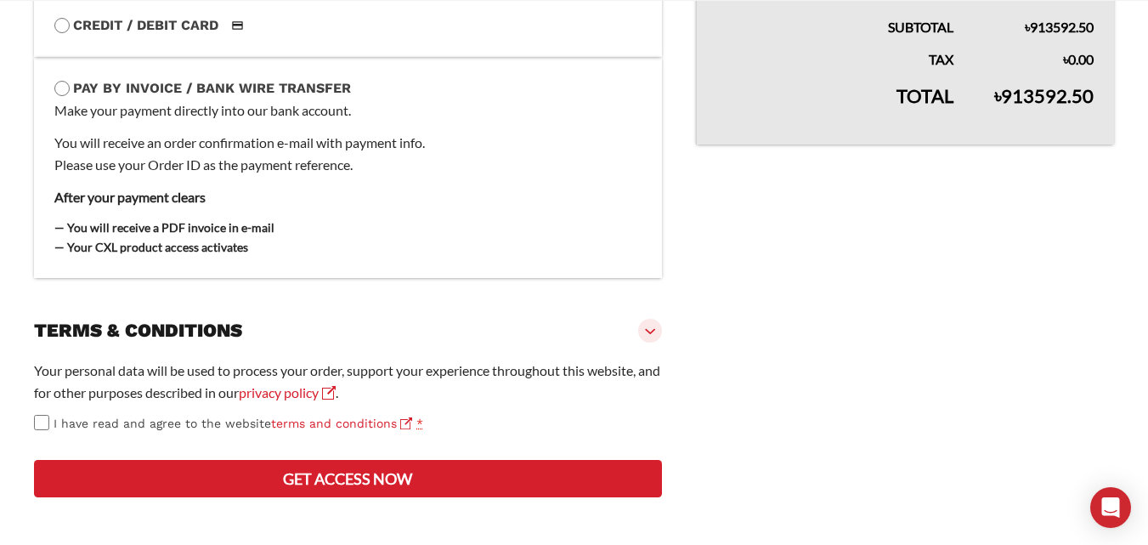
click at [212, 461] on button "Get access now" at bounding box center [348, 478] width 628 height 37
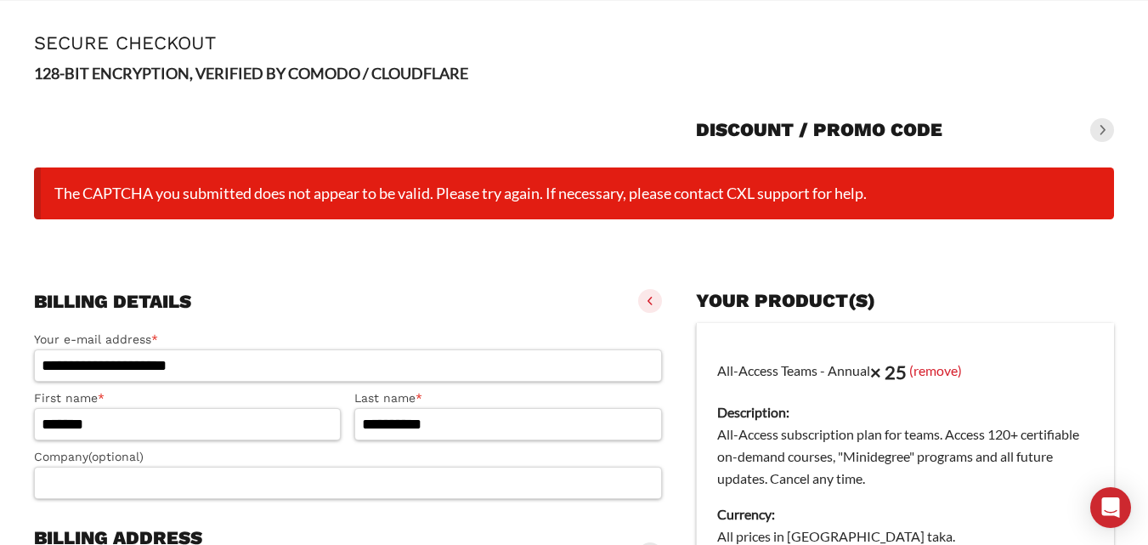
scroll to position [0, 0]
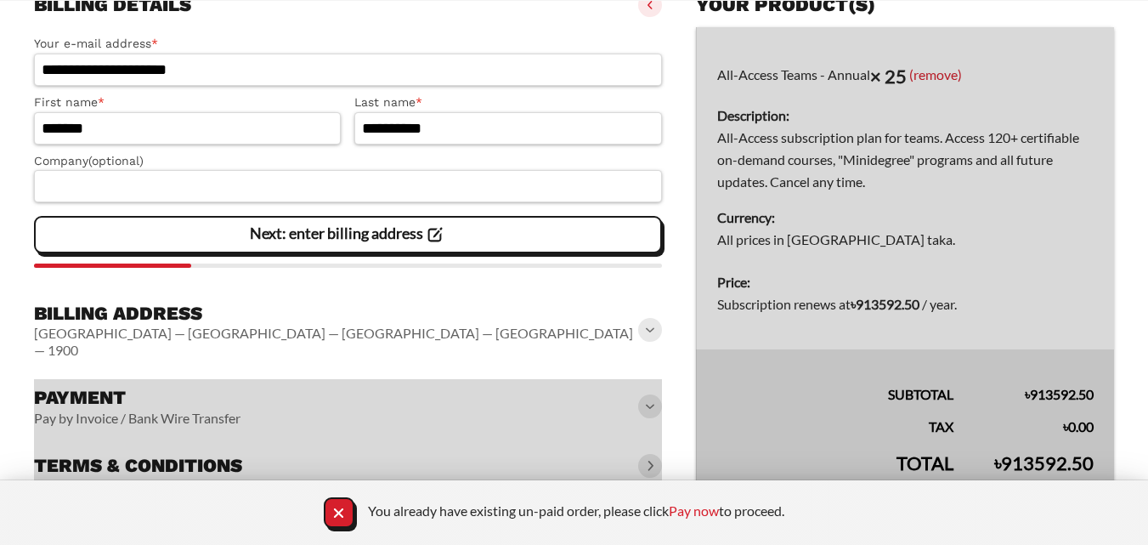
scroll to position [255, 0]
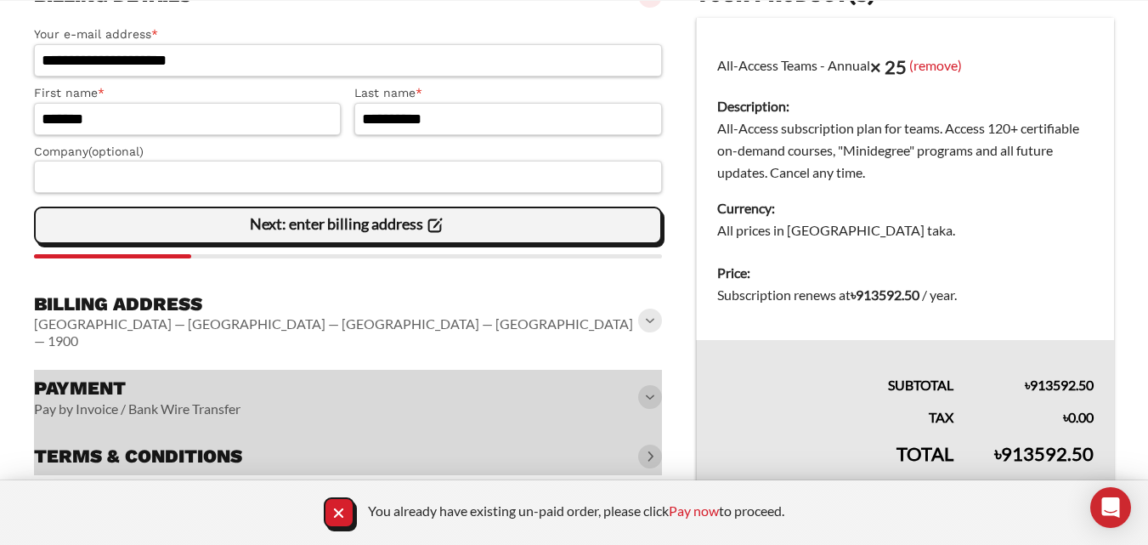
click at [0, 0] on slot "Next: enter billing address" at bounding box center [0, 0] width 0 height 0
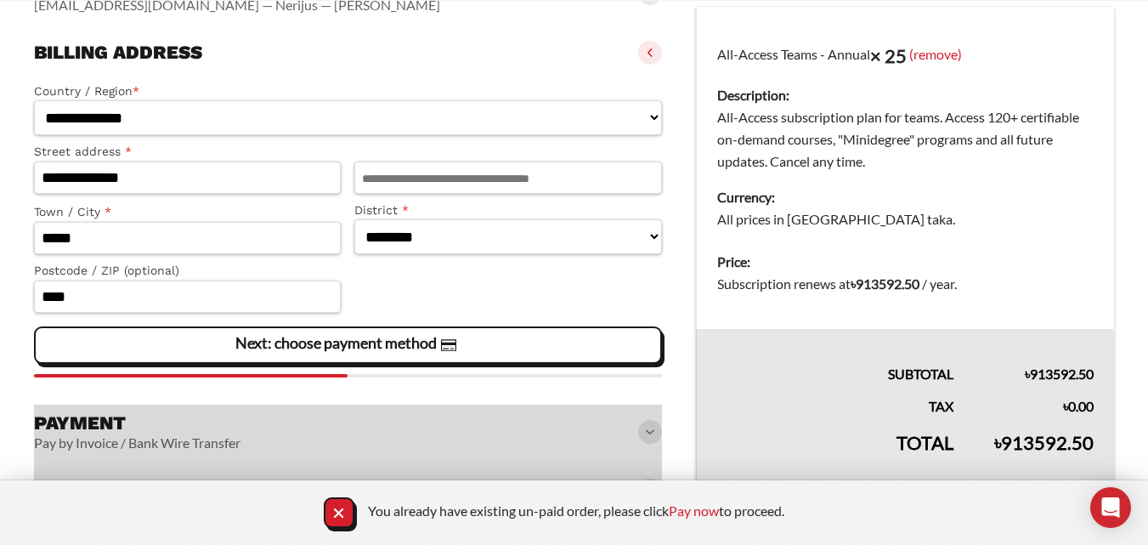
scroll to position [269, 0]
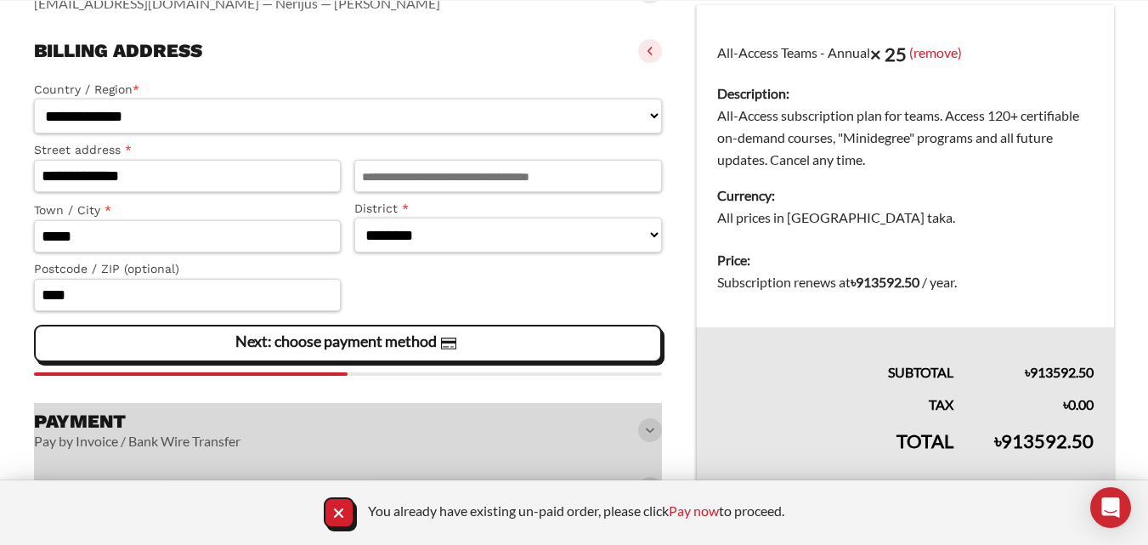
click at [454, 356] on span "Next: choose payment method" at bounding box center [347, 343] width 224 height 36
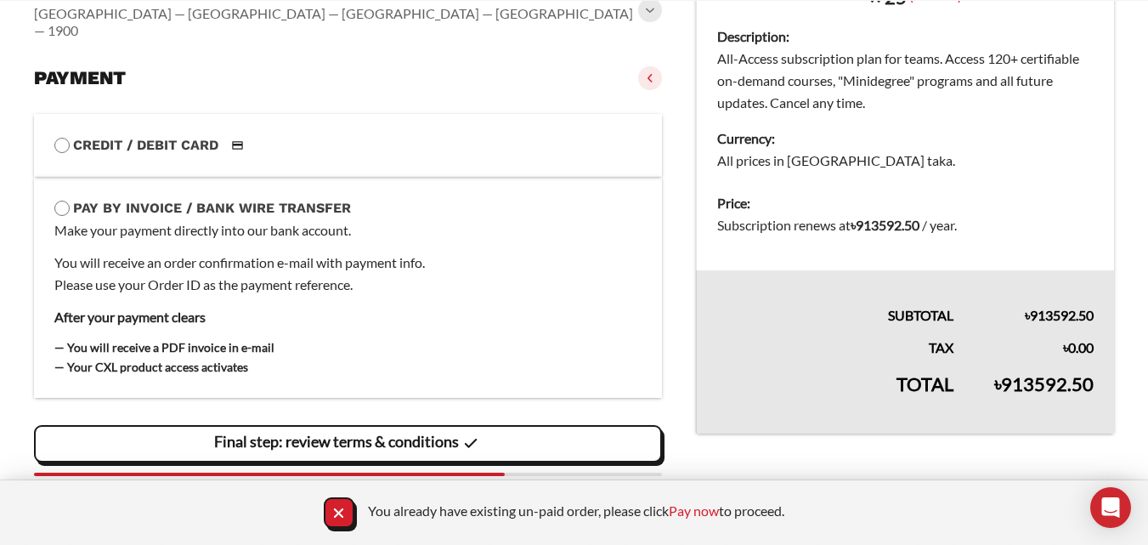
scroll to position [341, 0]
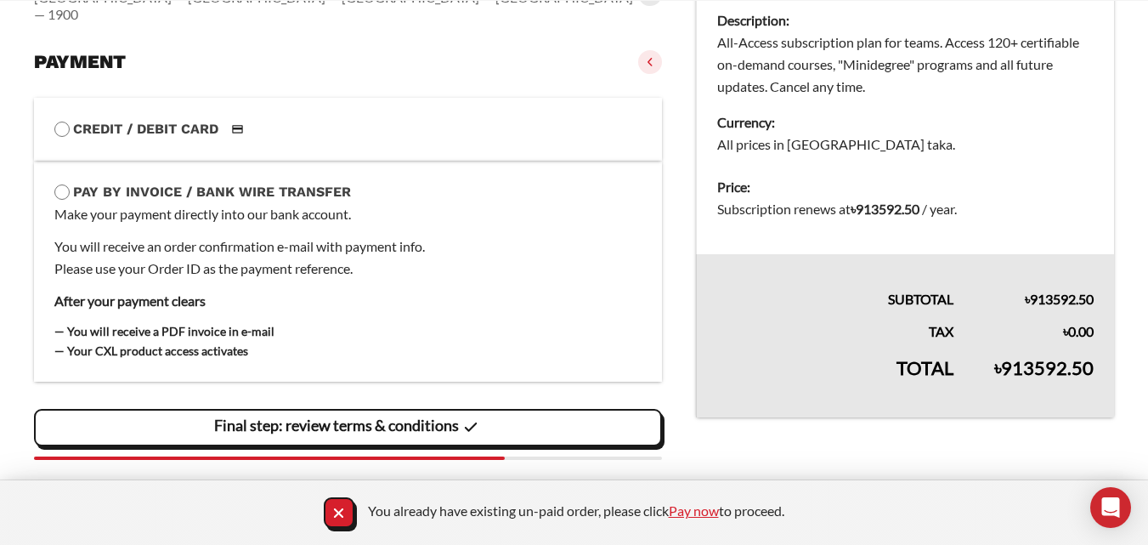
drag, startPoint x: 686, startPoint y: 515, endPoint x: 672, endPoint y: 421, distance: 95.3
click at [686, 513] on link "Pay now" at bounding box center [694, 510] width 50 height 16
drag, startPoint x: 681, startPoint y: 514, endPoint x: 707, endPoint y: 303, distance: 212.3
click at [410, 410] on span "Final step: review terms & conditions" at bounding box center [348, 428] width 268 height 36
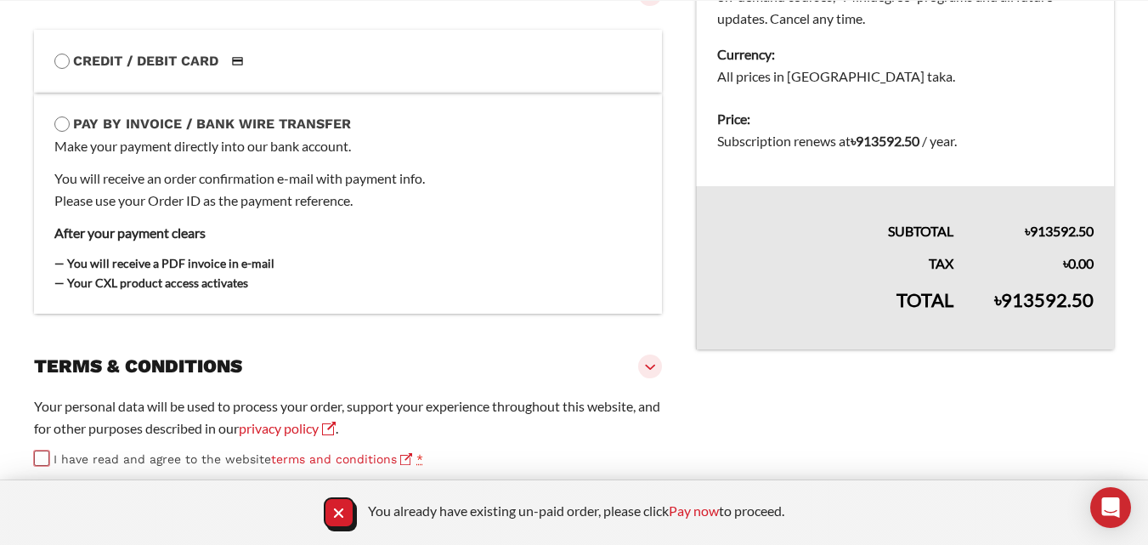
scroll to position [319, 0]
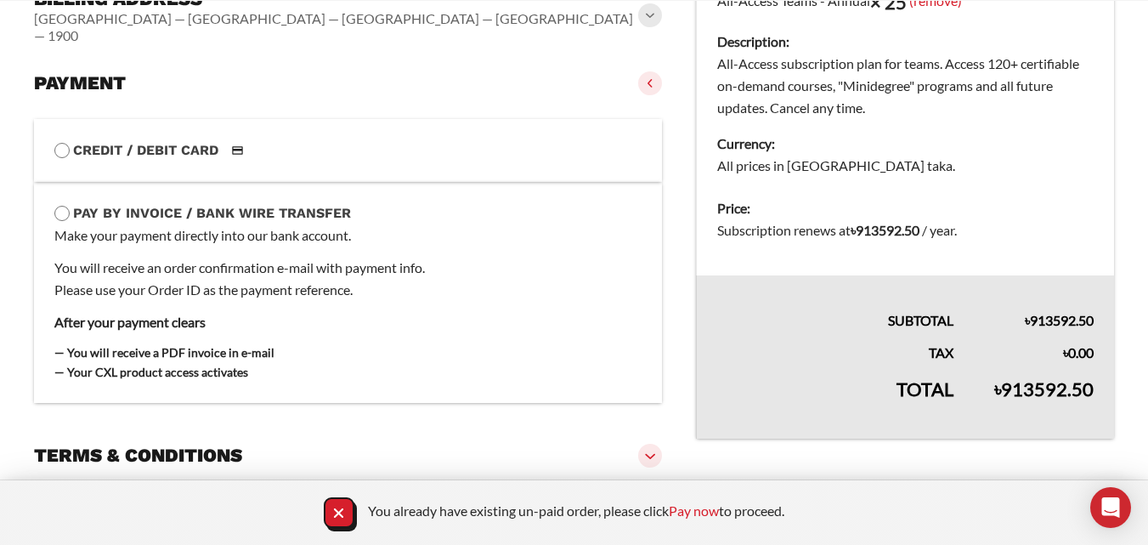
click at [206, 145] on li "Credit / Debit Card MasterCard ending in 3892 (expires 08/24) Visa ending in 61…" at bounding box center [348, 150] width 628 height 63
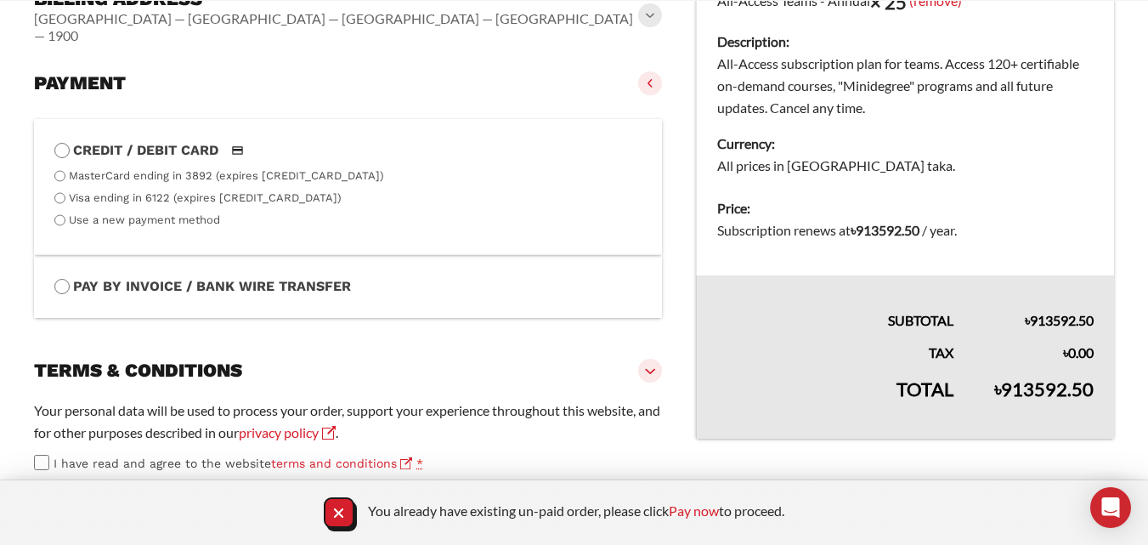
click at [121, 213] on label "Use a new payment method" at bounding box center [144, 219] width 151 height 13
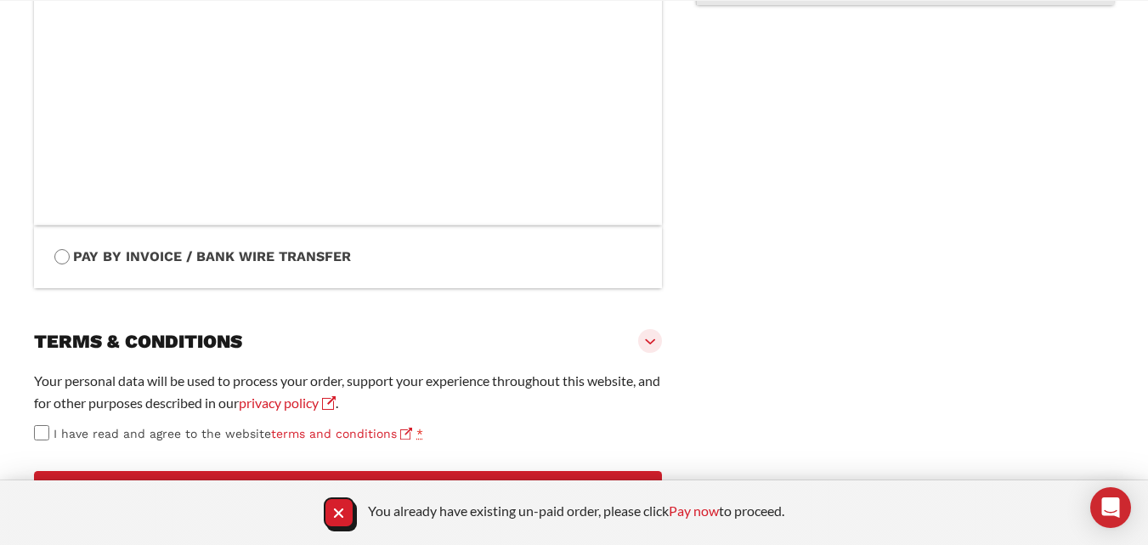
scroll to position [809, 0]
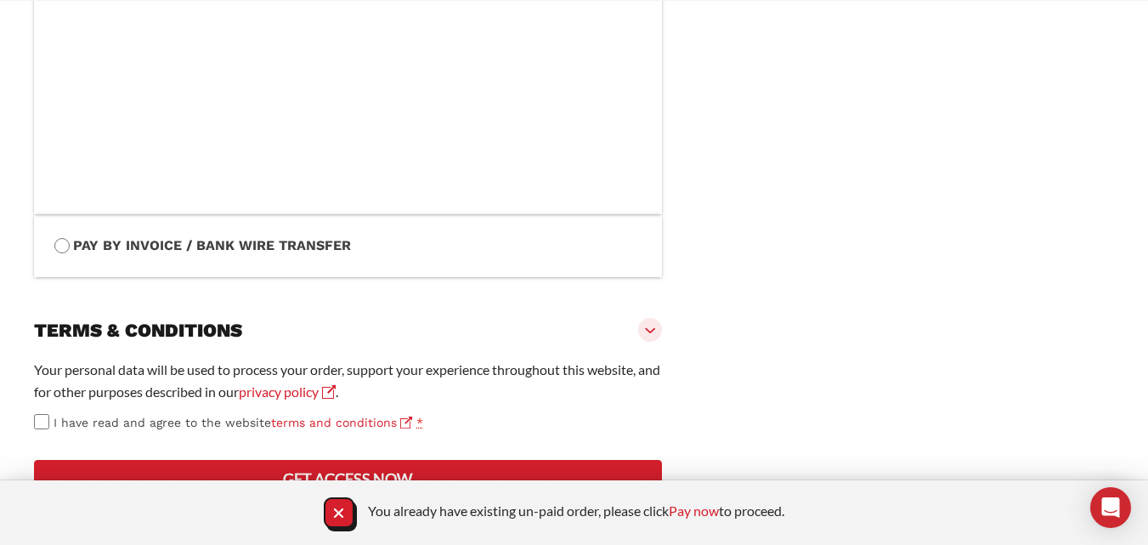
click at [353, 460] on button "Get access now" at bounding box center [348, 478] width 628 height 37
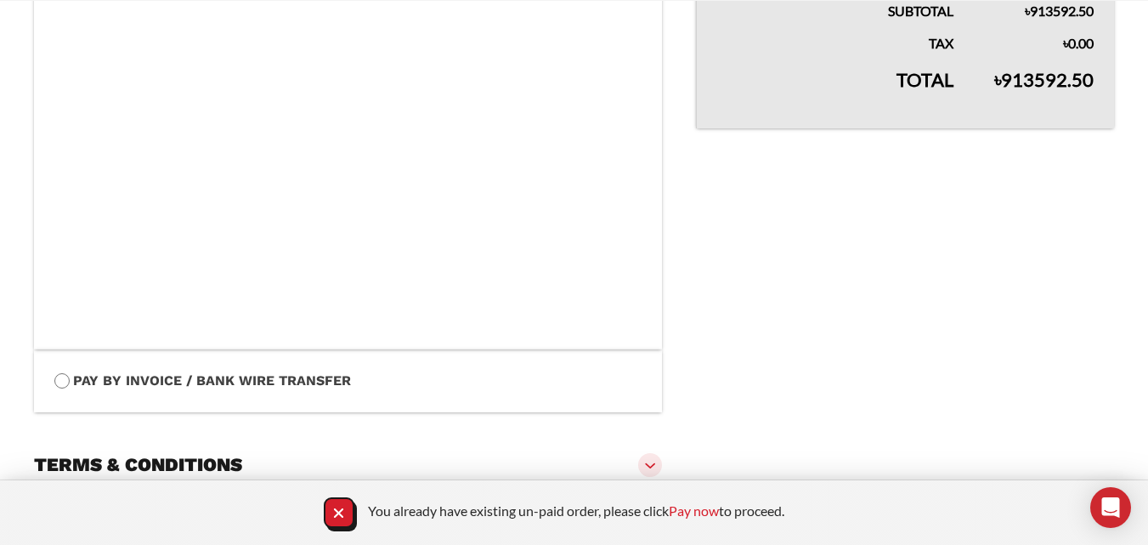
scroll to position [925, 0]
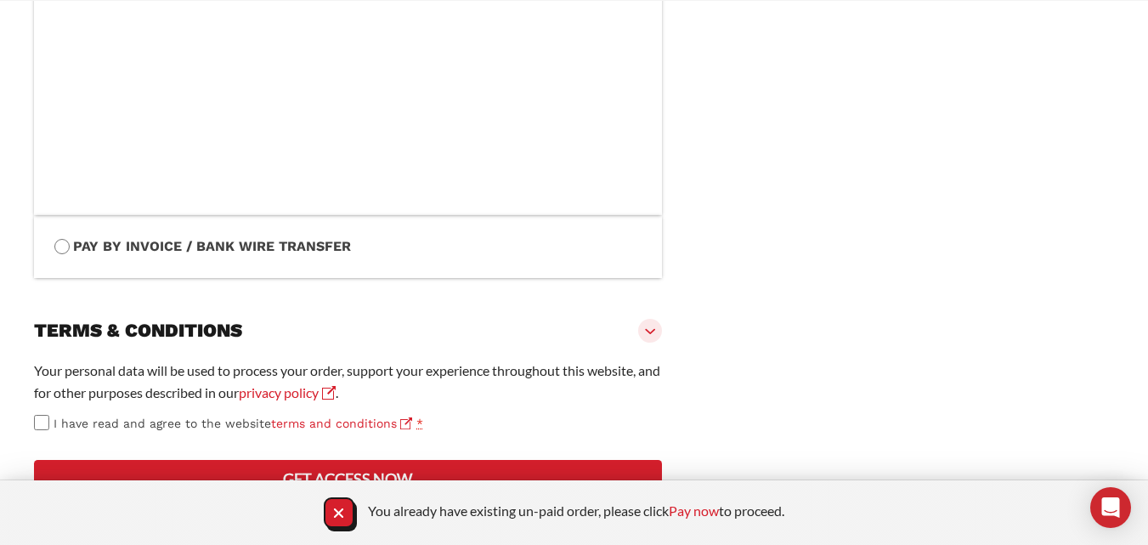
click at [337, 461] on button "Get access now" at bounding box center [348, 478] width 628 height 37
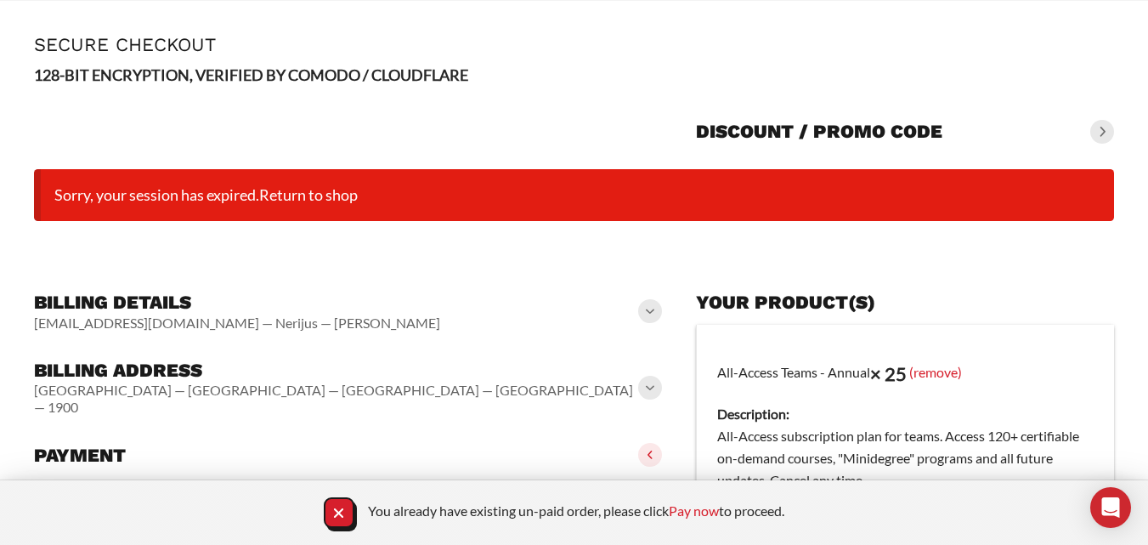
scroll to position [0, 0]
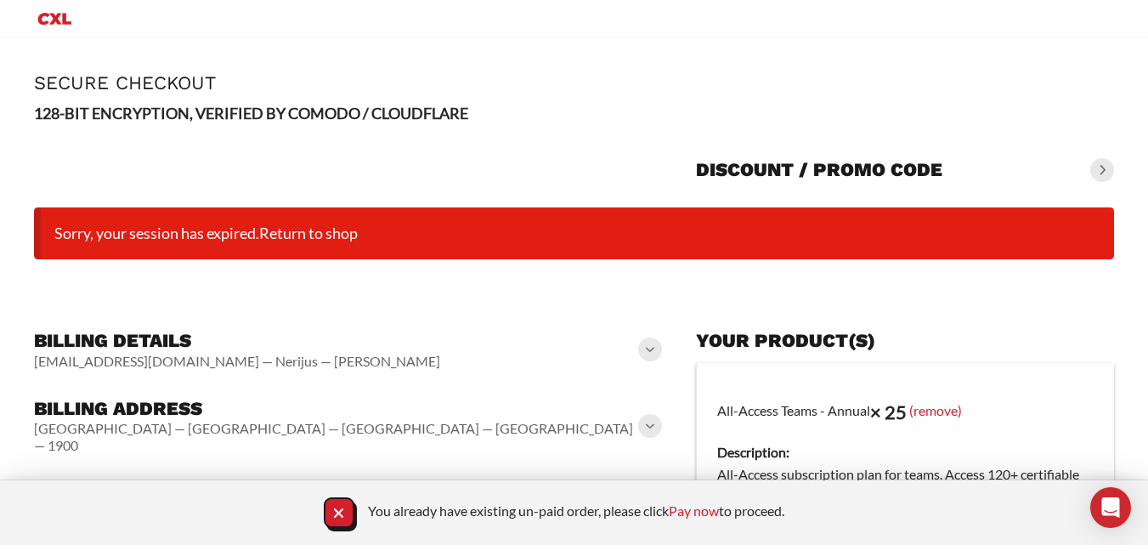
click at [43, 23] on icon "Primary Menu" at bounding box center [54, 19] width 33 height 12
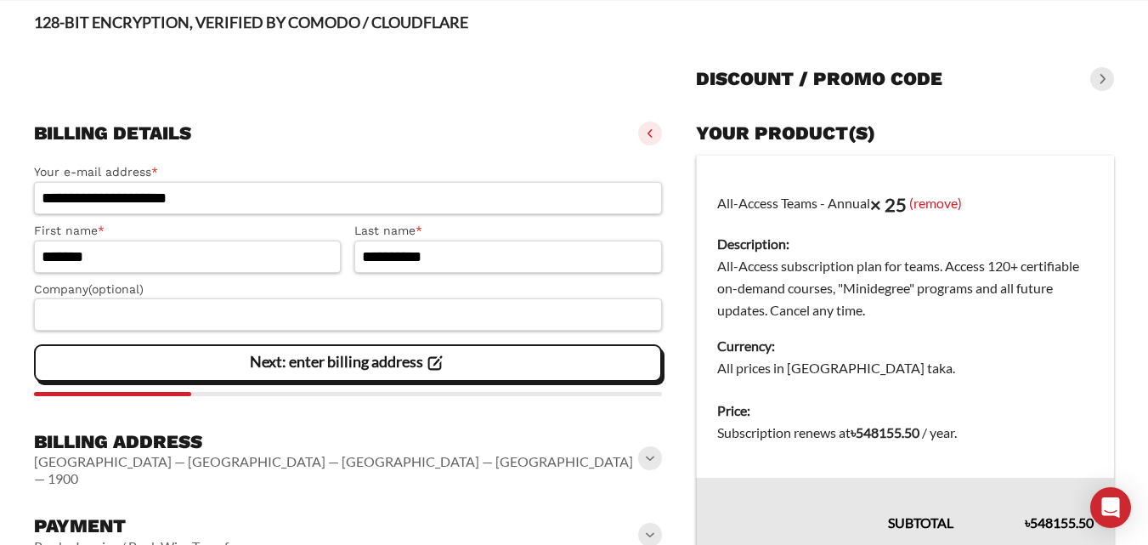
scroll to position [231, 0]
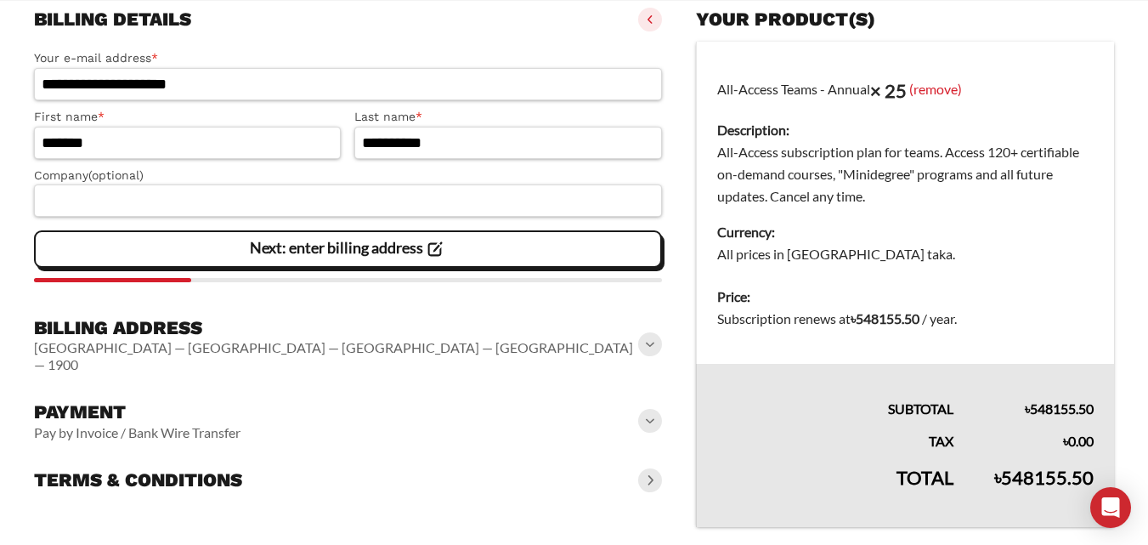
click at [0, 0] on slot "Next: enter billing address" at bounding box center [0, 0] width 0 height 0
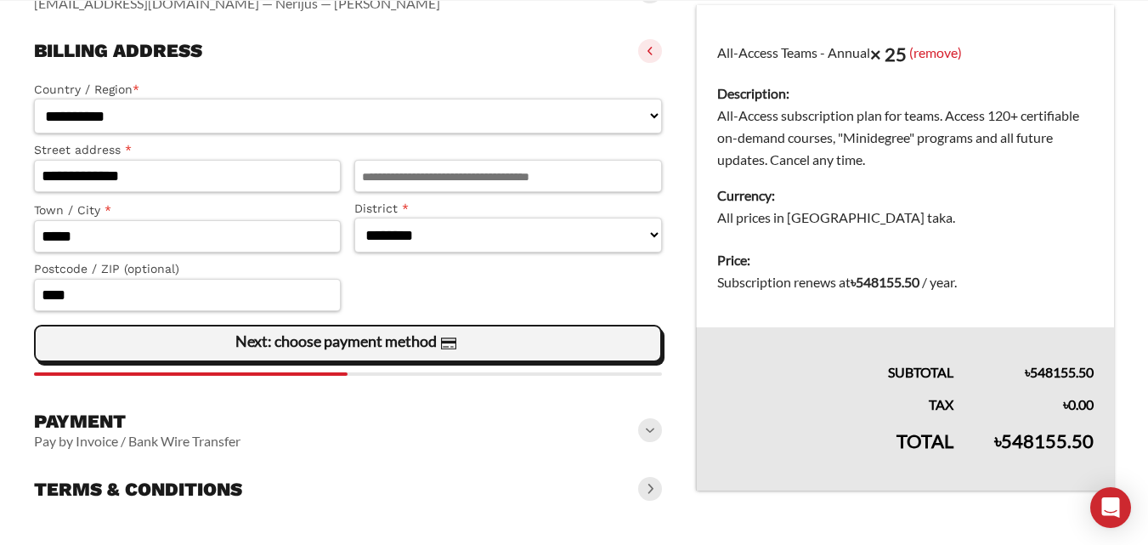
click at [0, 0] on slot "Next: choose payment method" at bounding box center [0, 0] width 0 height 0
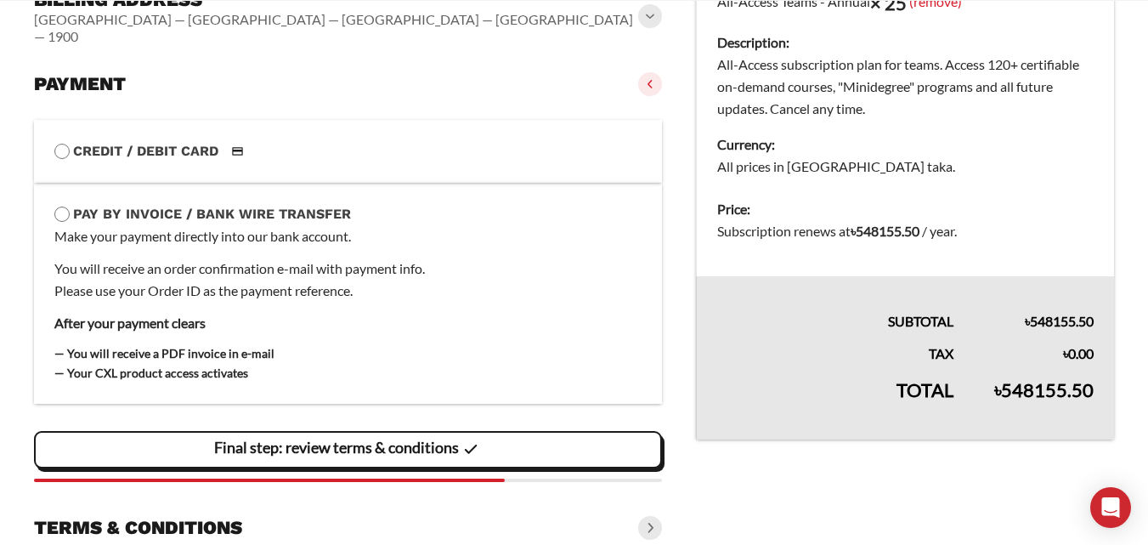
scroll to position [341, 0]
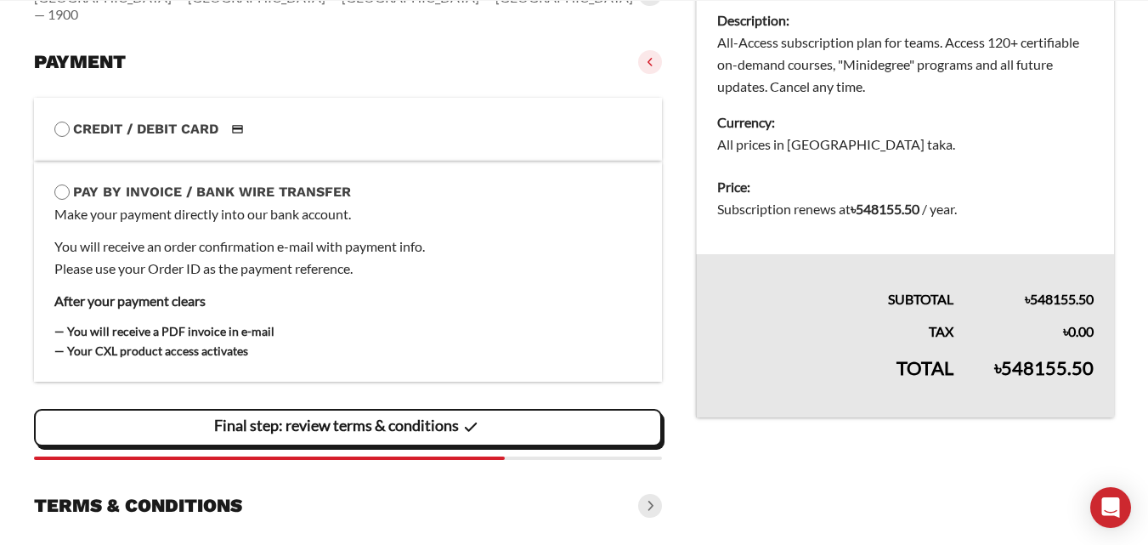
click at [0, 0] on slot "Final step: review terms & conditions" at bounding box center [0, 0] width 0 height 0
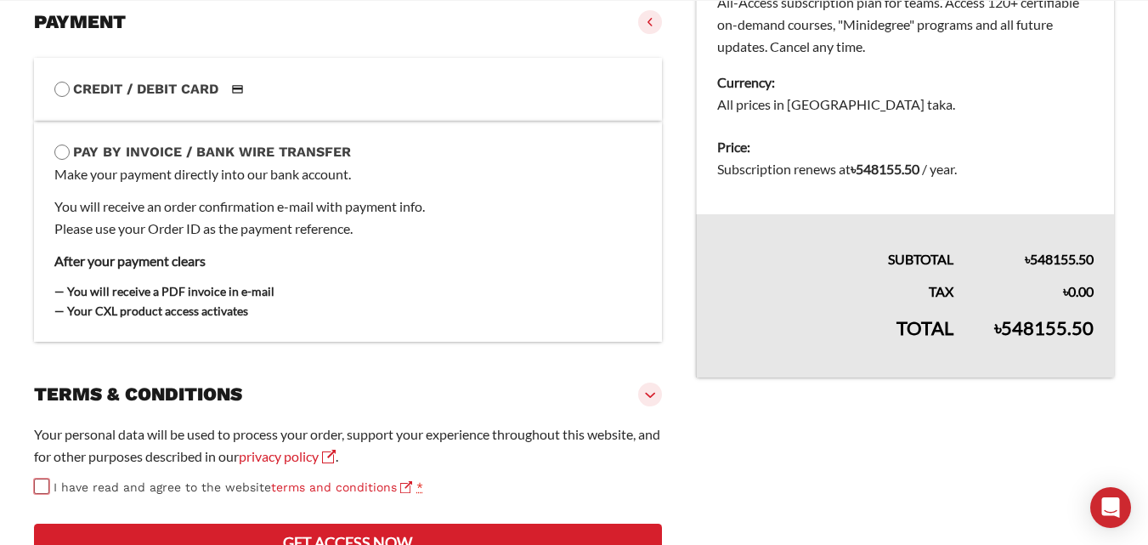
scroll to position [489, 0]
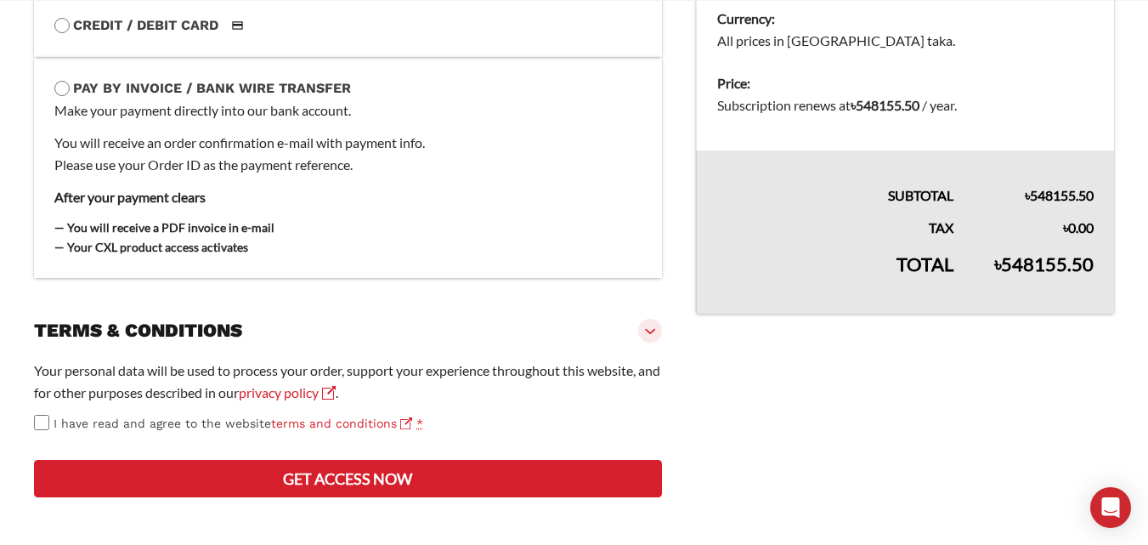
click at [214, 476] on button "Get access now" at bounding box center [348, 478] width 628 height 37
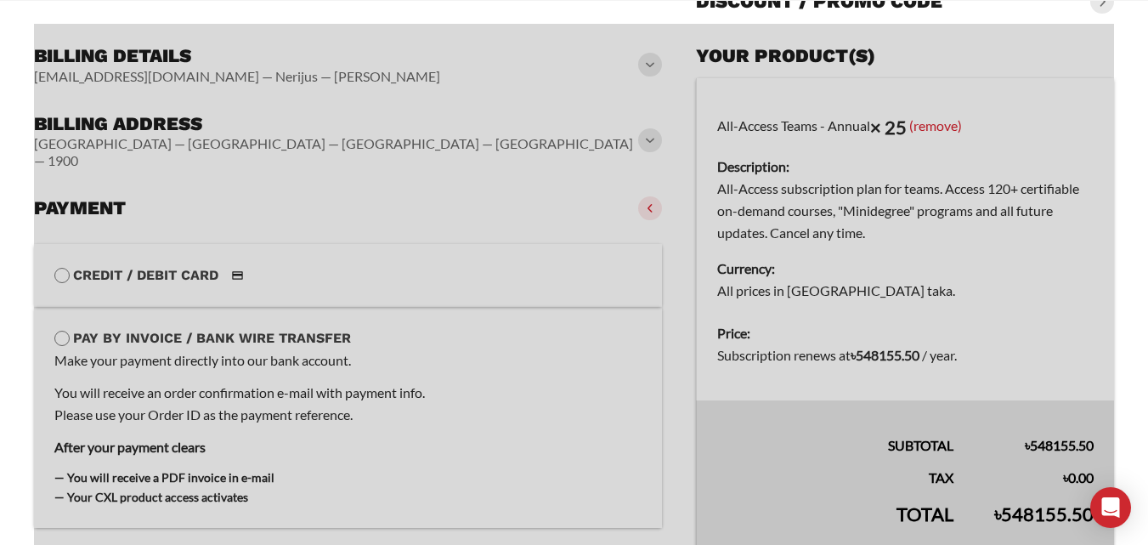
scroll to position [425, 0]
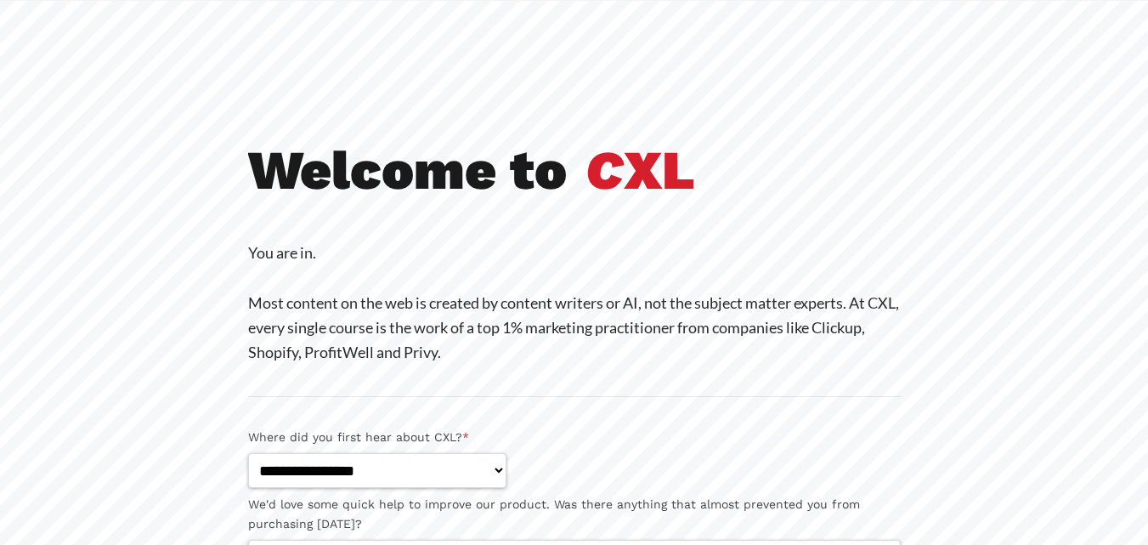
scroll to position [256, 0]
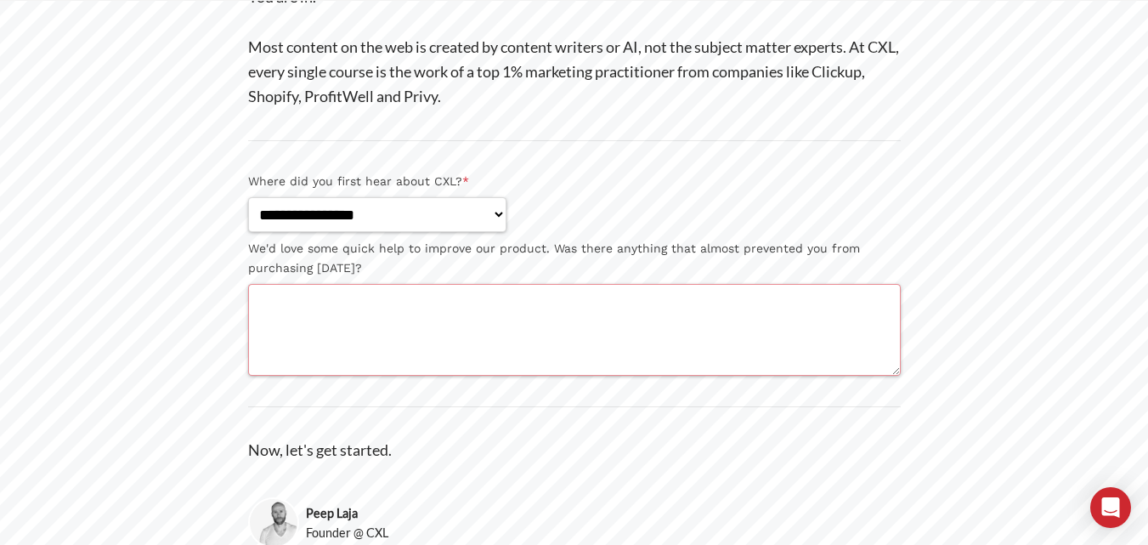
click at [361, 310] on textarea "We'd love some quick help to improve our product. Was there anything that almos…" at bounding box center [574, 330] width 653 height 92
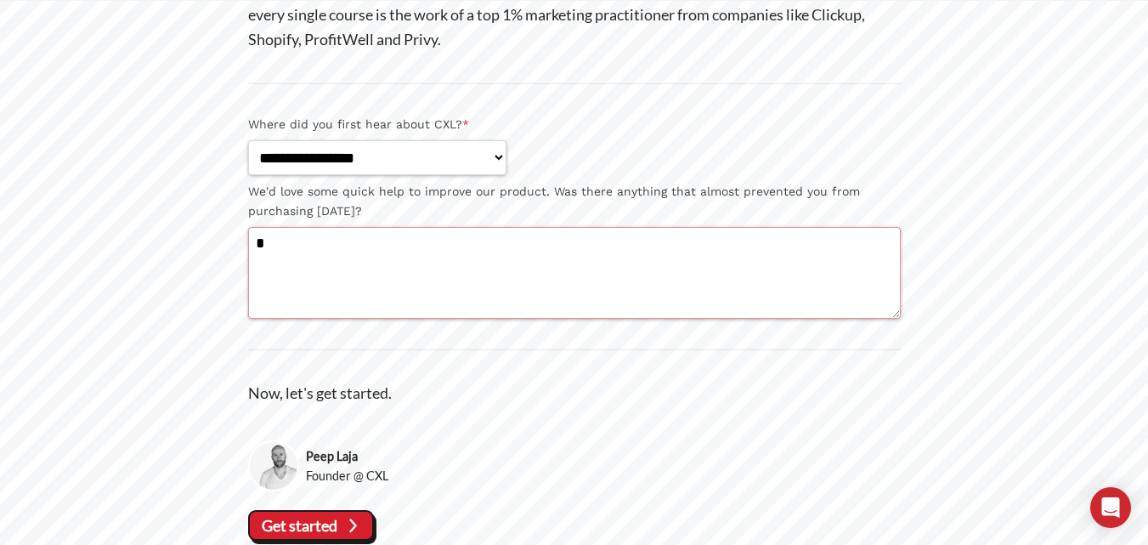
scroll to position [366, 0]
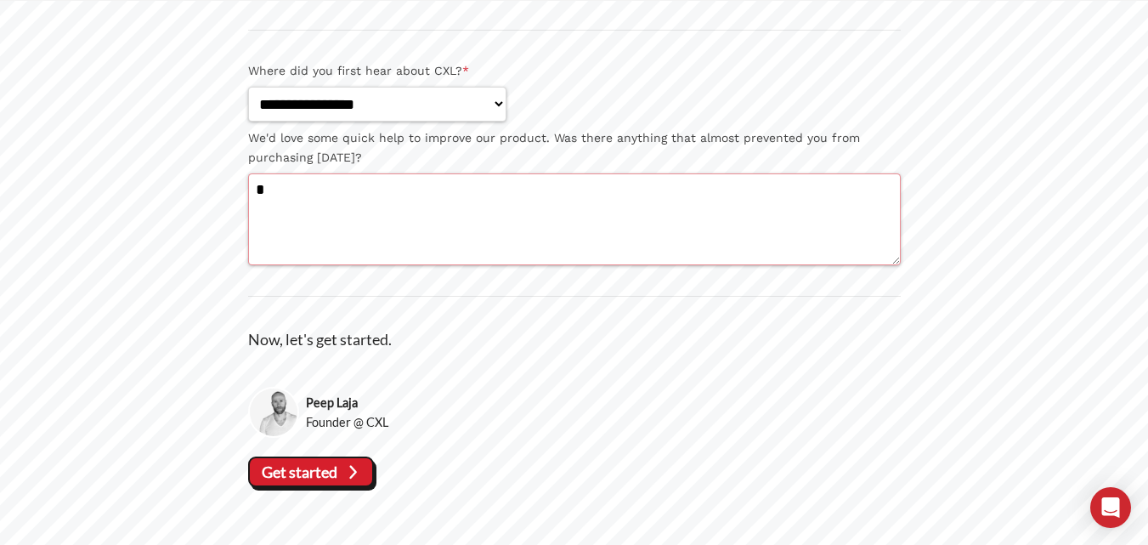
type textarea "*"
click at [0, 0] on slot "Get started" at bounding box center [0, 0] width 0 height 0
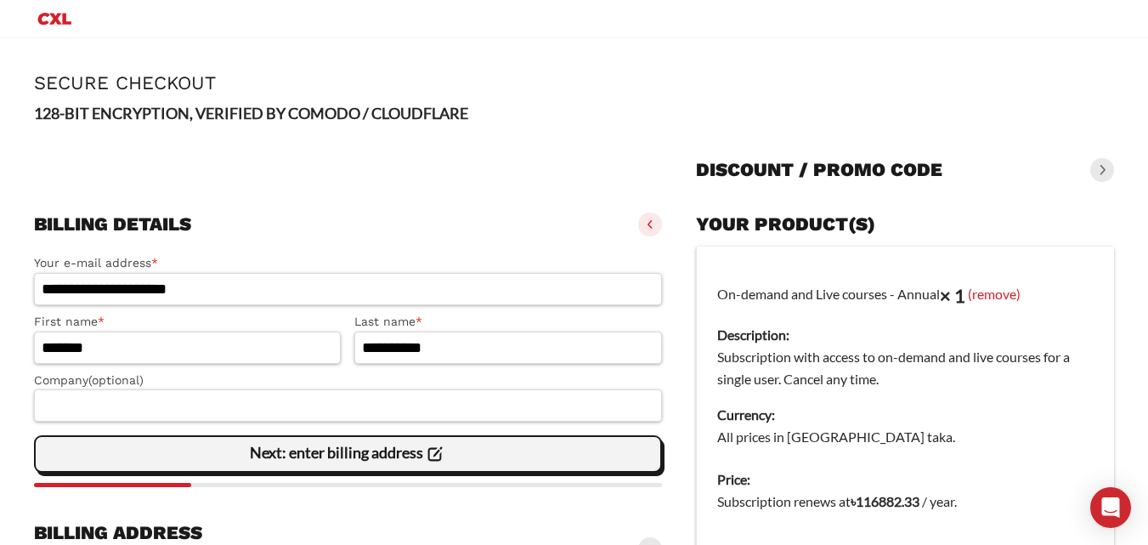
click at [0, 0] on slot "Next: enter billing address" at bounding box center [0, 0] width 0 height 0
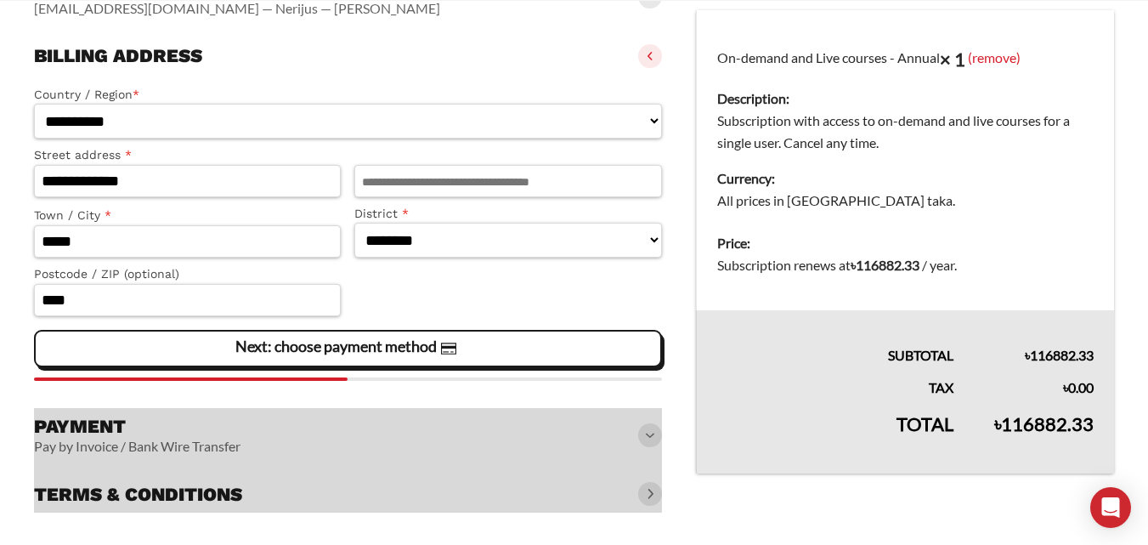
scroll to position [269, 0]
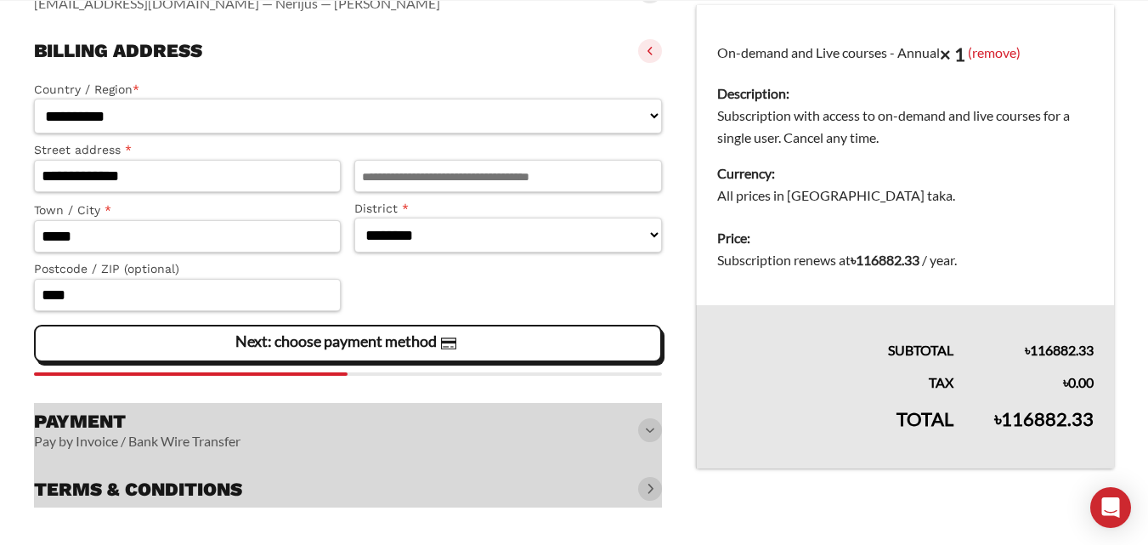
click at [0, 0] on slot "Next: choose payment method" at bounding box center [0, 0] width 0 height 0
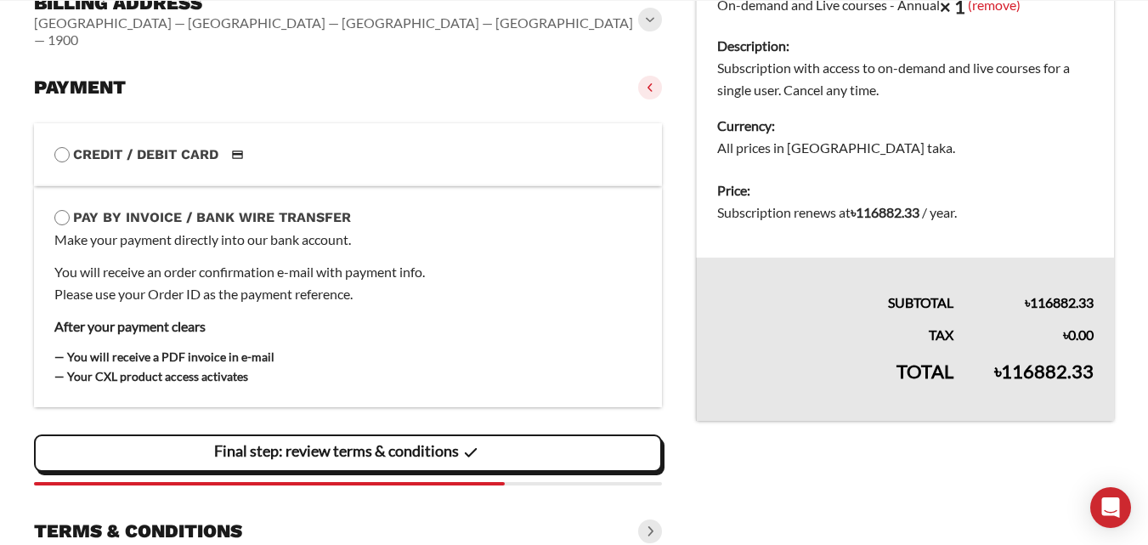
scroll to position [341, 0]
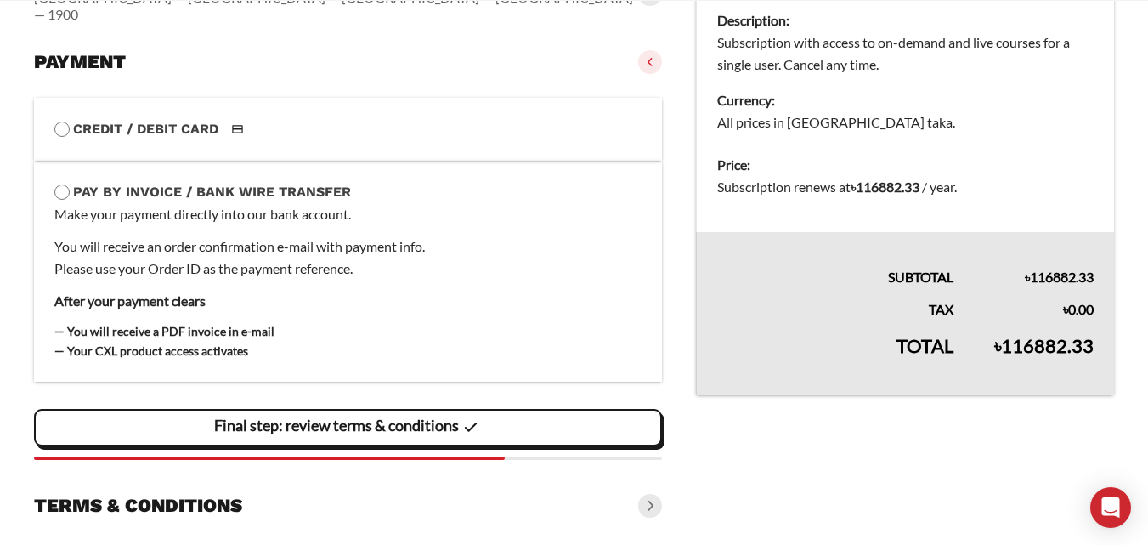
click at [124, 118] on label "Credit / Debit Card" at bounding box center [347, 129] width 587 height 22
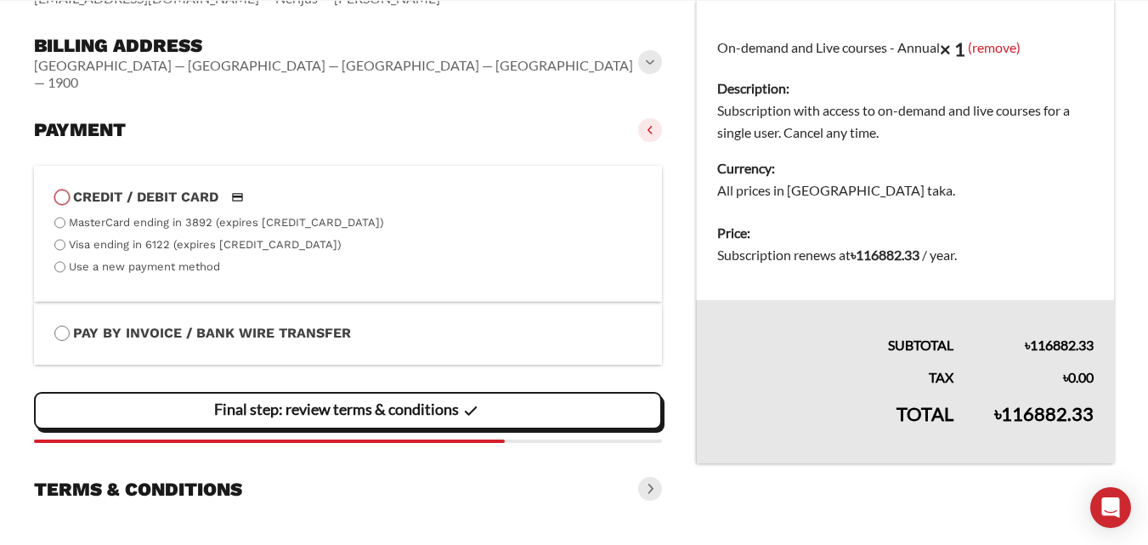
scroll to position [256, 0]
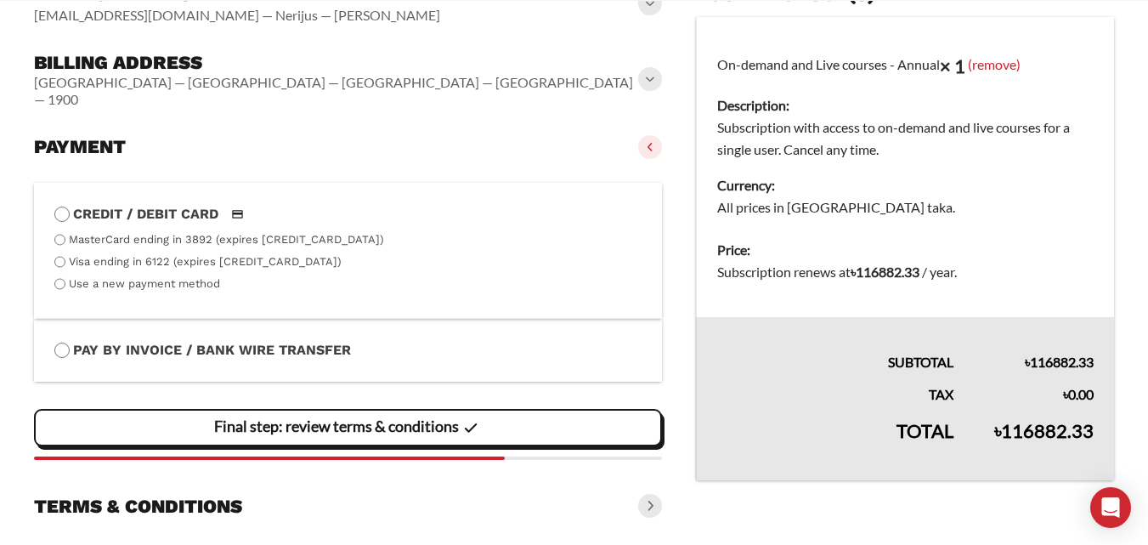
click at [143, 277] on label "Use a new payment method" at bounding box center [144, 283] width 151 height 13
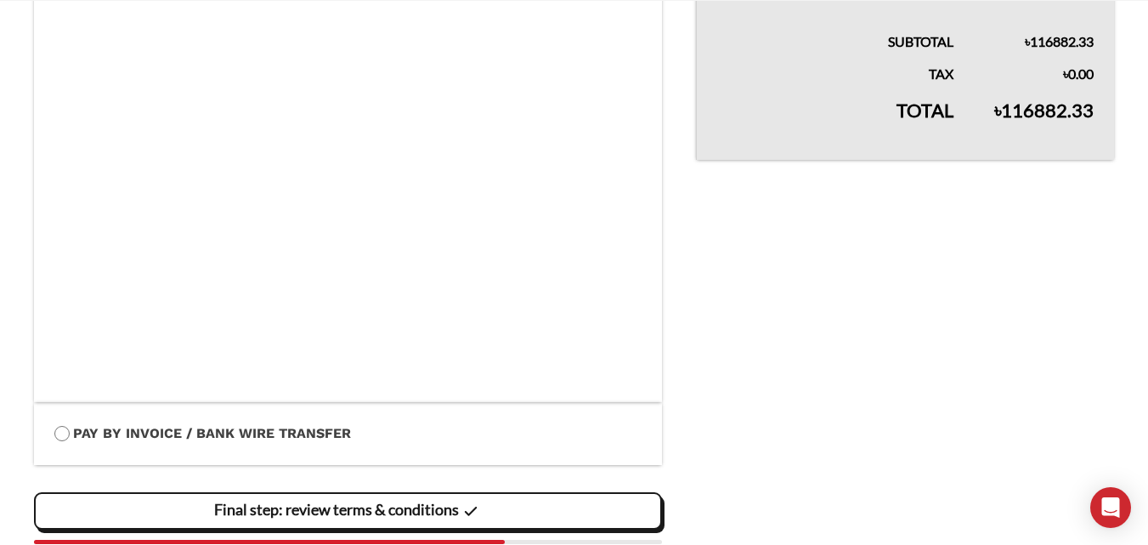
scroll to position [646, 0]
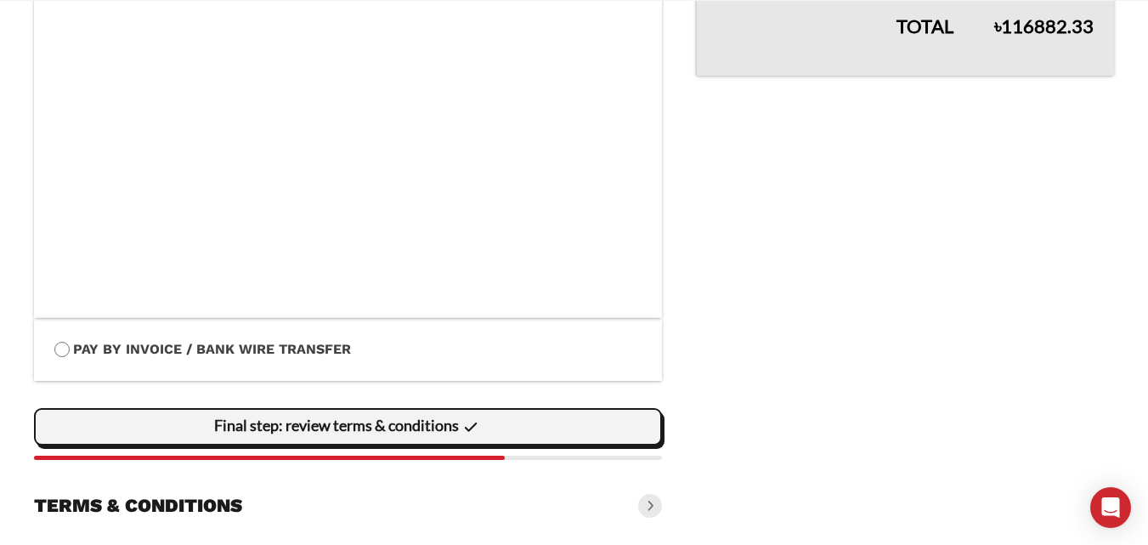
click at [0, 0] on slot "Final step: review terms & conditions" at bounding box center [0, 0] width 0 height 0
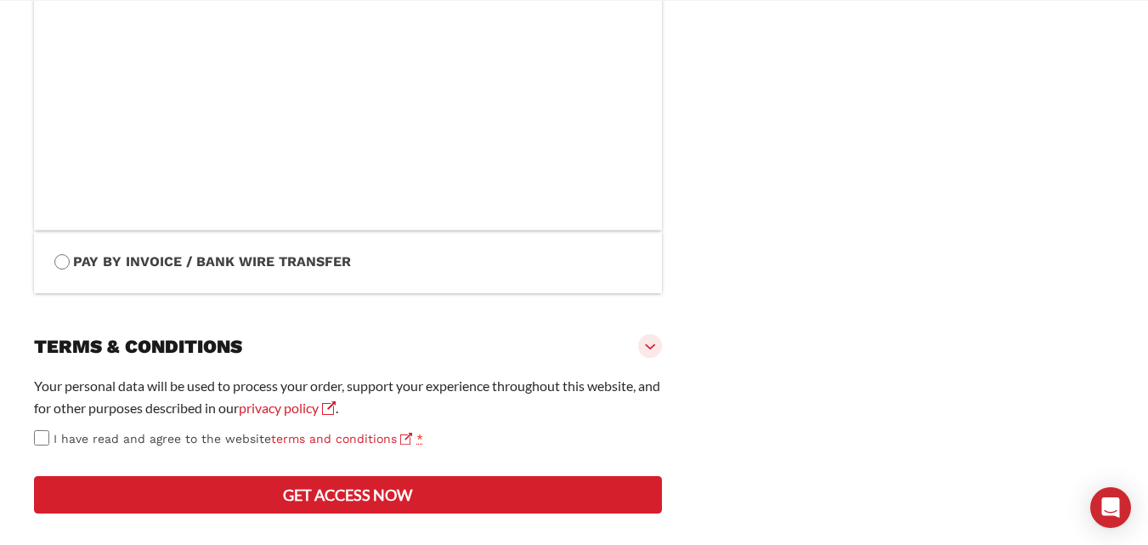
click at [37, 411] on div "Your personal data will be used to process your order, support your experience …" at bounding box center [348, 412] width 628 height 74
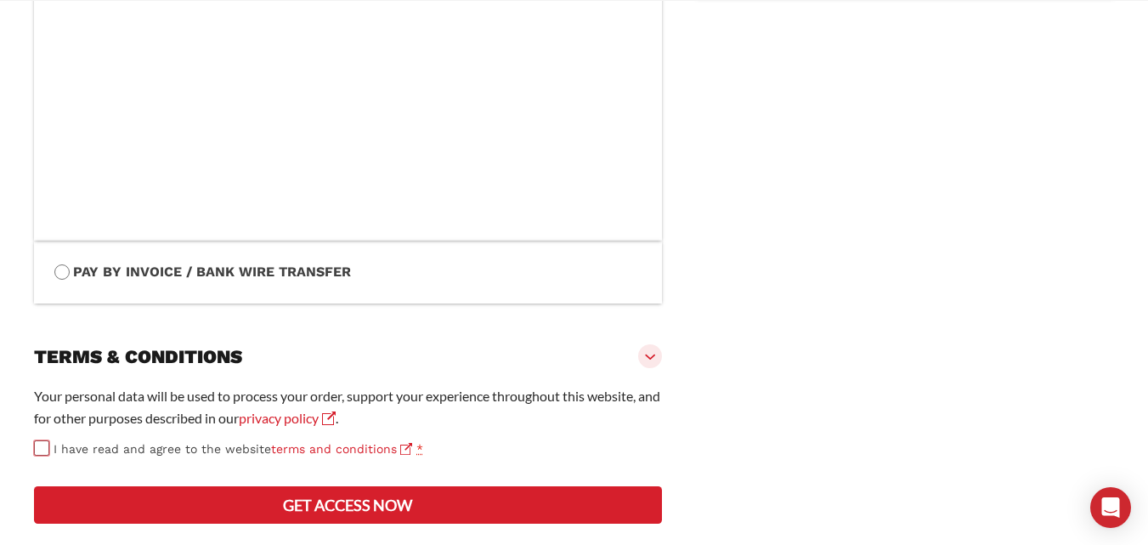
scroll to position [809, 0]
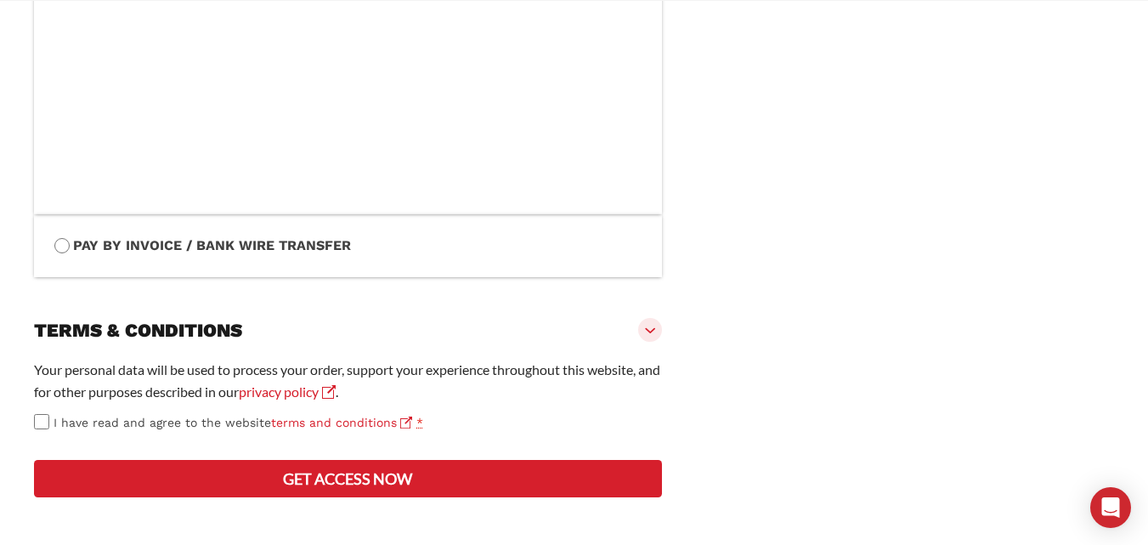
click at [318, 466] on button "Get access now" at bounding box center [348, 478] width 628 height 37
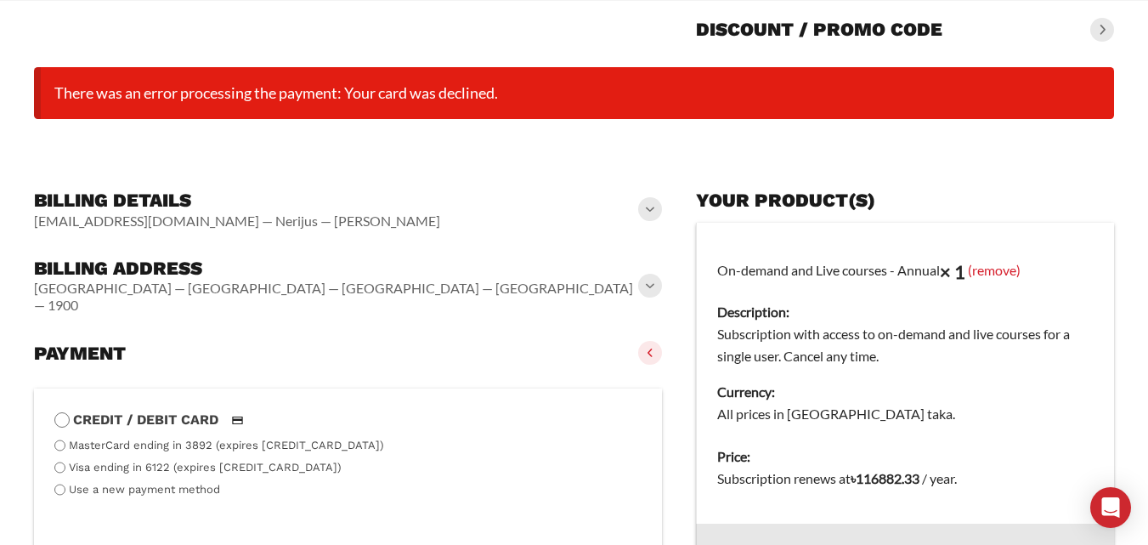
scroll to position [133, 0]
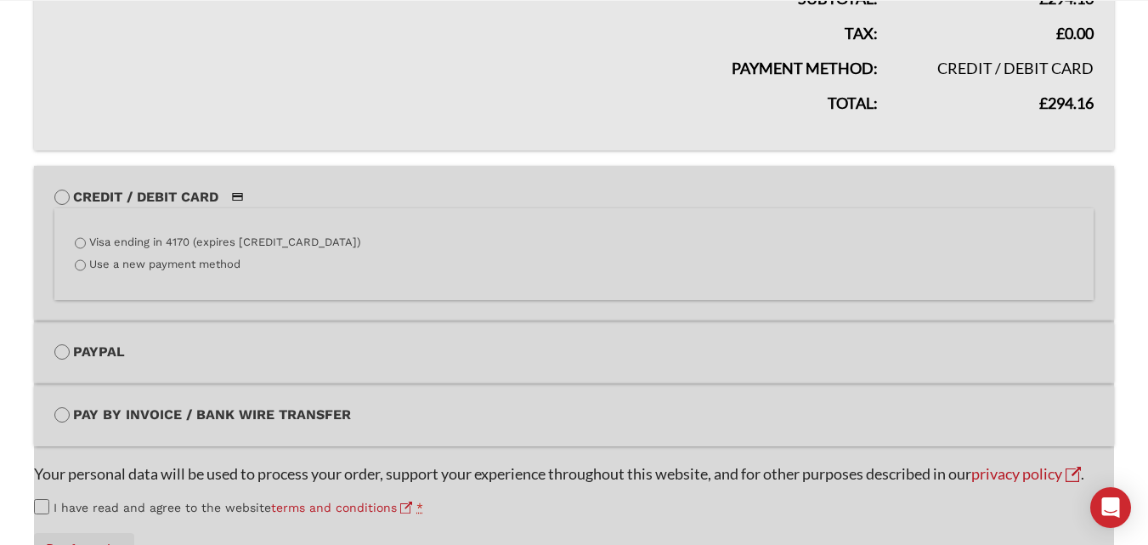
scroll to position [454, 0]
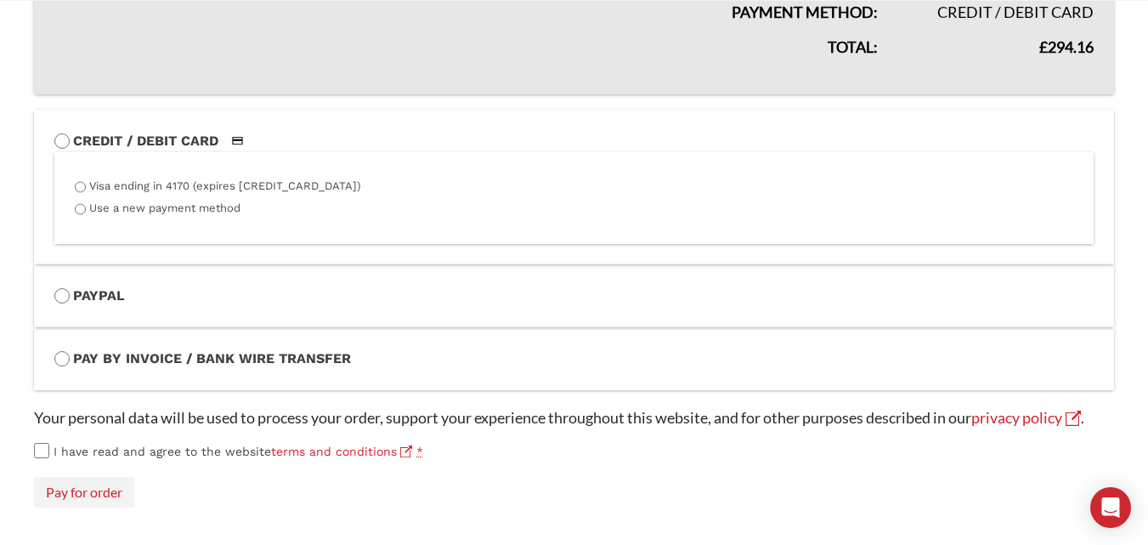
click at [99, 492] on button "Pay for order" at bounding box center [84, 492] width 100 height 31
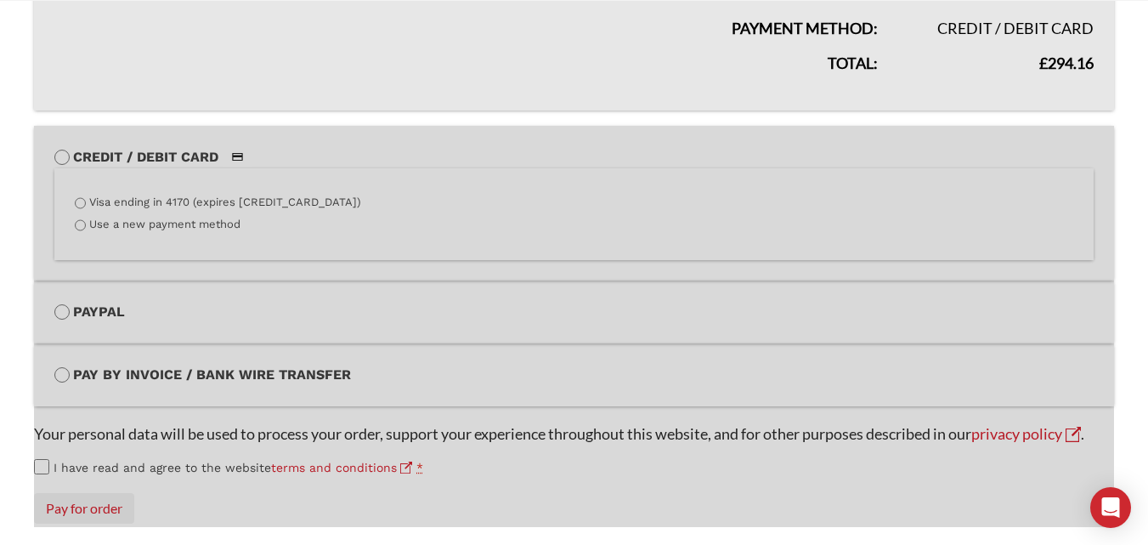
scroll to position [454, 0]
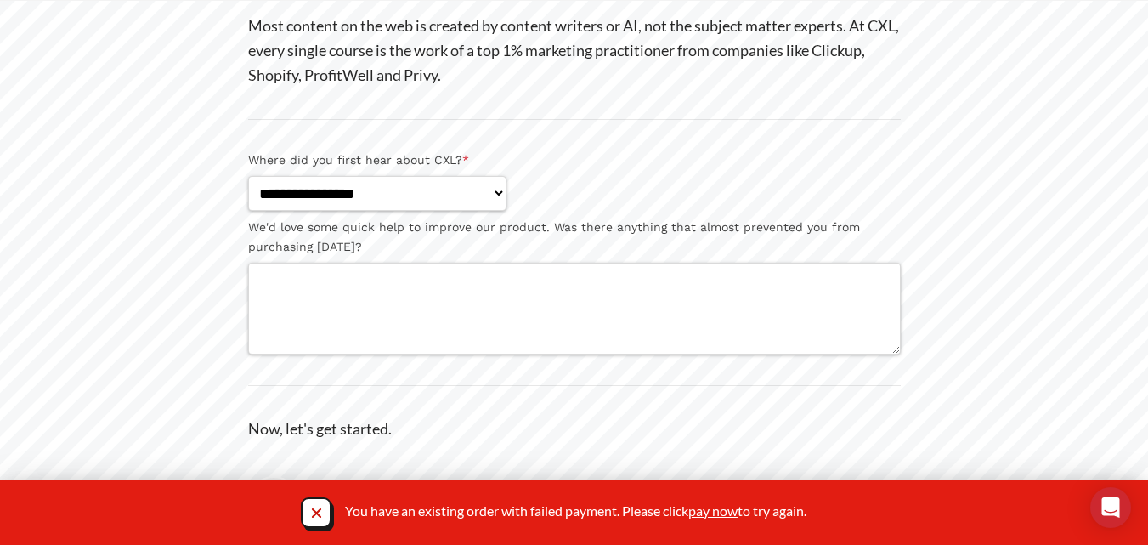
scroll to position [340, 0]
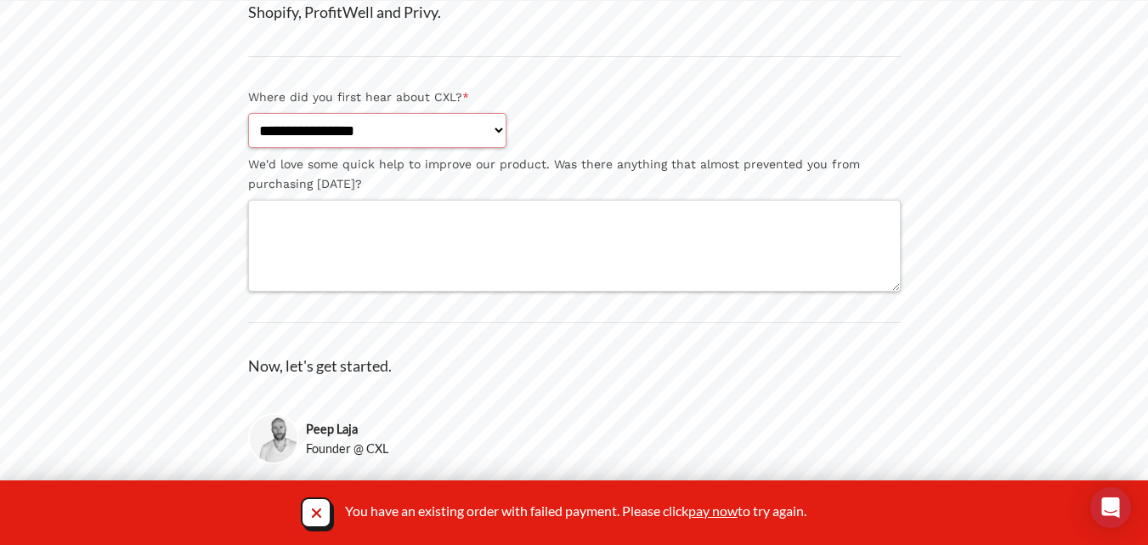
click at [438, 127] on select "**********" at bounding box center [377, 130] width 258 height 35
select select "**********"
click at [248, 113] on select "**********" at bounding box center [377, 130] width 258 height 35
click at [376, 257] on textarea "We'd love some quick help to improve our product. Was there anything that almos…" at bounding box center [574, 246] width 653 height 92
type textarea "**"
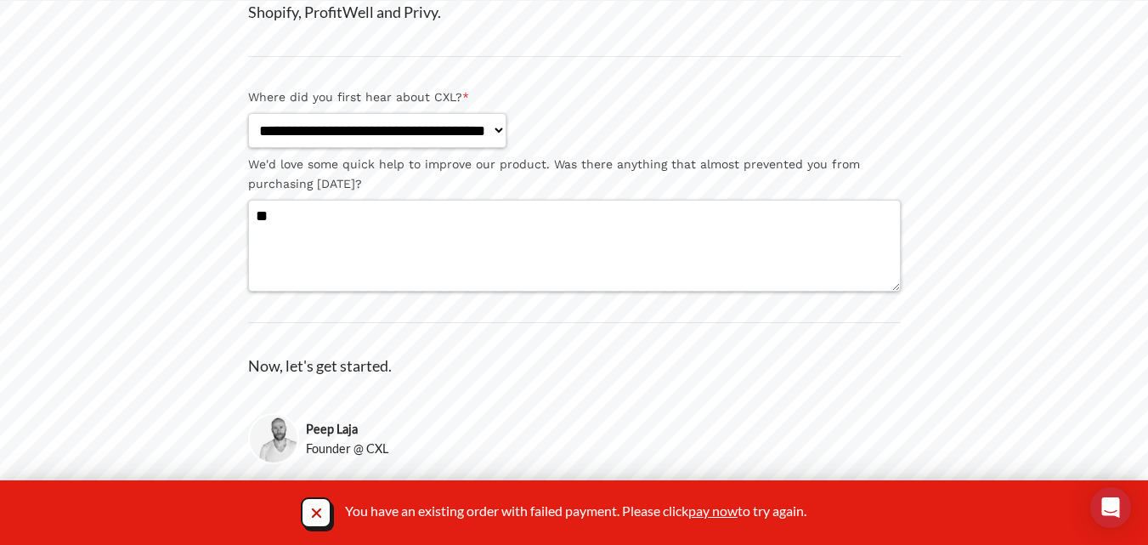
drag, startPoint x: 720, startPoint y: 509, endPoint x: 500, endPoint y: 462, distance: 224.2
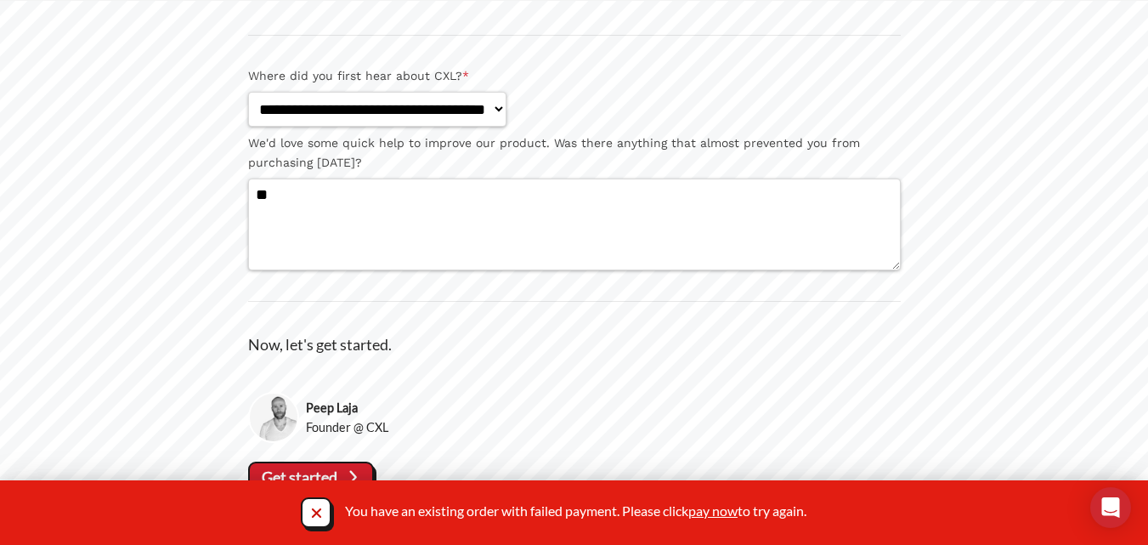
scroll to position [366, 0]
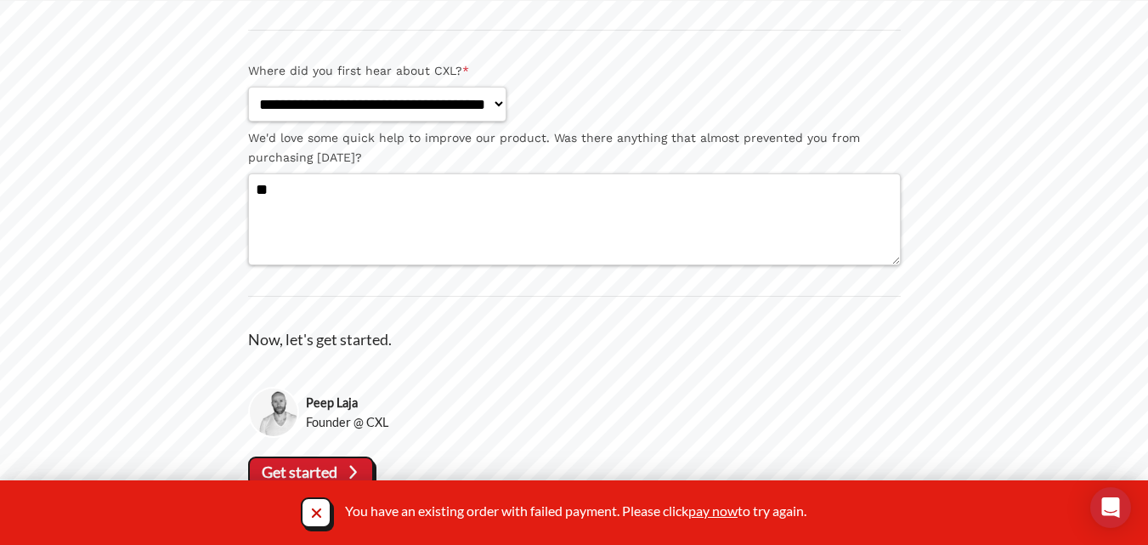
click at [349, 455] on div "Get started" at bounding box center [574, 471] width 653 height 37
click at [351, 470] on icon at bounding box center [352, 472] width 23 height 23
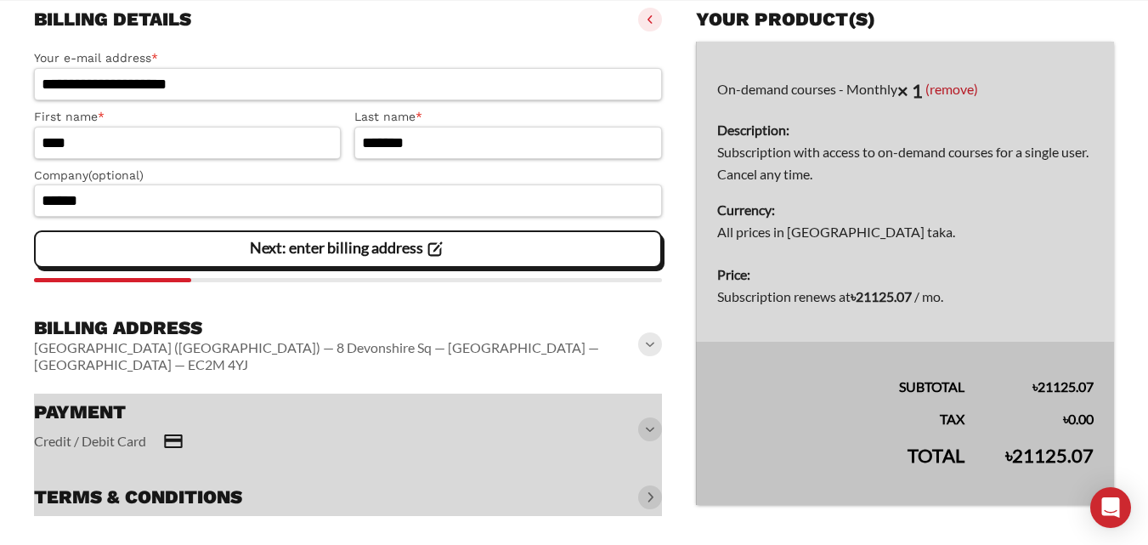
scroll to position [235, 0]
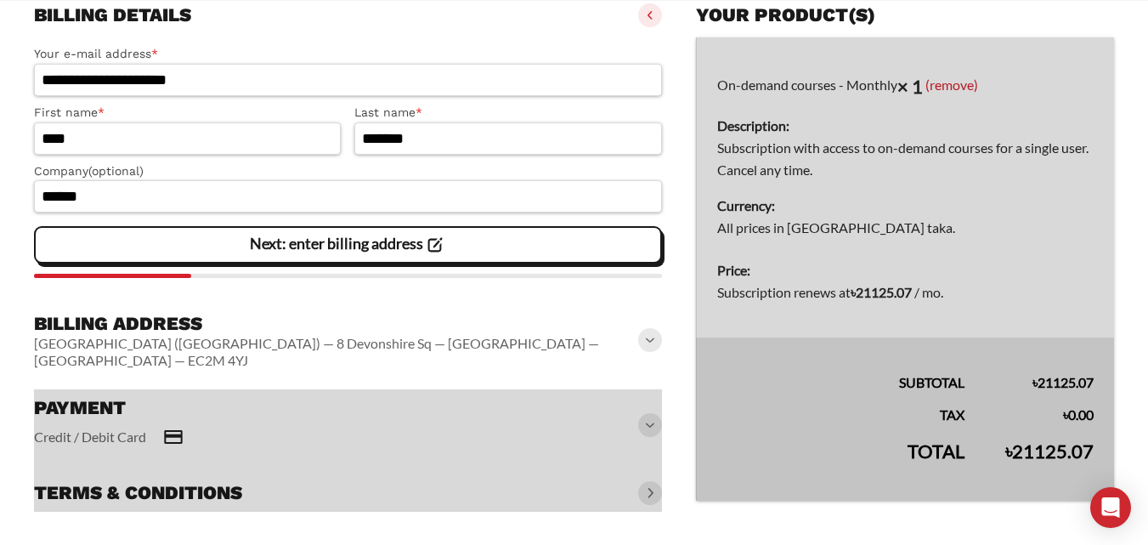
click at [446, 246] on icon at bounding box center [434, 245] width 23 height 23
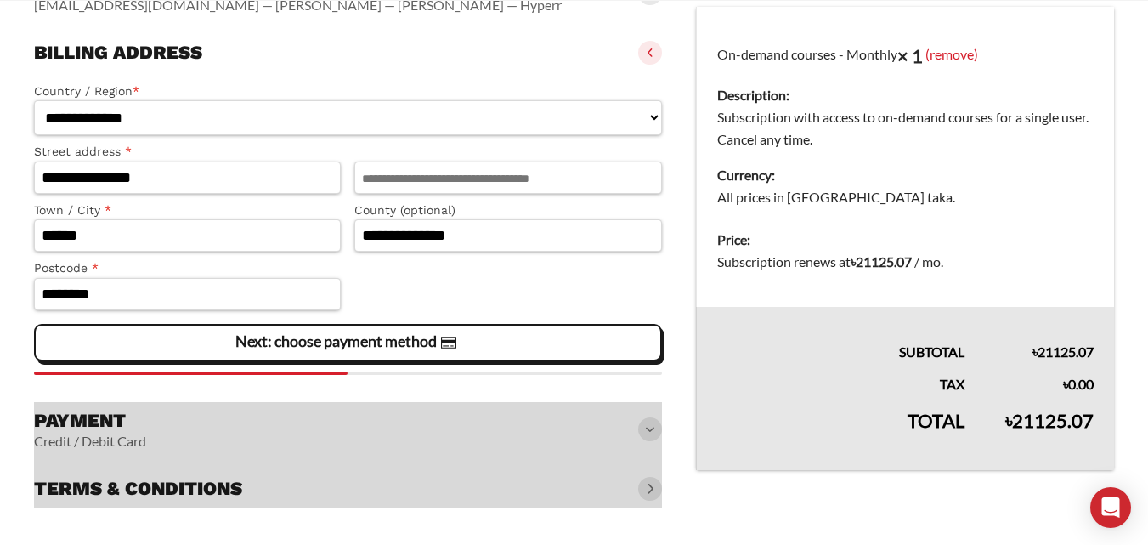
click at [0, 0] on slot "Next: choose payment method" at bounding box center [0, 0] width 0 height 0
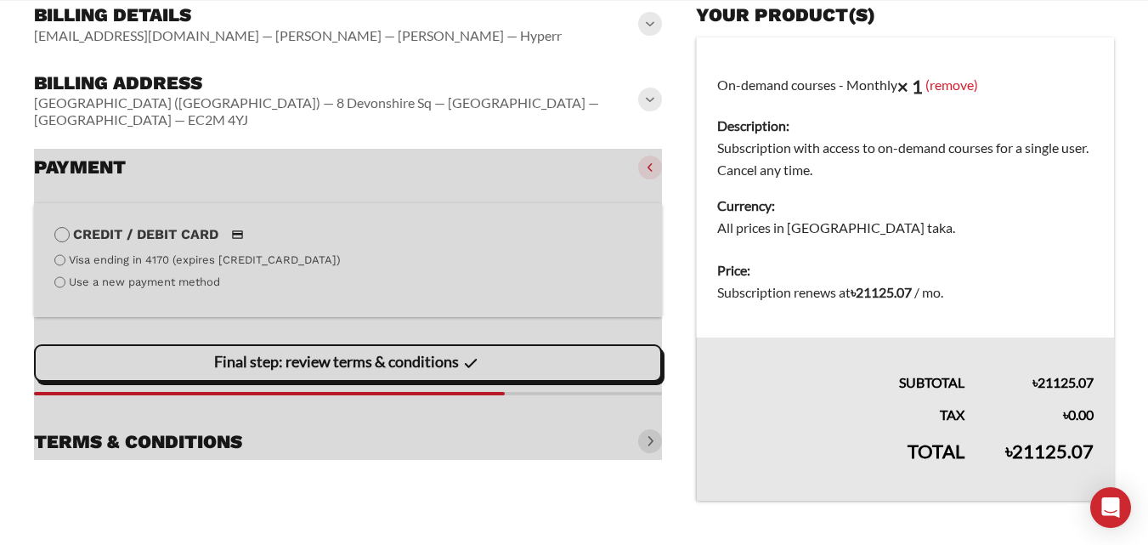
click at [420, 356] on div at bounding box center [348, 304] width 628 height 311
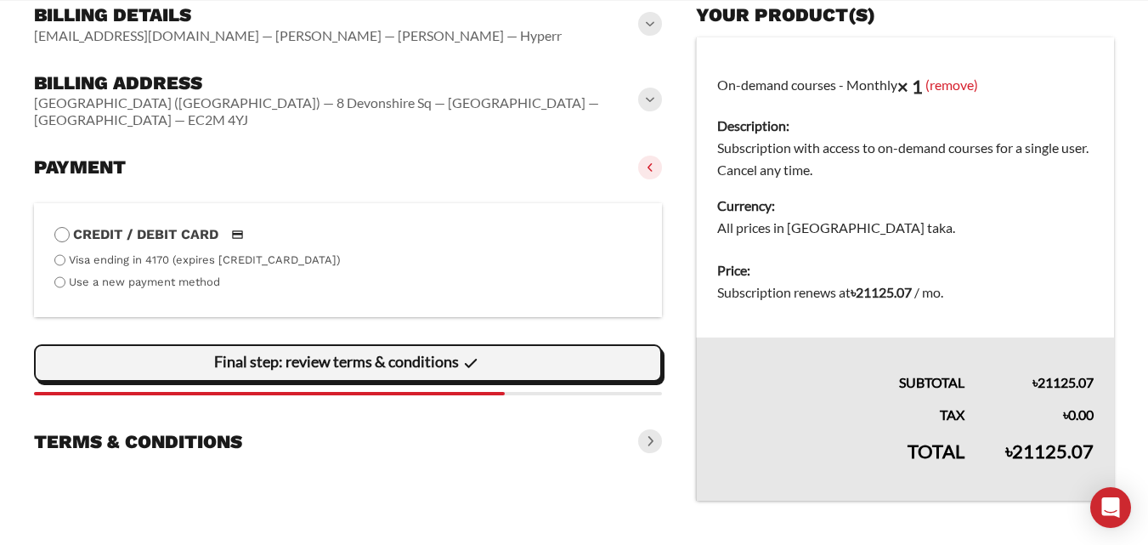
click at [0, 0] on slot "Final step: review terms & conditions" at bounding box center [0, 0] width 0 height 0
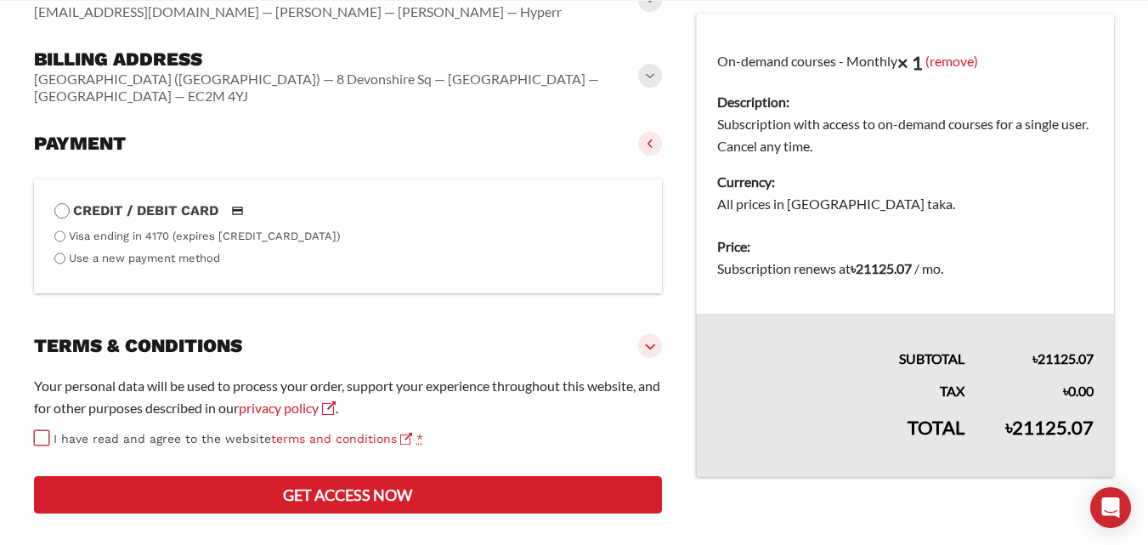
scroll to position [320, 0]
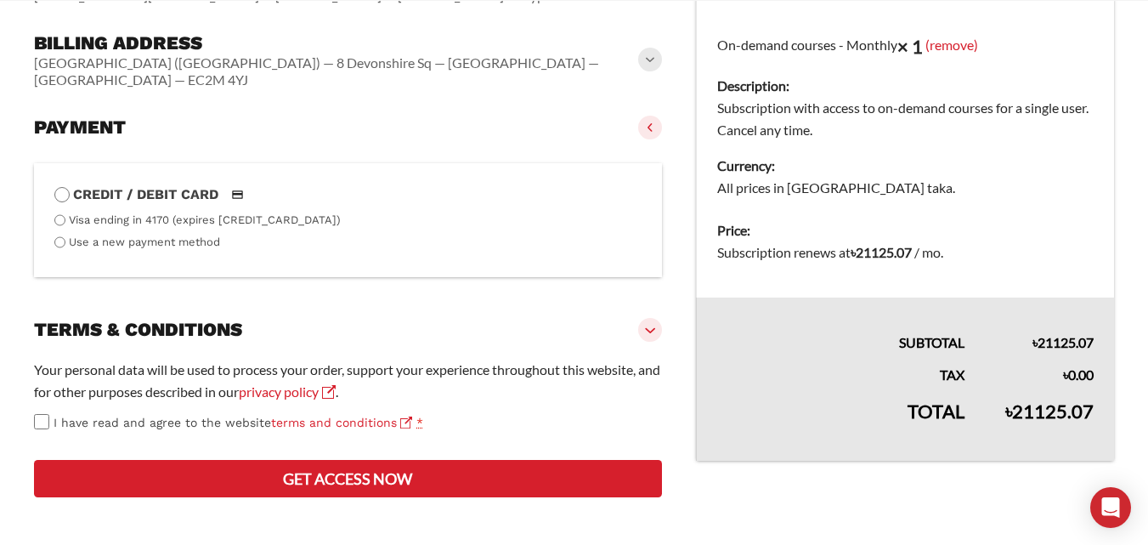
click at [351, 476] on button "Get access now" at bounding box center [348, 478] width 628 height 37
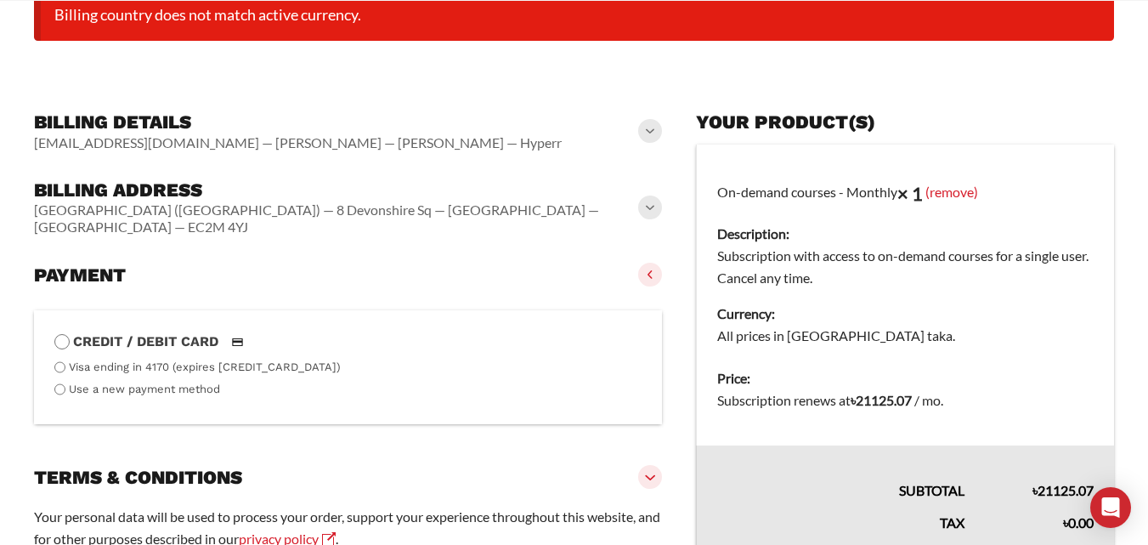
scroll to position [388, 0]
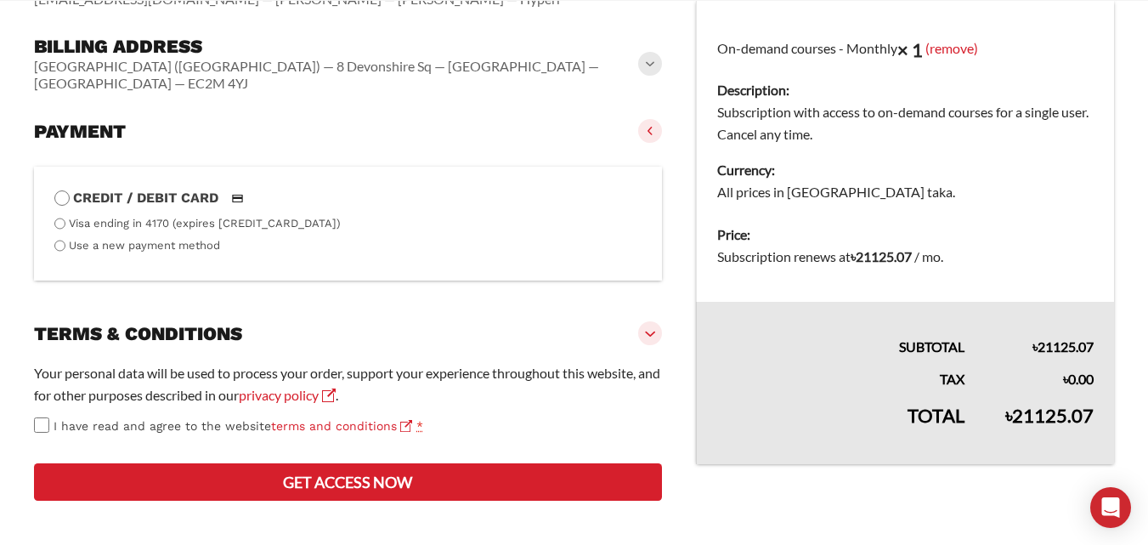
click at [647, 63] on span at bounding box center [650, 64] width 24 height 24
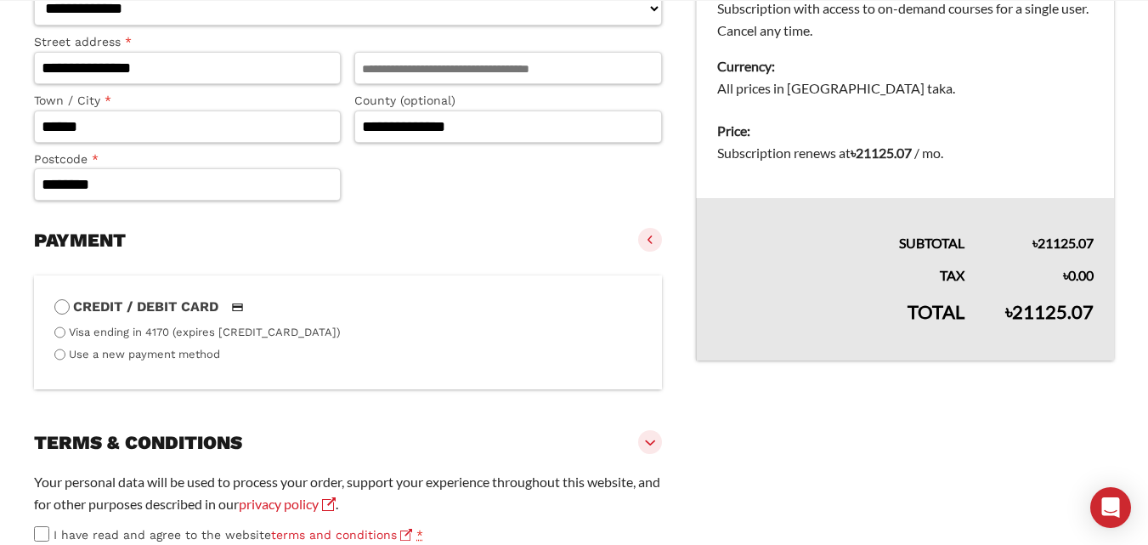
scroll to position [669, 0]
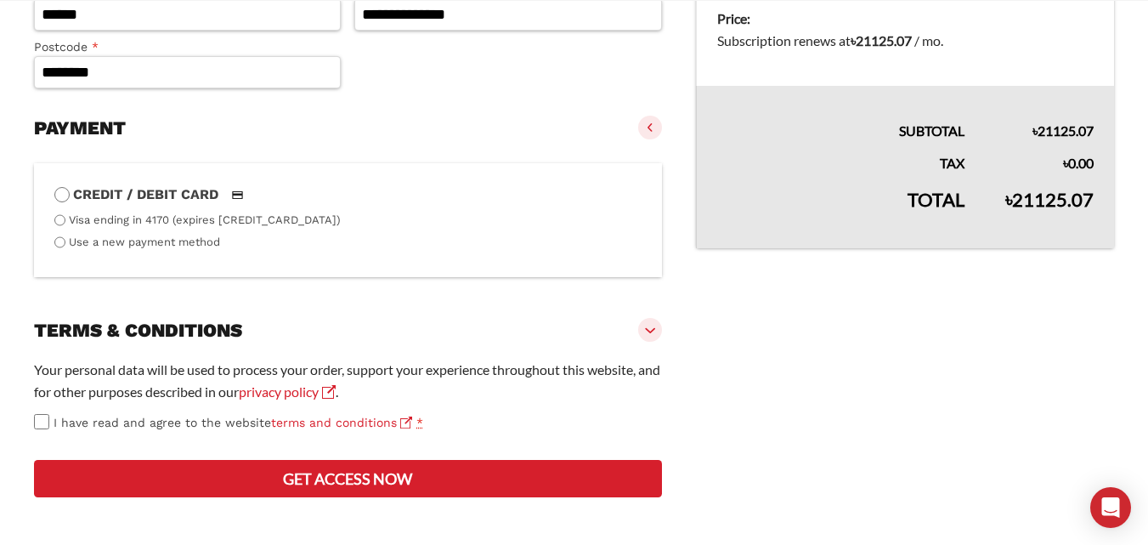
drag, startPoint x: 893, startPoint y: 466, endPoint x: 885, endPoint y: 490, distance: 25.3
click at [893, 466] on vaadin-details "Your product(s) On-demand courses - Monthly × 1 (remove) Description: Subscript…" at bounding box center [905, 125] width 418 height 763
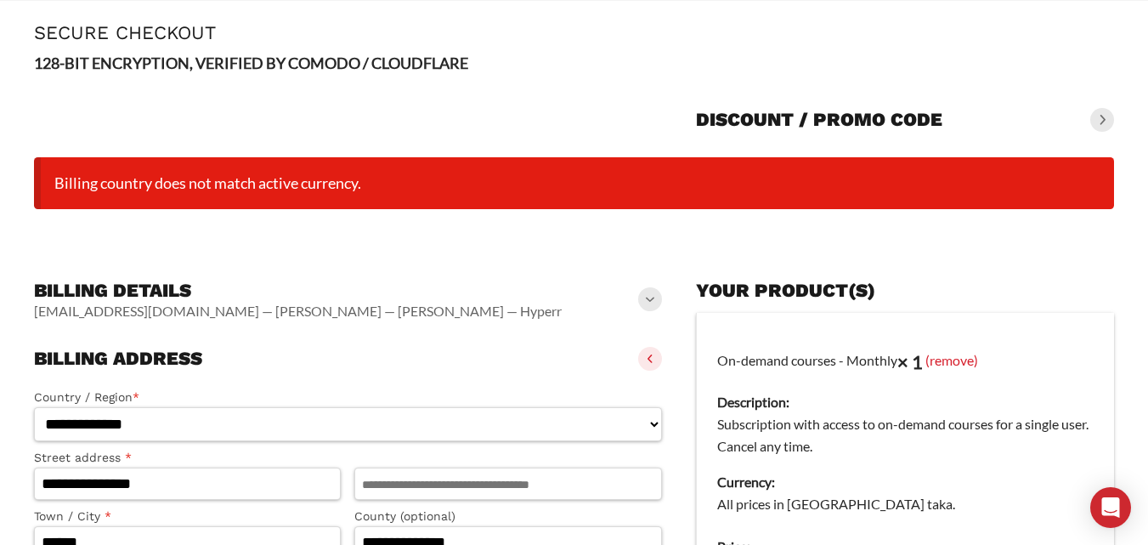
scroll to position [74, 0]
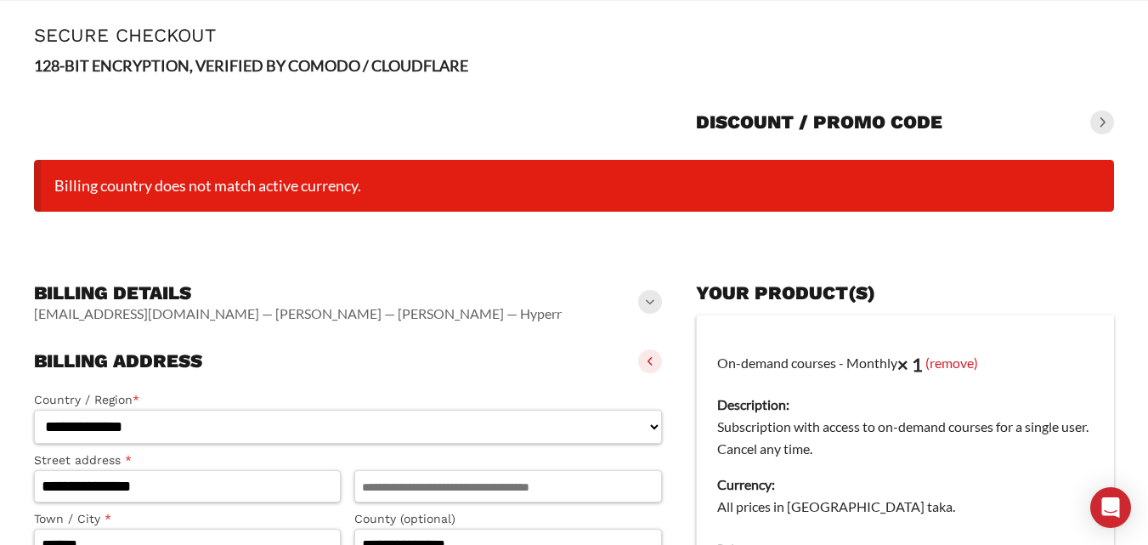
click at [1087, 116] on div "Discount / promo code" at bounding box center [905, 122] width 418 height 37
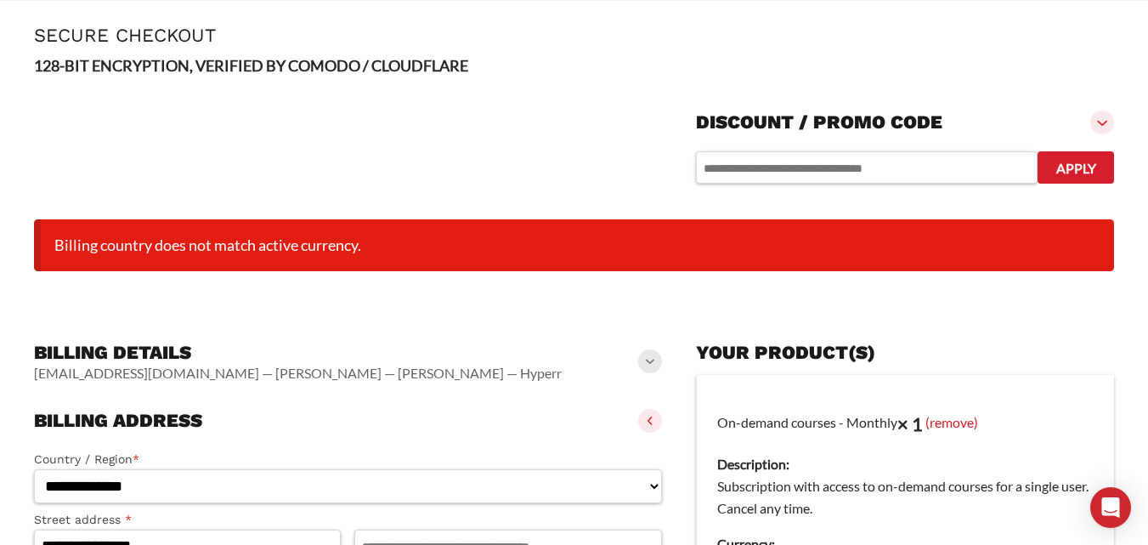
click at [1095, 118] on span at bounding box center [1102, 122] width 24 height 24
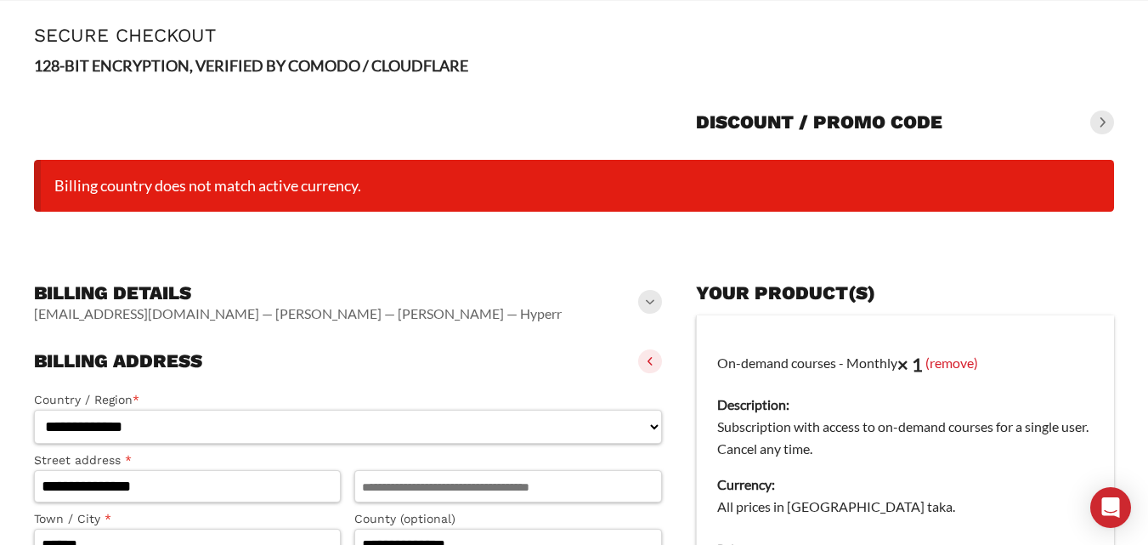
click at [1098, 126] on span at bounding box center [1102, 122] width 24 height 24
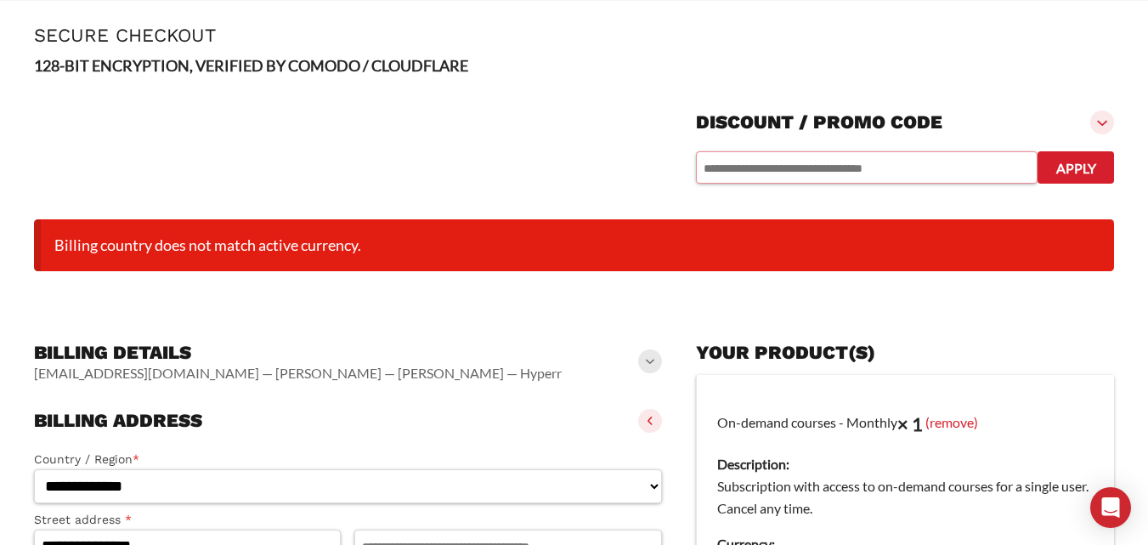
click at [896, 168] on input "text" at bounding box center [867, 167] width 342 height 32
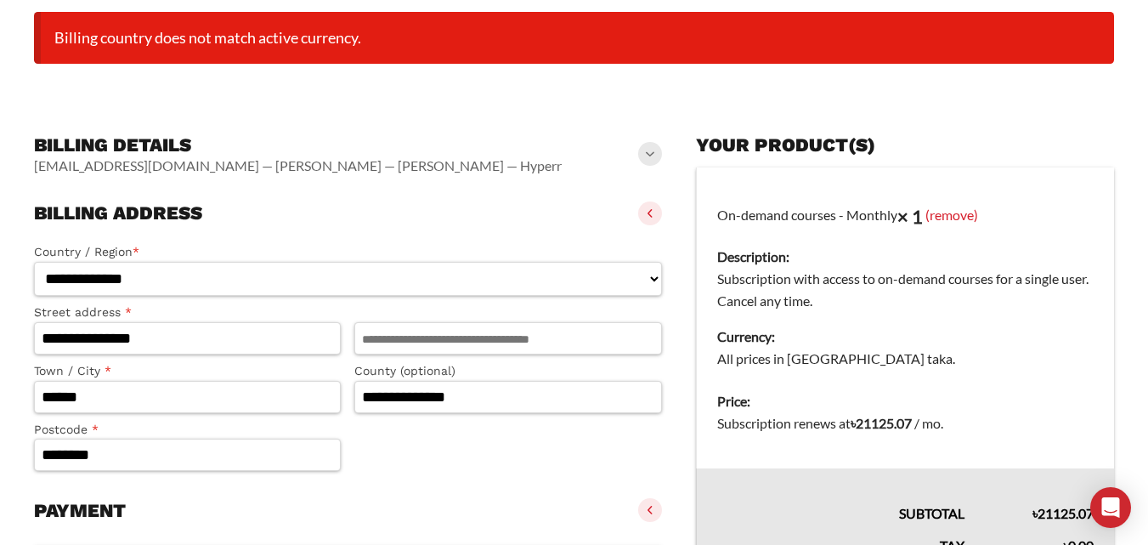
scroll to position [425, 0]
